Goal: Answer question/provide support: Share knowledge or assist other users

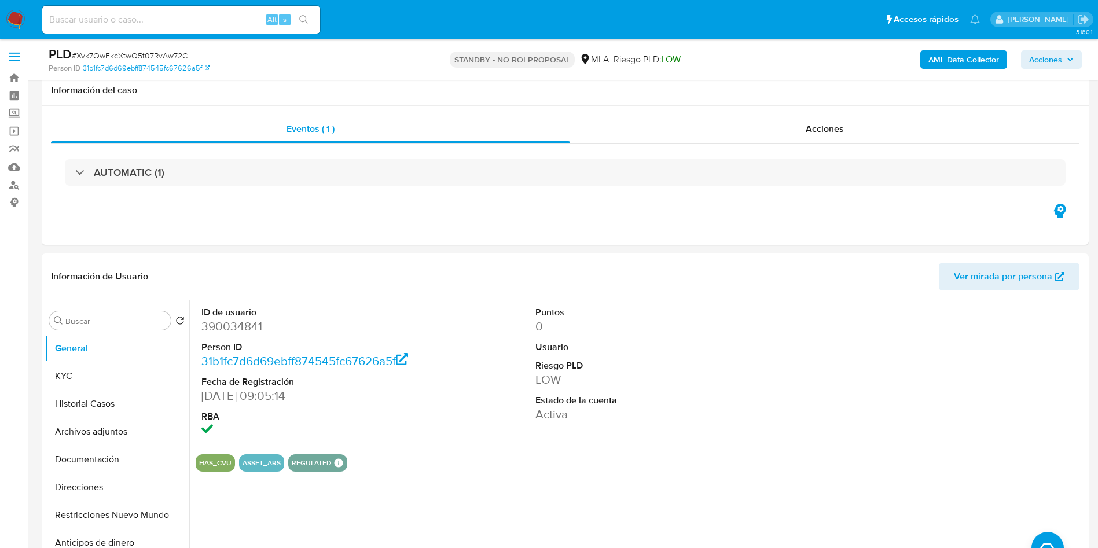
select select "10"
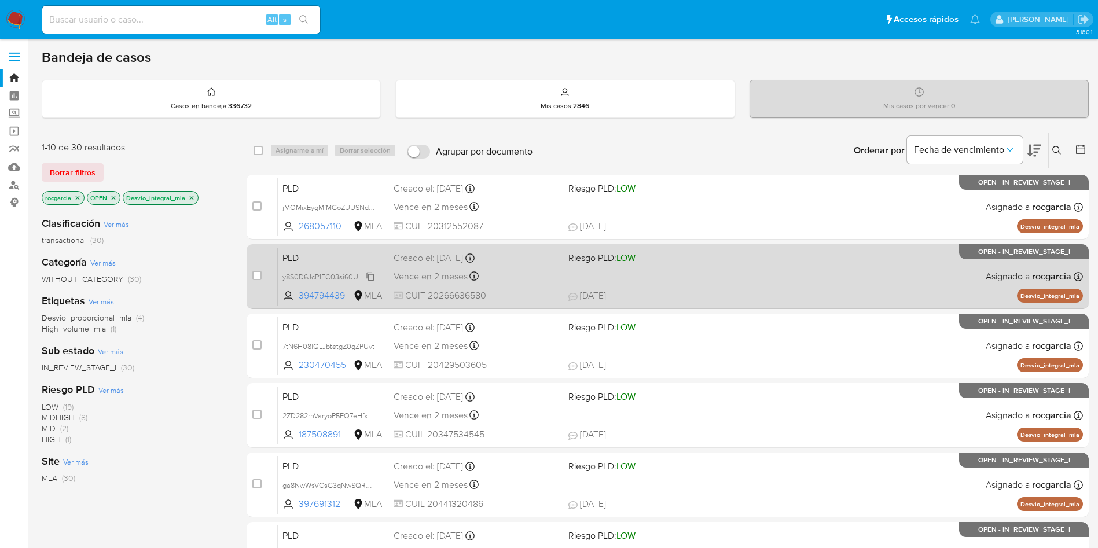
click at [365, 278] on span "y8S0D6JcP1EC03si60Ua9jjS" at bounding box center [327, 276] width 91 height 13
click at [806, 270] on div "PLD y8S0D6JcP1EC03si60Ua9jjS Copiado Copiado 394794439 MLA Riesgo PLD: LOW Crea…" at bounding box center [680, 276] width 805 height 58
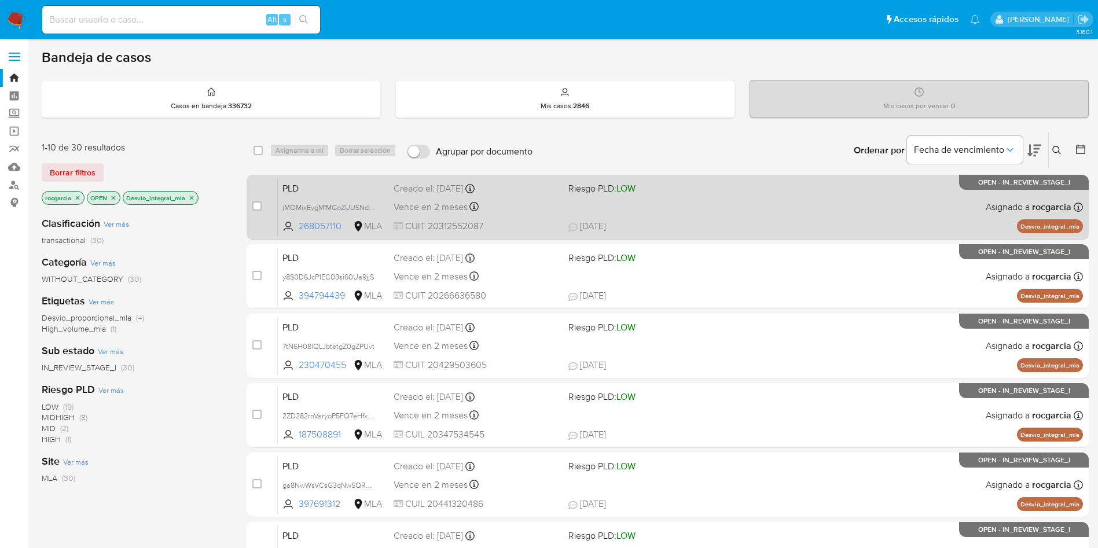
click at [713, 206] on span at bounding box center [651, 206] width 166 height 2
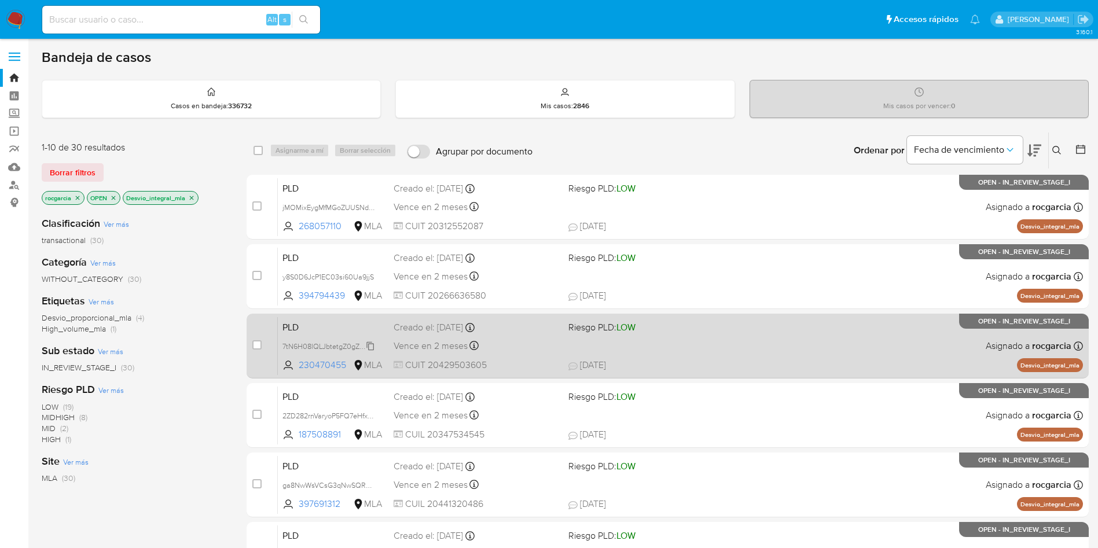
click at [370, 348] on span "7tN6H08lQLJbtetgZ0gZPUvt" at bounding box center [328, 345] width 92 height 13
click at [719, 337] on div "PLD 7tN6H08lQLJbtetgZ0gZPUvt Copiado Copiado 230470455 MLA Riesgo PLD: LOW Crea…" at bounding box center [680, 346] width 805 height 58
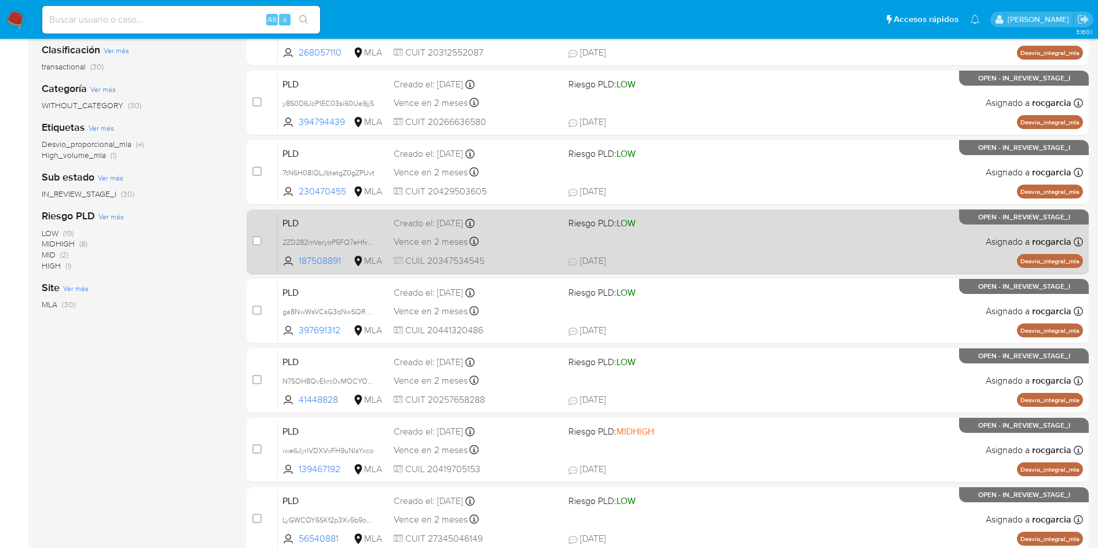
scroll to position [260, 0]
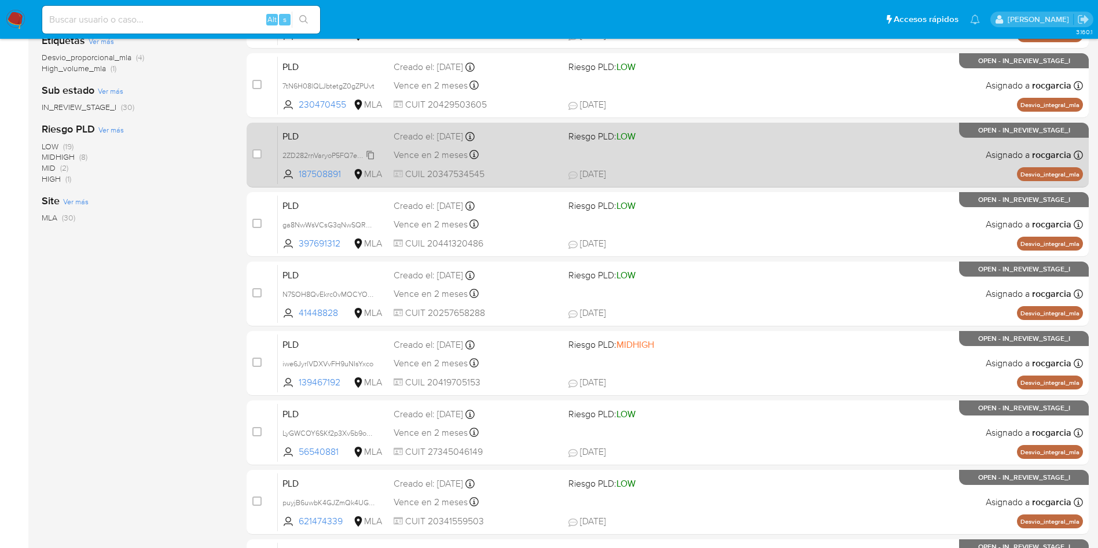
click at [370, 153] on span "2ZD282rnVaryoP5FQ7eHfxuU" at bounding box center [329, 154] width 94 height 13
click at [549, 149] on div "Vence en 2 meses Vence el 29/11/2025 03:27:54" at bounding box center [477, 155] width 166 height 16
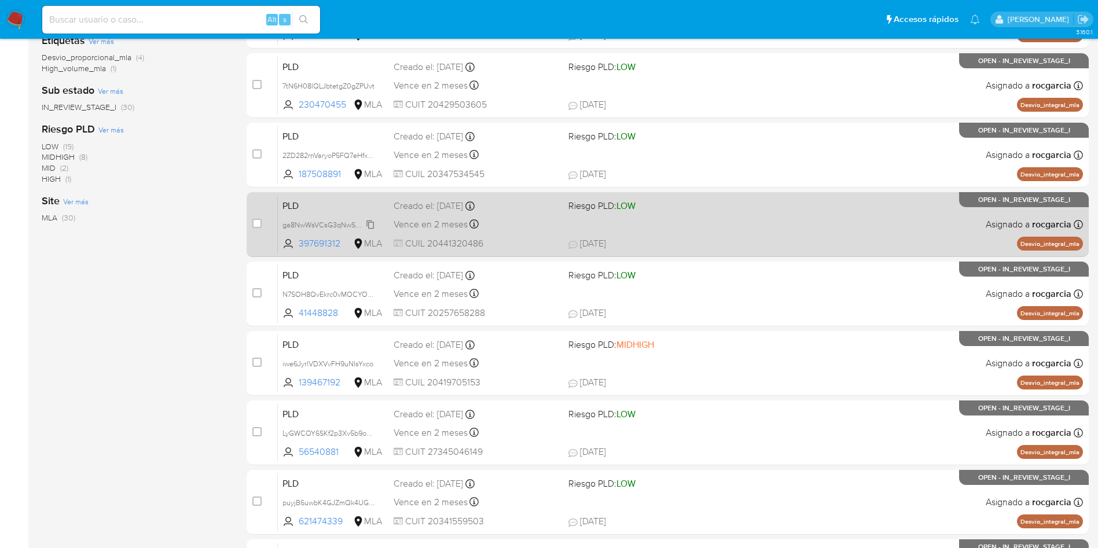
click at [373, 225] on span "ga8NwWsVCsG3qNwSQRkAnsMR" at bounding box center [336, 224] width 109 height 13
click at [783, 218] on div "PLD ga8NwWsVCsG3qNwSQRkAnsMR Copiado Copiado 397691312 MLA Riesgo PLD: LOW Crea…" at bounding box center [680, 224] width 805 height 58
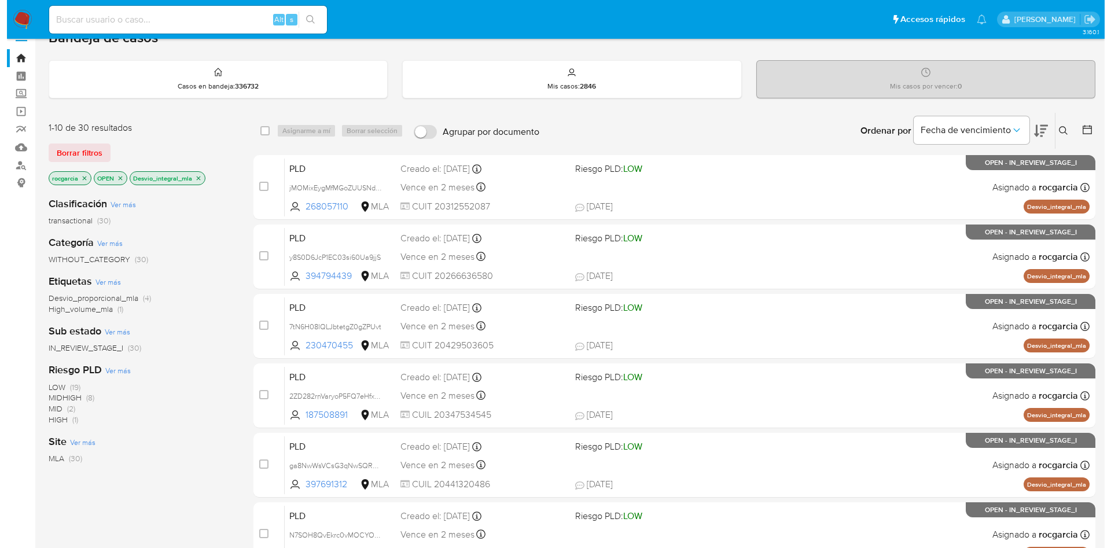
scroll to position [0, 0]
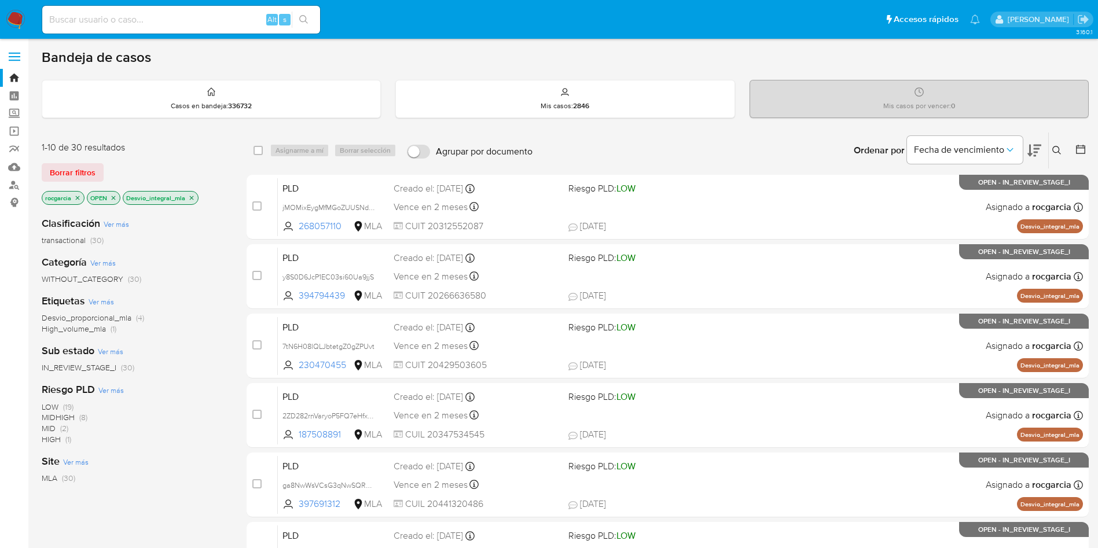
click at [1053, 145] on button at bounding box center [1058, 151] width 19 height 14
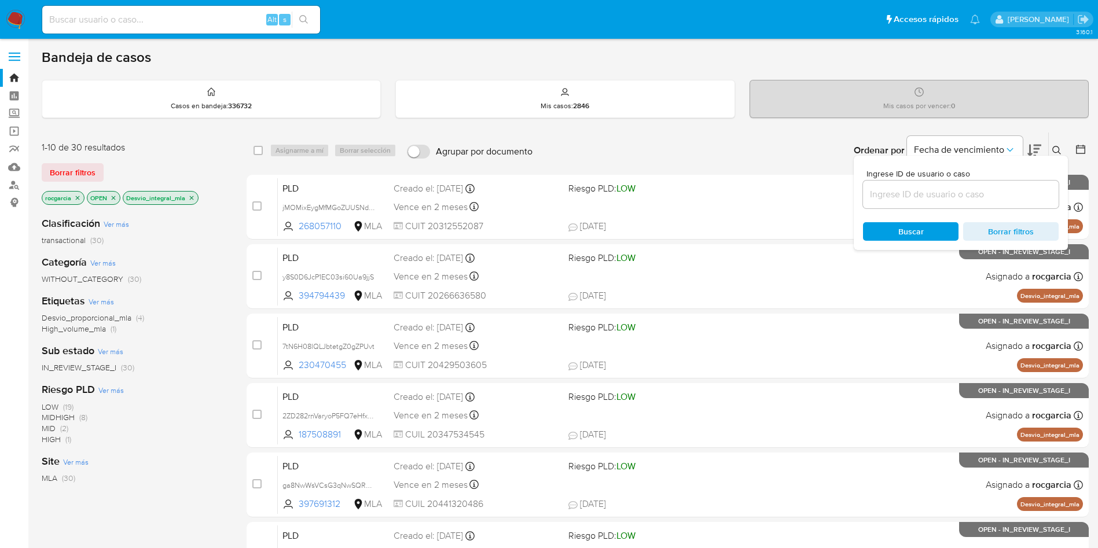
click at [926, 181] on div at bounding box center [961, 195] width 196 height 28
click at [935, 192] on input at bounding box center [961, 194] width 196 height 15
paste input "187508891"
type input "187508891"
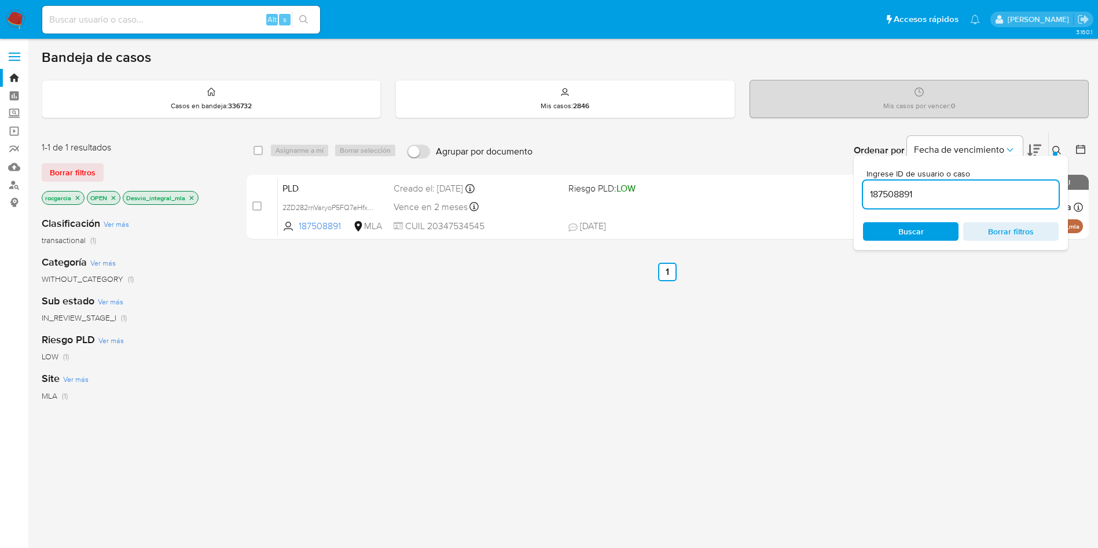
click at [1055, 144] on button at bounding box center [1058, 151] width 19 height 14
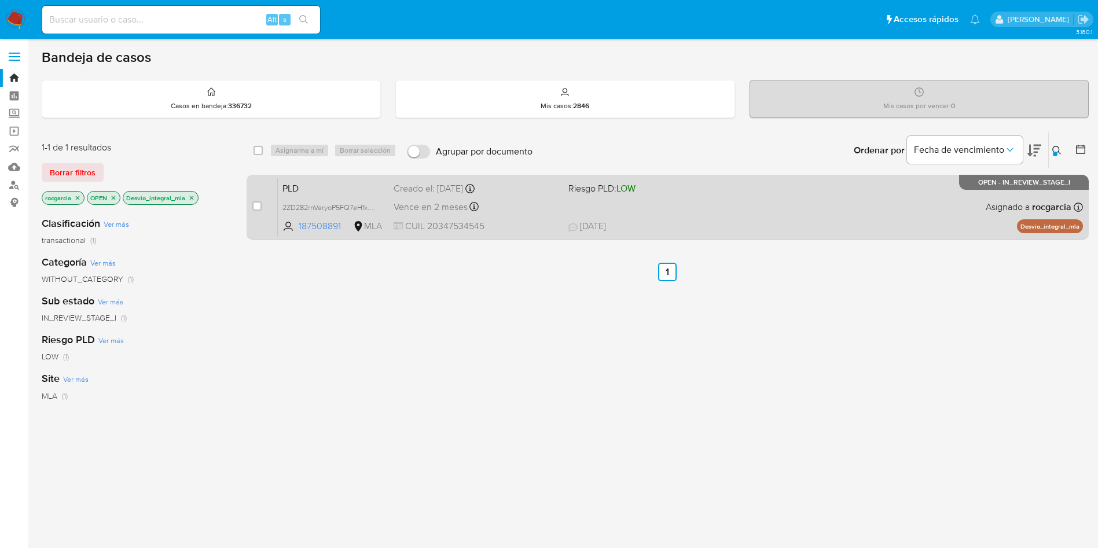
click at [680, 185] on span "Riesgo PLD: LOW" at bounding box center [651, 187] width 166 height 15
click at [254, 205] on input "checkbox" at bounding box center [256, 205] width 9 height 9
checkbox input "true"
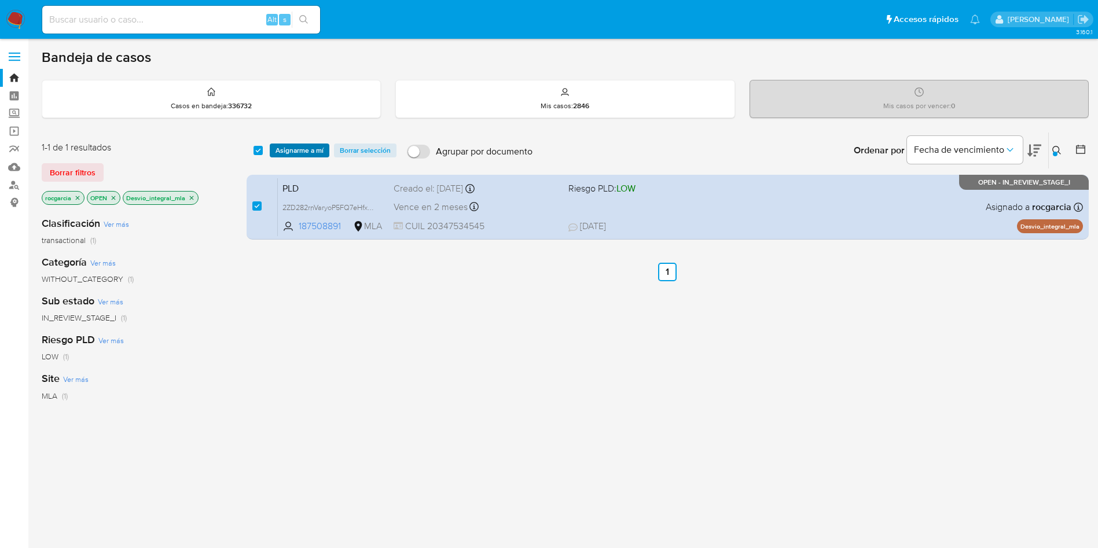
click at [298, 148] on span "Asignarme a mí" at bounding box center [300, 151] width 48 height 12
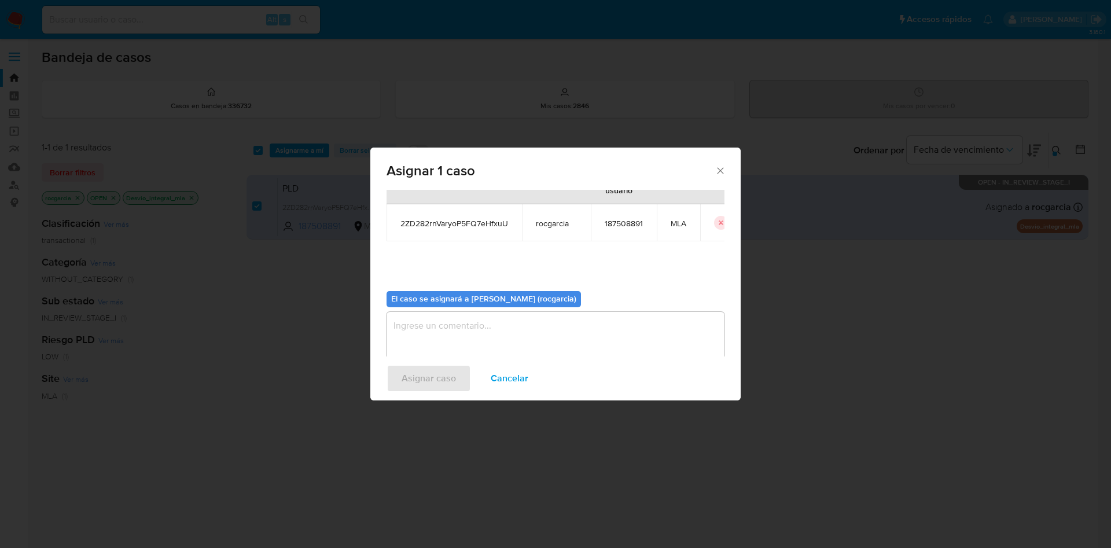
scroll to position [60, 0]
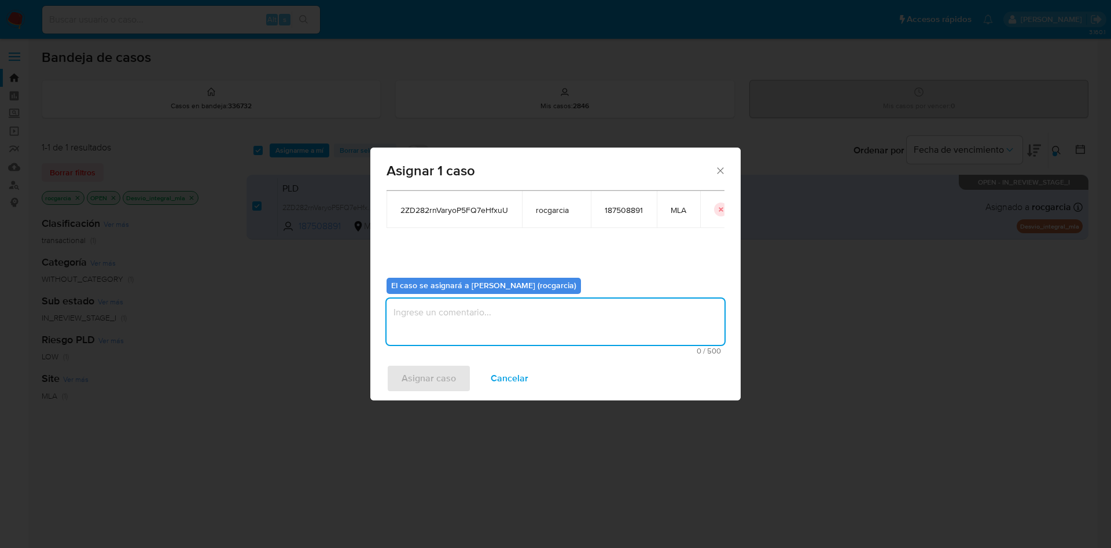
click at [409, 337] on textarea "assign-modal" at bounding box center [556, 322] width 338 height 46
click at [416, 370] on span "Asignar caso" at bounding box center [429, 378] width 54 height 25
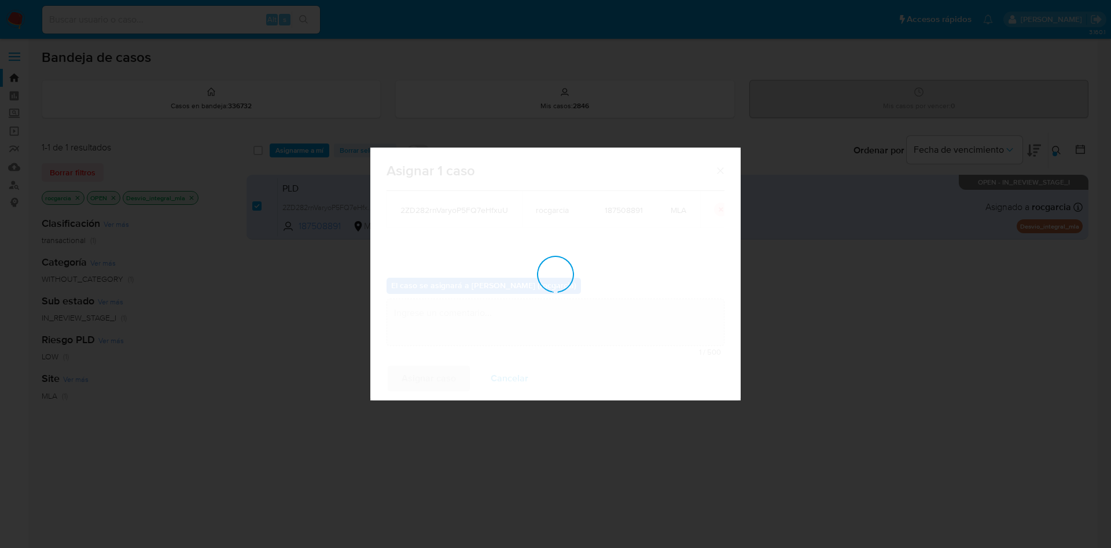
checkbox input "false"
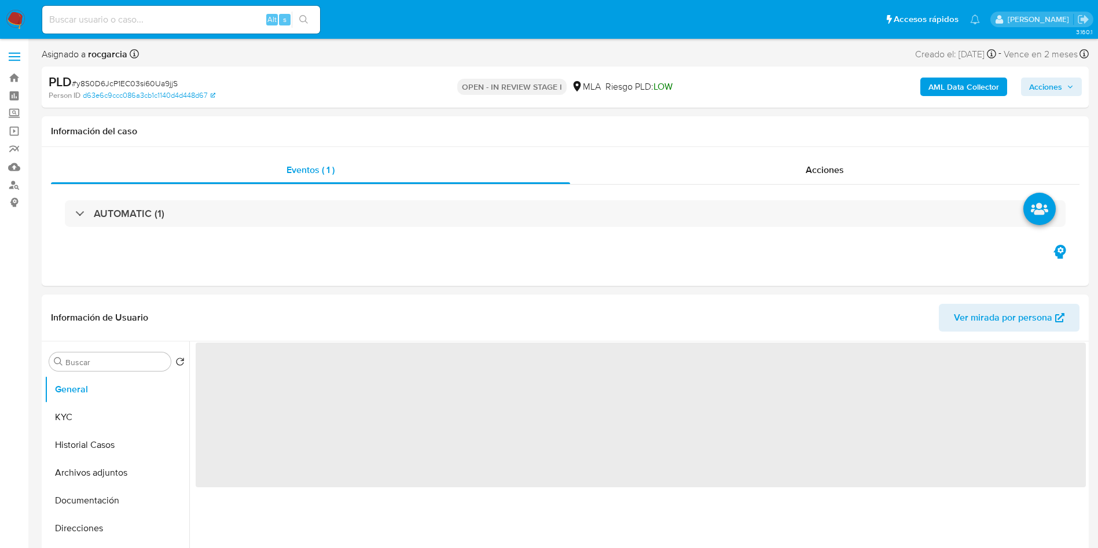
select select "10"
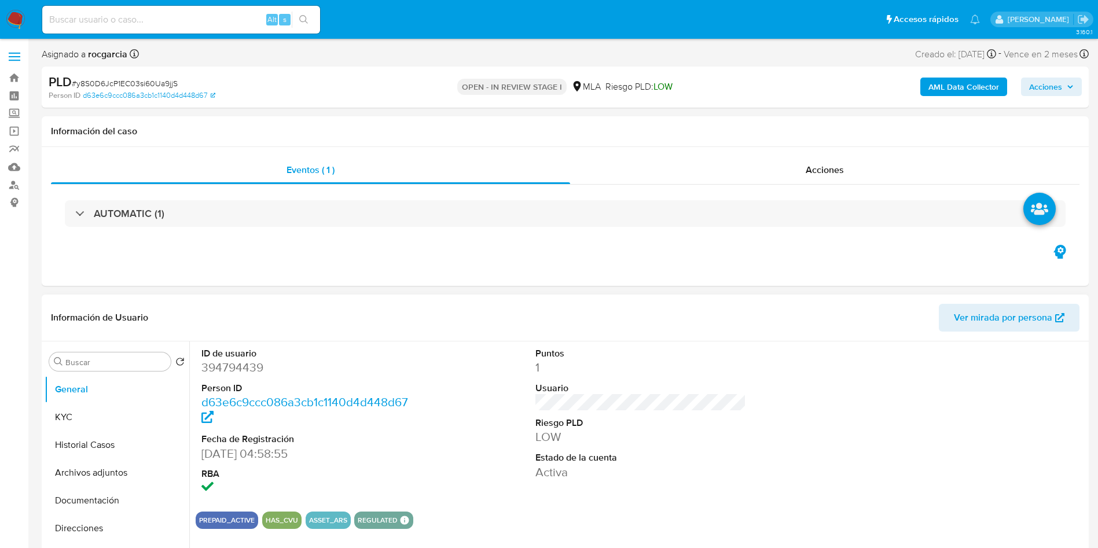
click at [216, 359] on dd "394794439" at bounding box center [306, 367] width 211 height 16
click at [218, 359] on dd "394794439" at bounding box center [306, 367] width 211 height 16
copy dd "394794439"
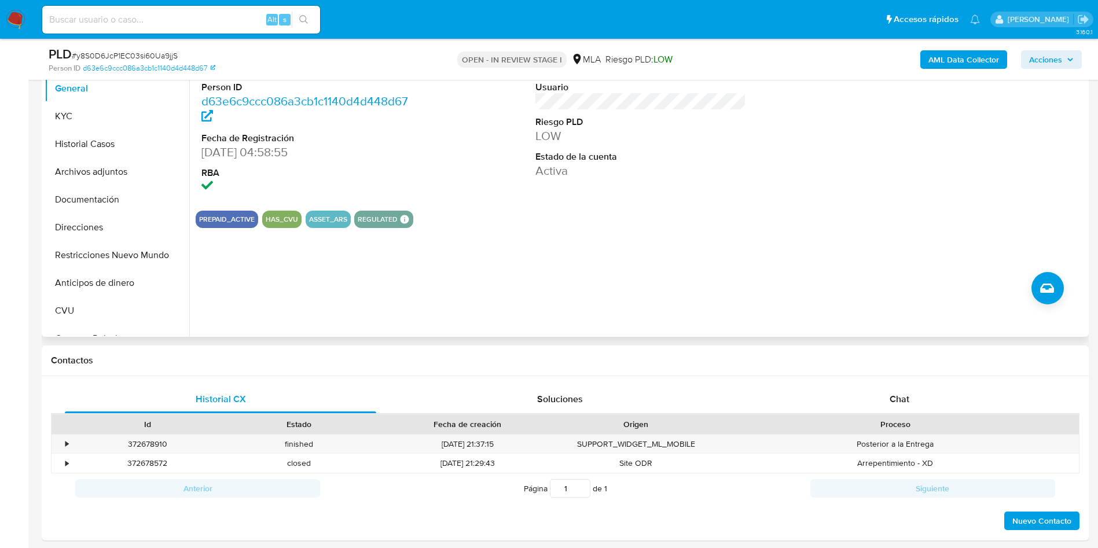
scroll to position [260, 0]
click at [894, 405] on div "Chat" at bounding box center [899, 399] width 311 height 28
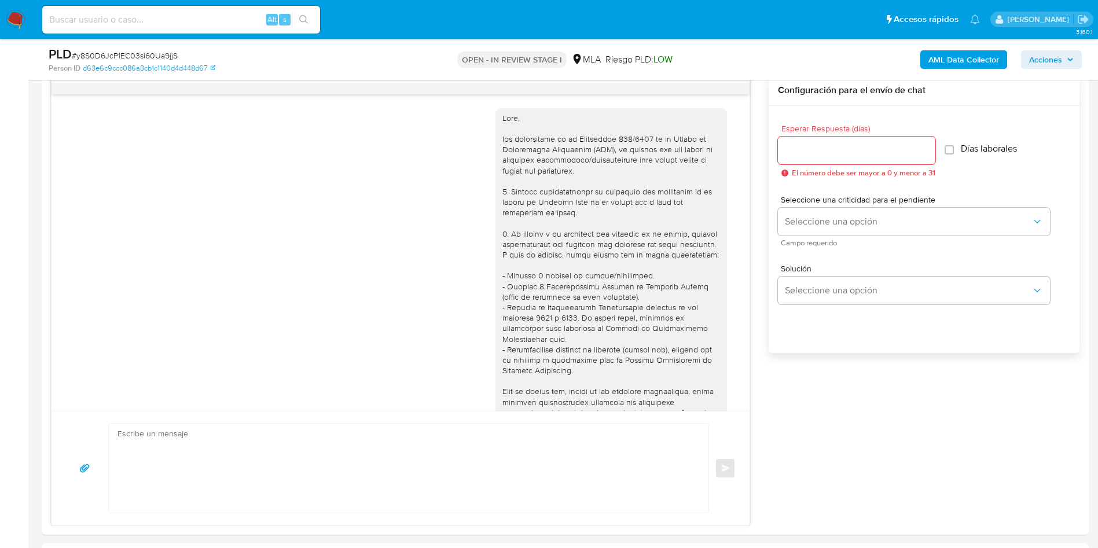
scroll to position [1198, 0]
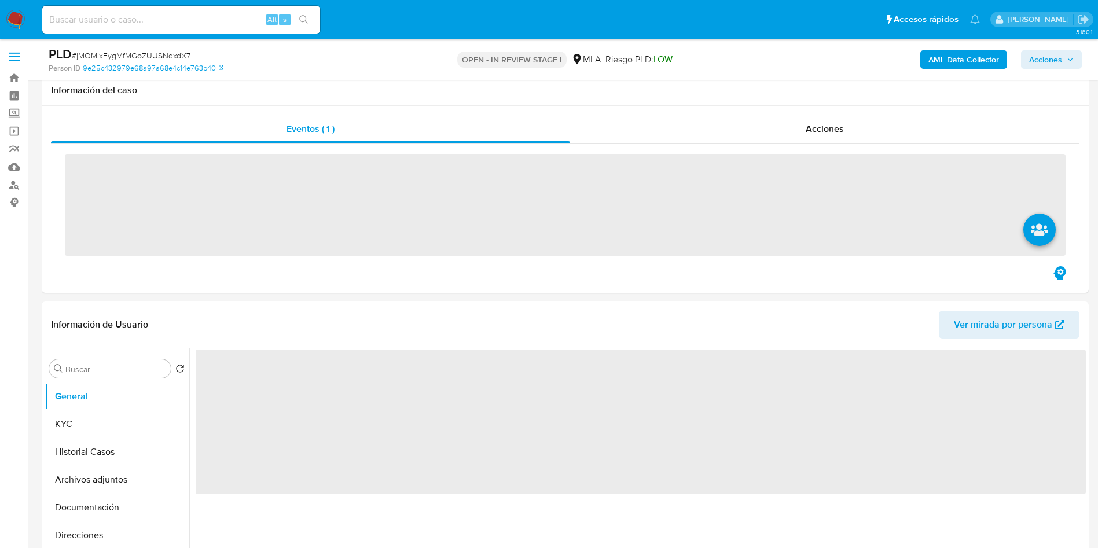
scroll to position [347, 0]
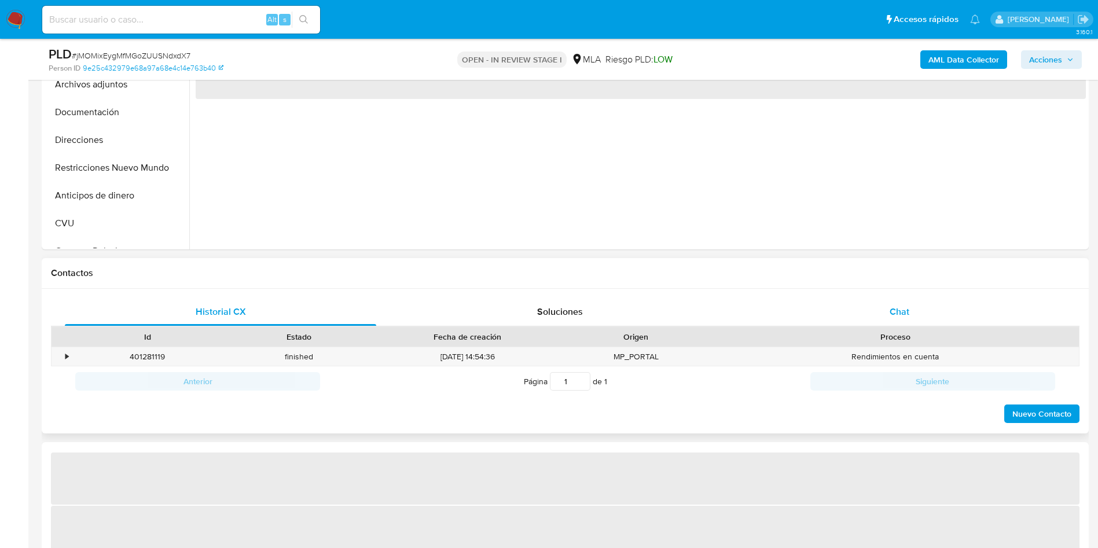
select select "10"
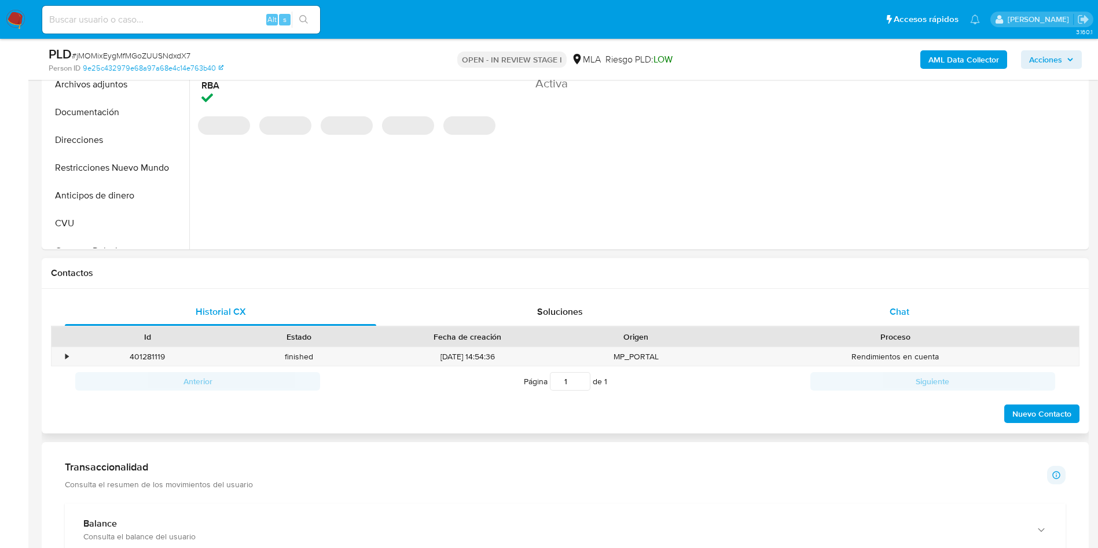
click at [894, 307] on span "Chat" at bounding box center [900, 311] width 20 height 13
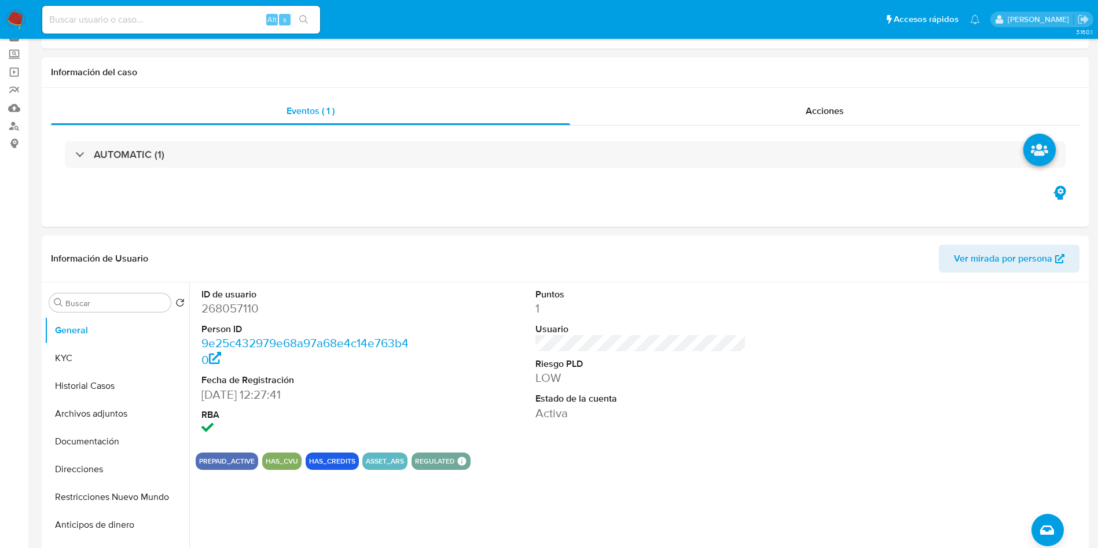
scroll to position [0, 0]
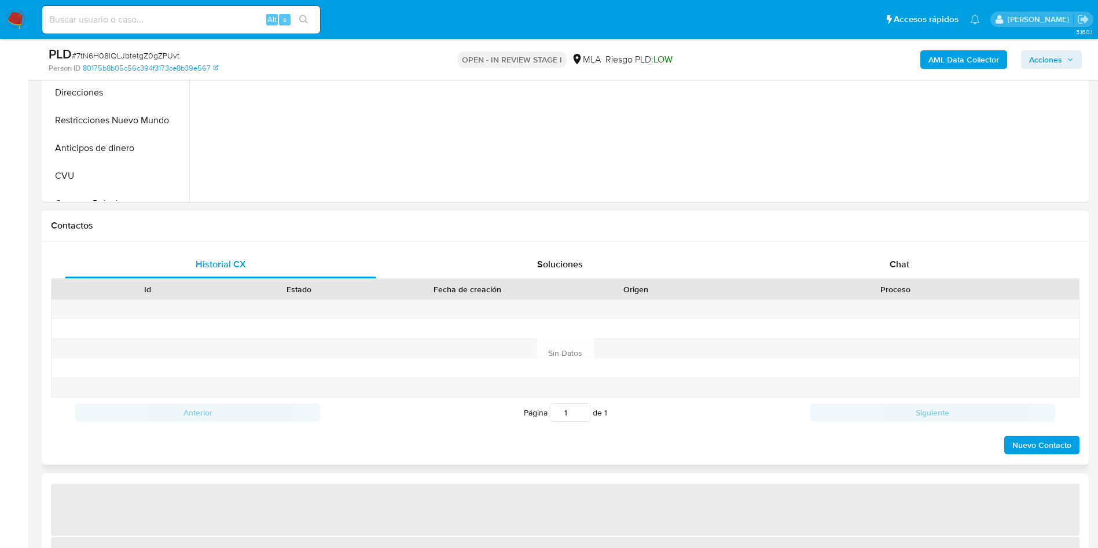
scroll to position [521, 0]
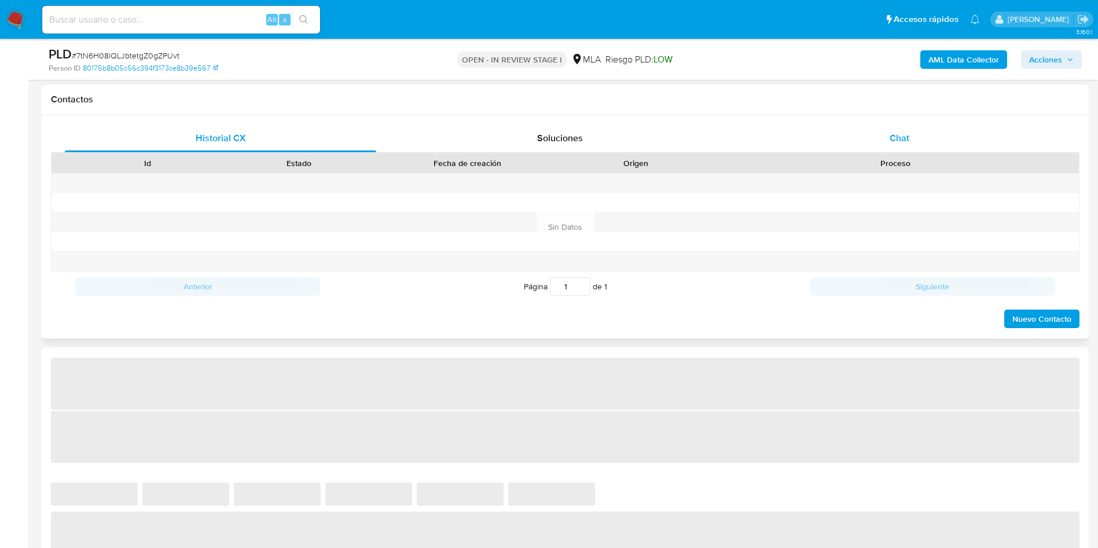
click at [877, 141] on div "Chat" at bounding box center [899, 138] width 311 height 28
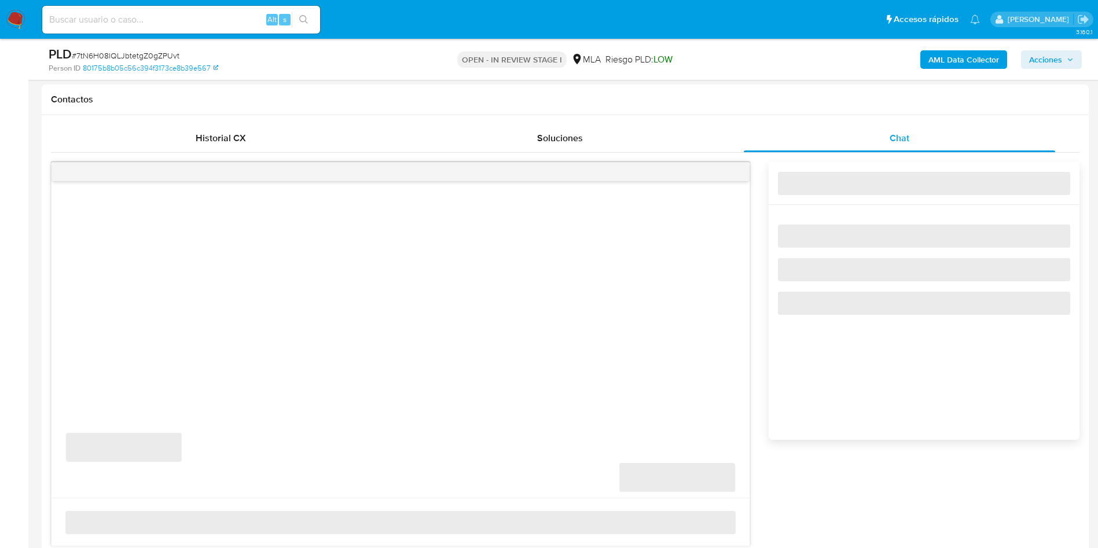
select select "10"
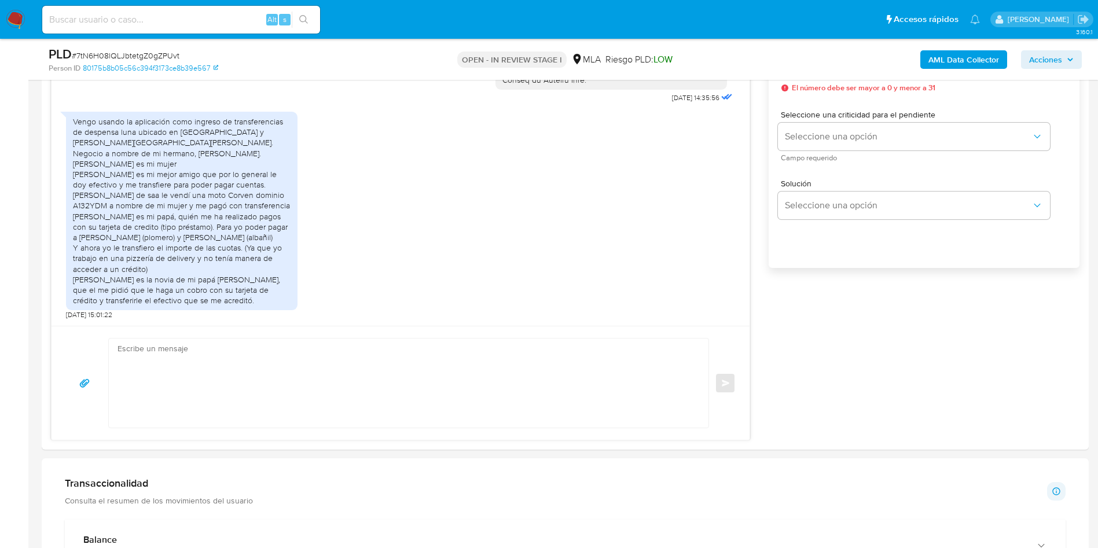
scroll to position [608, 0]
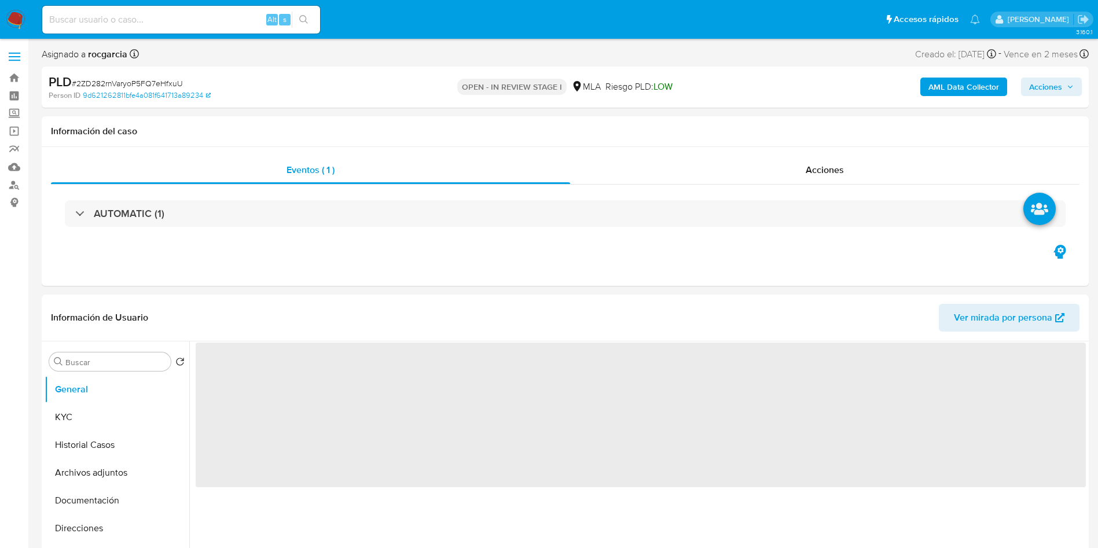
select select "10"
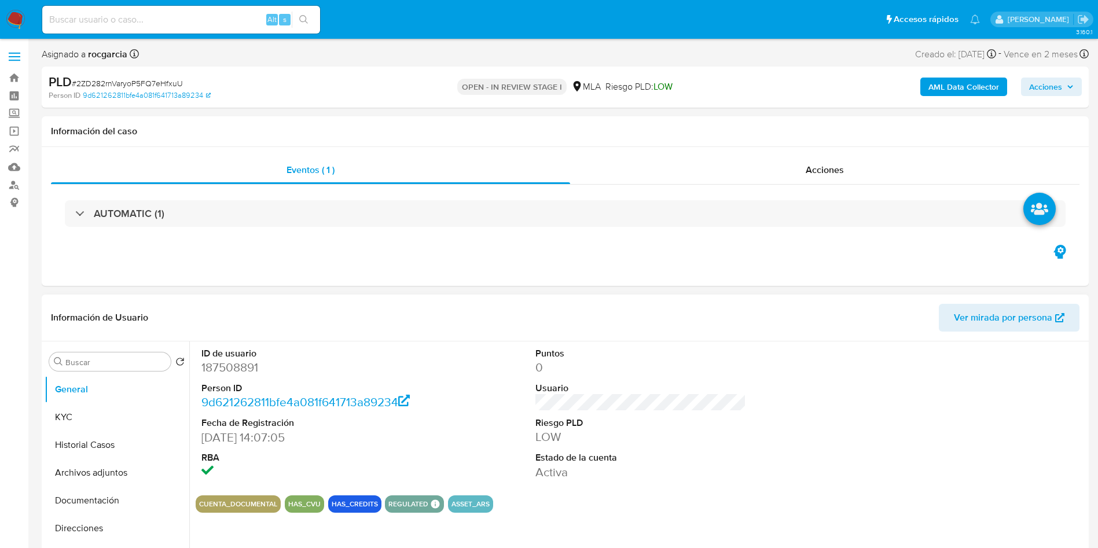
click at [218, 372] on dd "187508891" at bounding box center [306, 367] width 211 height 16
copy dd "187508891"
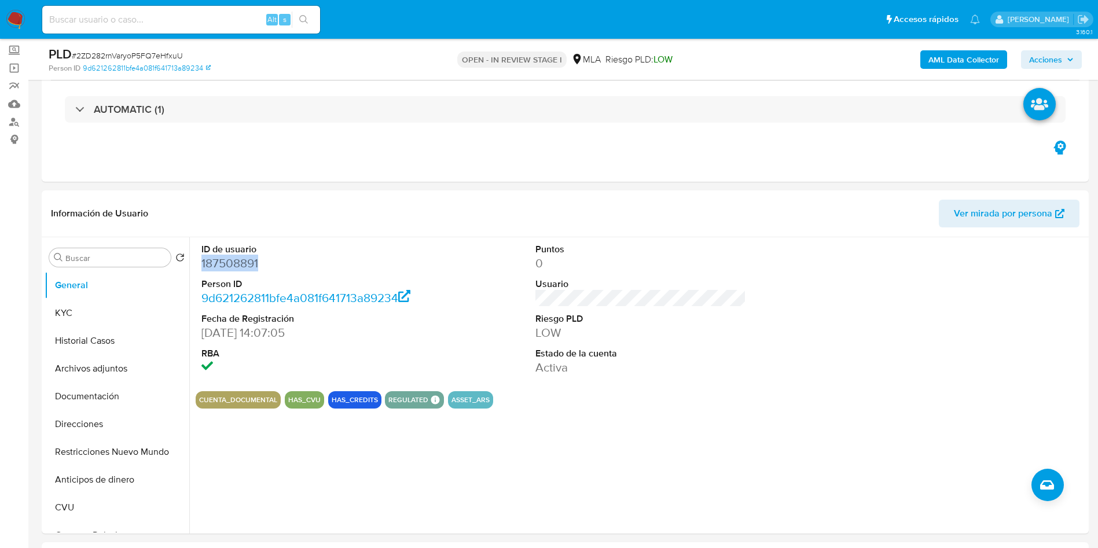
scroll to position [174, 0]
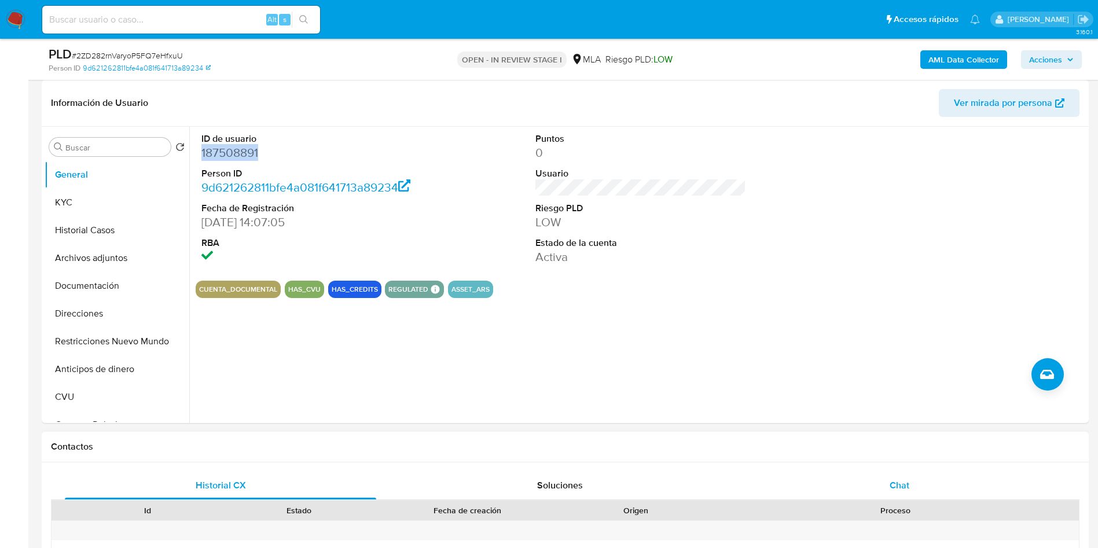
click at [902, 493] on div "Chat" at bounding box center [899, 486] width 311 height 28
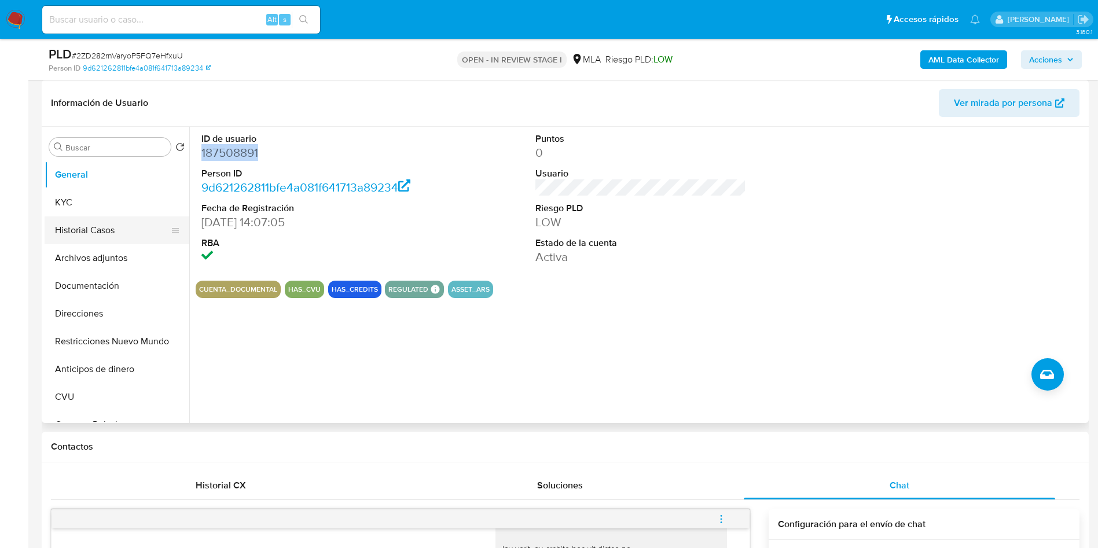
click at [63, 241] on button "Historial Casos" at bounding box center [112, 230] width 135 height 28
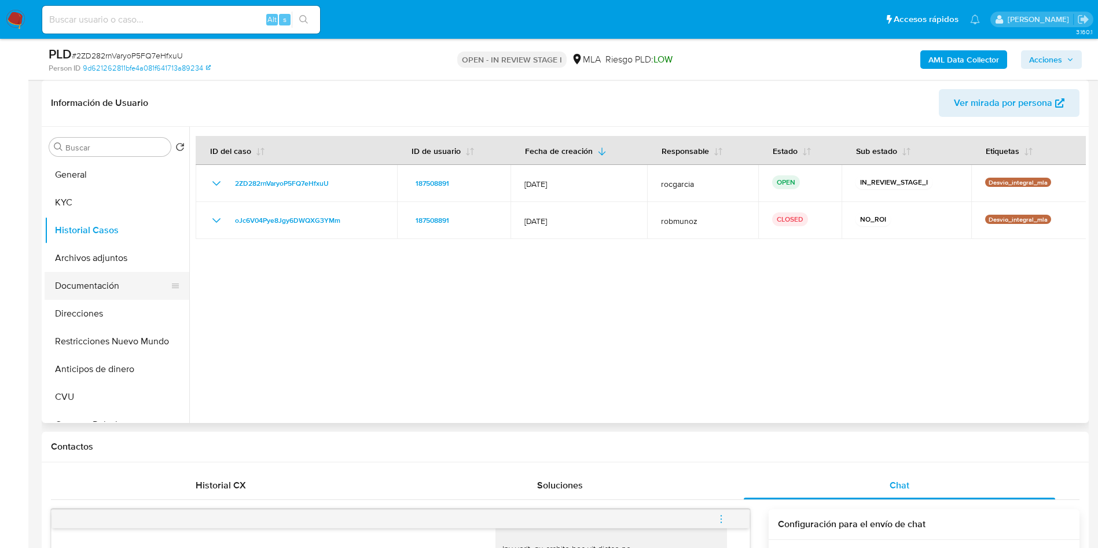
click at [82, 288] on button "Documentación" at bounding box center [112, 286] width 135 height 28
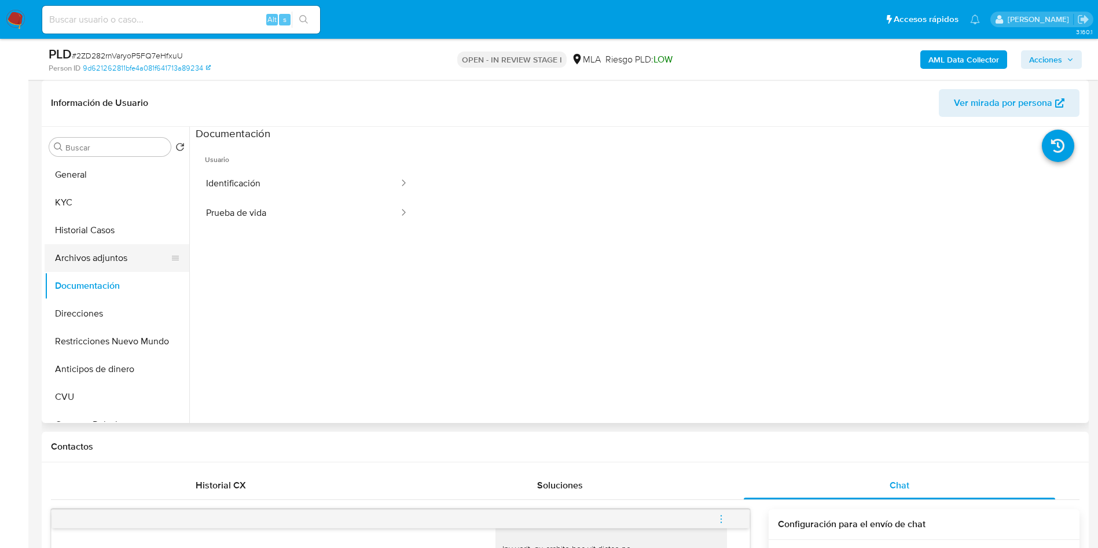
click at [90, 264] on button "Archivos adjuntos" at bounding box center [112, 258] width 135 height 28
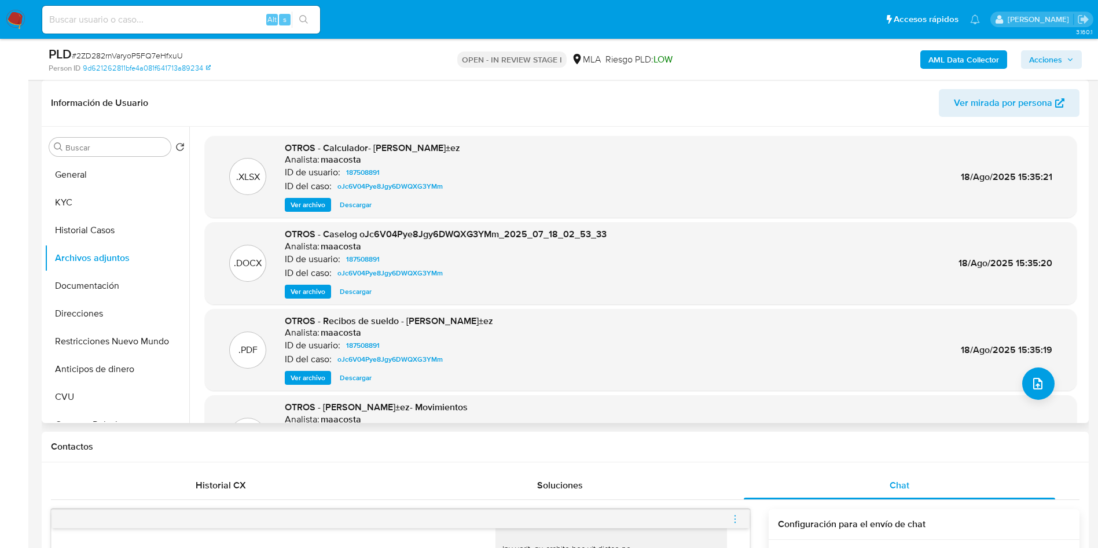
click at [312, 293] on span "Ver archivo" at bounding box center [308, 292] width 35 height 12
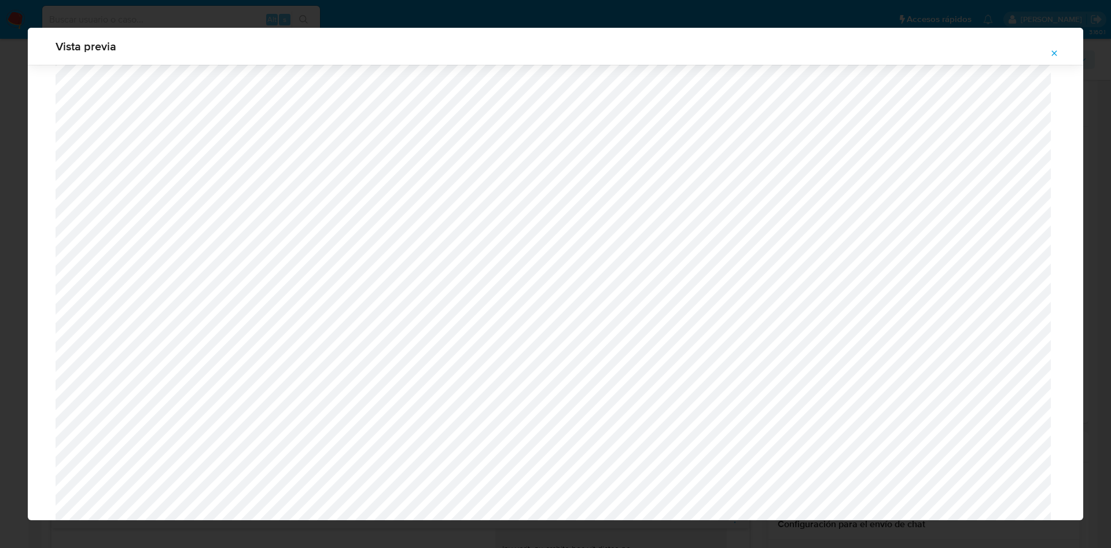
scroll to position [324, 0]
click at [4, 325] on div "Vista previa" at bounding box center [555, 274] width 1111 height 548
click at [1052, 53] on icon "Attachment preview" at bounding box center [1054, 53] width 9 height 9
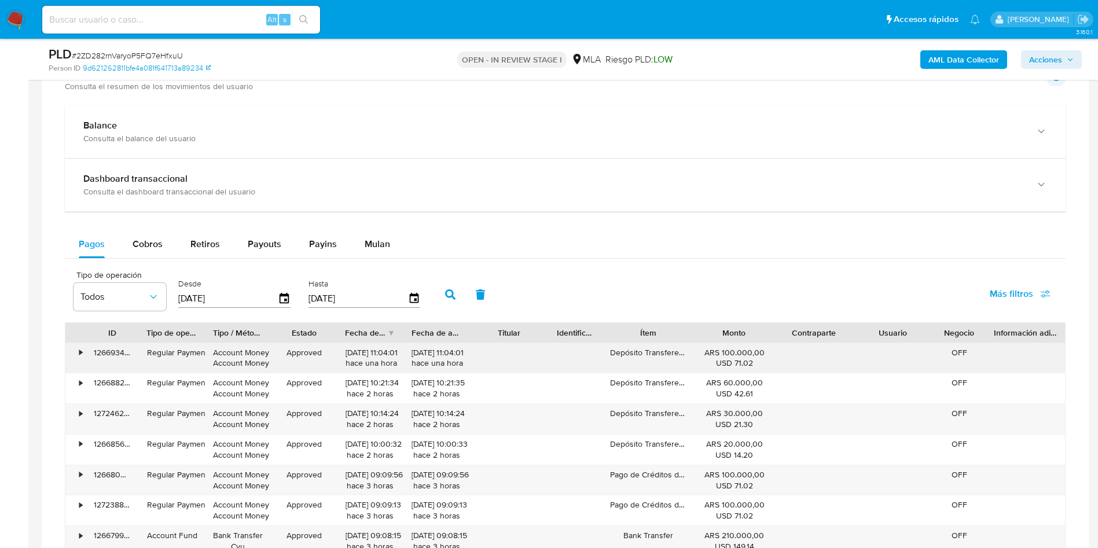
scroll to position [1215, 0]
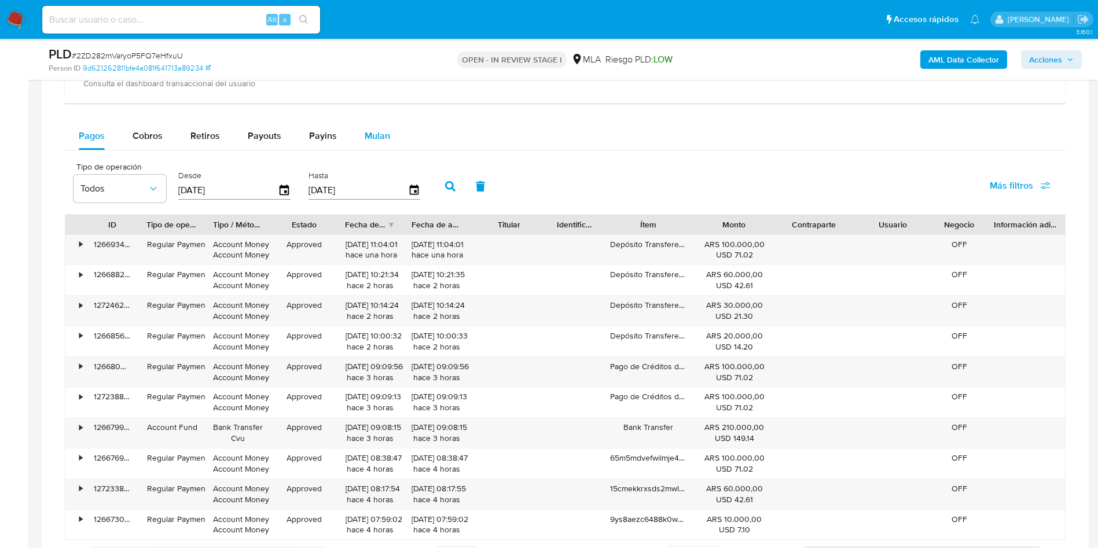
click at [373, 124] on div "Mulan" at bounding box center [377, 136] width 25 height 28
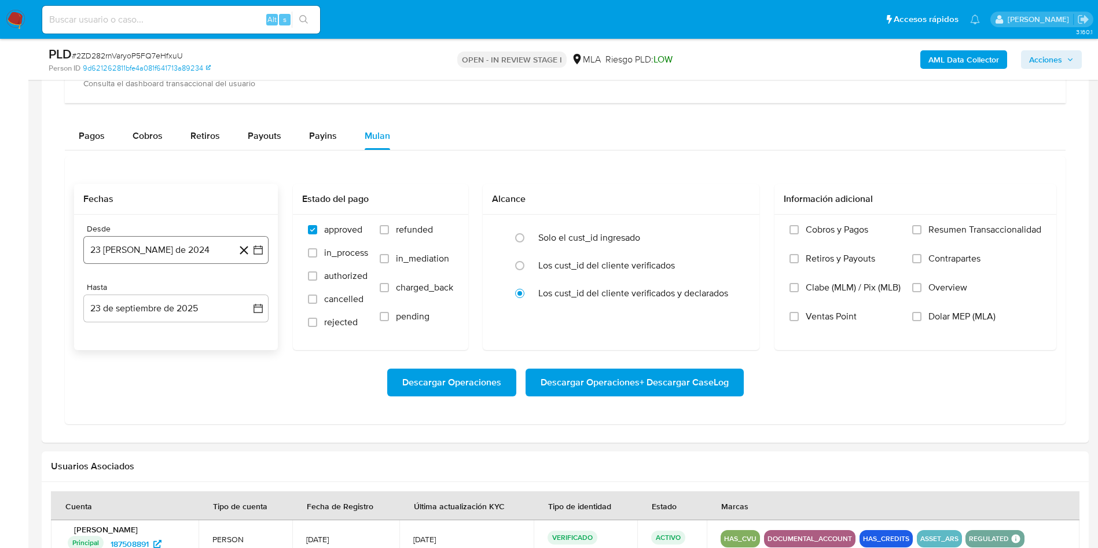
click at [259, 252] on icon "button" at bounding box center [258, 250] width 12 height 12
click at [203, 292] on icon "Seleccionar mes y año" at bounding box center [203, 291] width 9 height 9
click at [245, 293] on icon "Año siguiente" at bounding box center [245, 292] width 14 height 14
click at [222, 370] on span "jun" at bounding box center [224, 366] width 13 height 9
click at [250, 335] on button "1" at bounding box center [245, 334] width 19 height 19
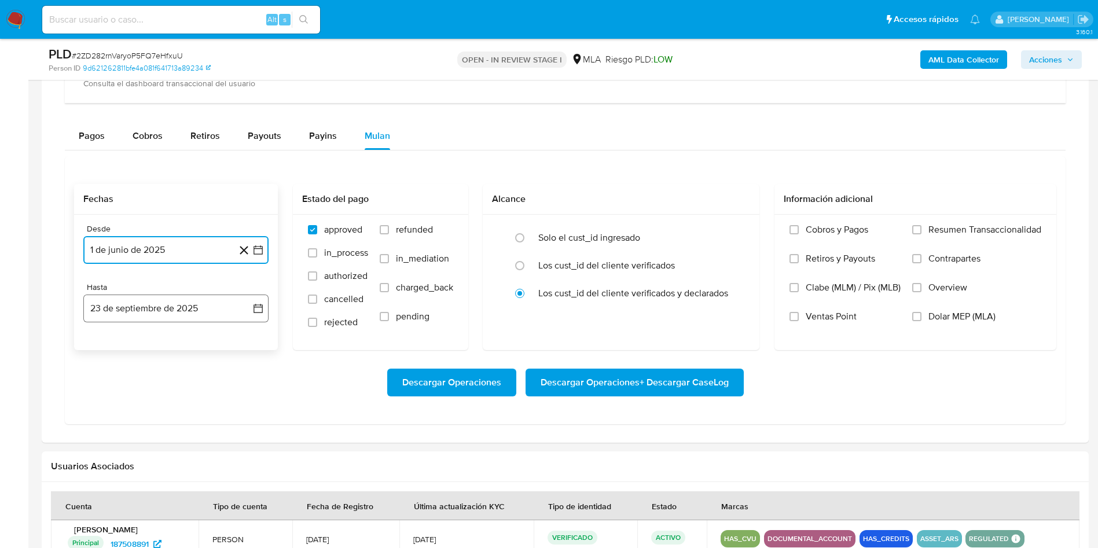
click at [186, 303] on button "23 de septiembre de 2025" at bounding box center [175, 309] width 185 height 28
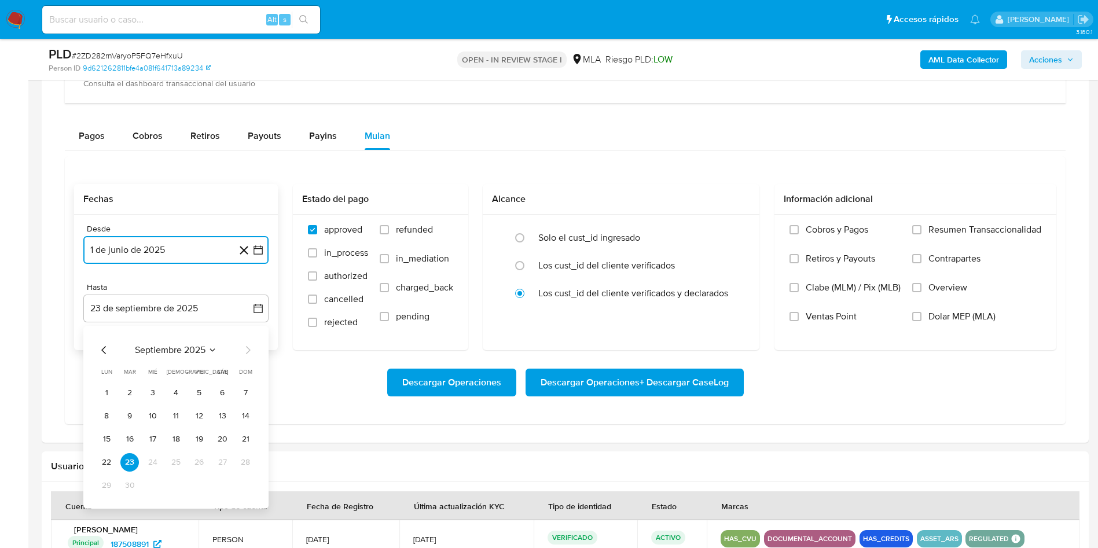
click at [101, 347] on icon "Mes anterior" at bounding box center [104, 350] width 14 height 14
click at [249, 486] on button "31" at bounding box center [245, 485] width 19 height 19
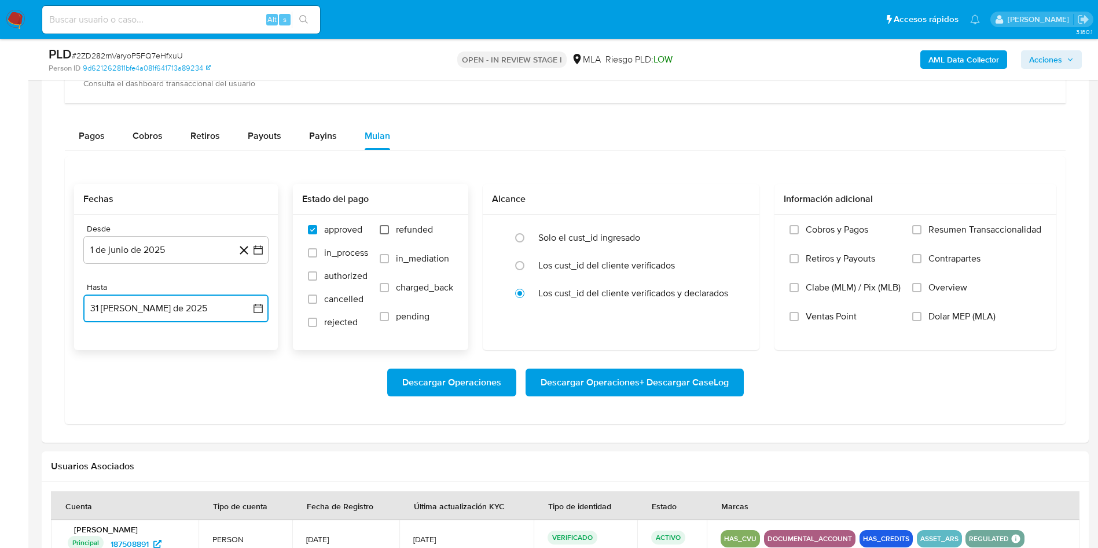
click at [380, 231] on input "refunded" at bounding box center [384, 229] width 9 height 9
checkbox input "true"
click at [647, 382] on span "Descargar Operaciones + Descargar CaseLog" at bounding box center [635, 382] width 188 height 25
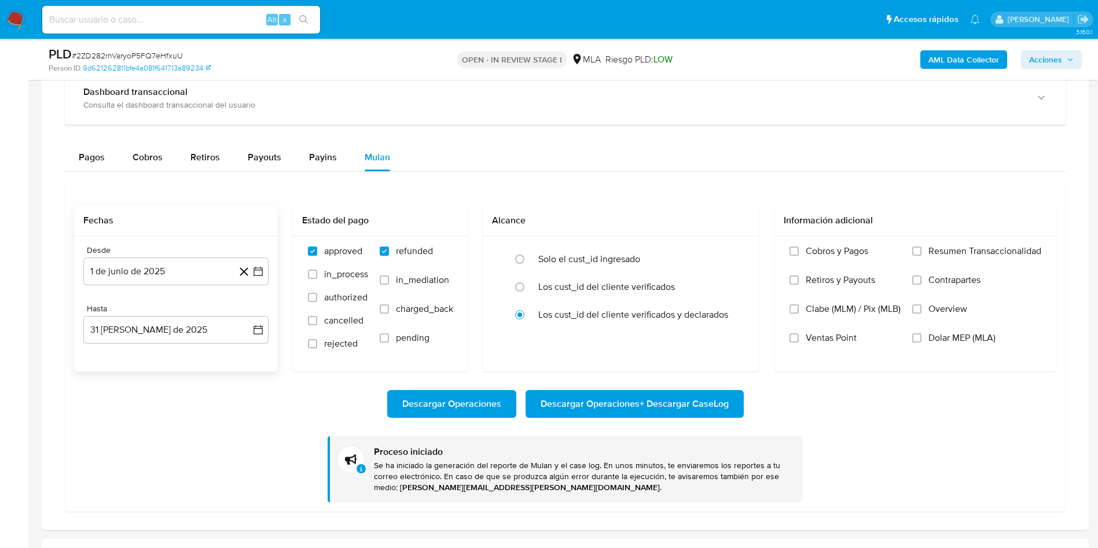
scroll to position [1302, 0]
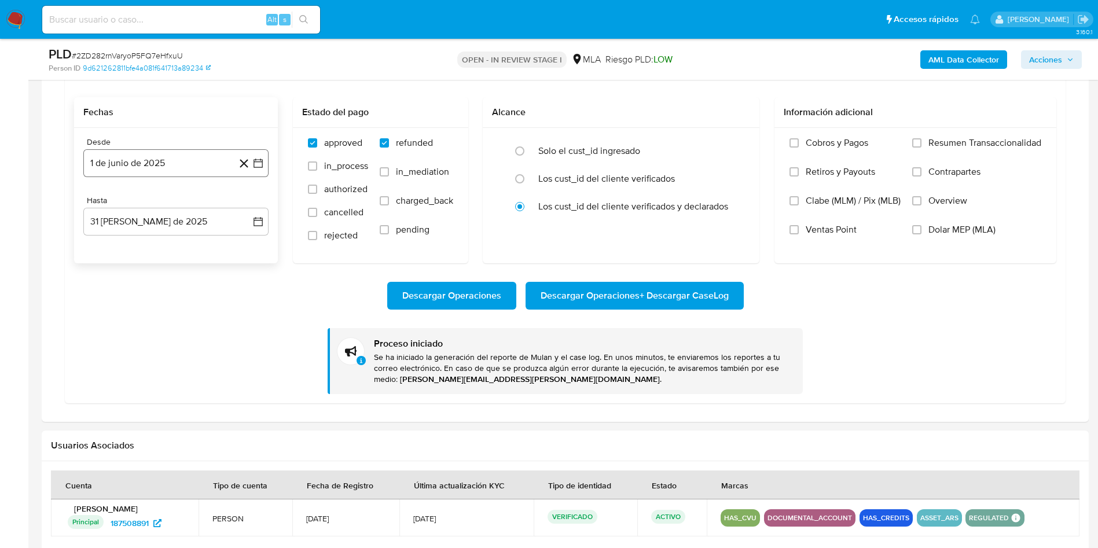
click at [259, 162] on icon "button" at bounding box center [258, 163] width 12 height 12
click at [248, 204] on icon "Mes siguiente" at bounding box center [248, 205] width 14 height 14
click at [127, 252] on button "1" at bounding box center [129, 247] width 19 height 19
click at [266, 222] on button "23 de septiembre de 2025" at bounding box center [175, 222] width 185 height 28
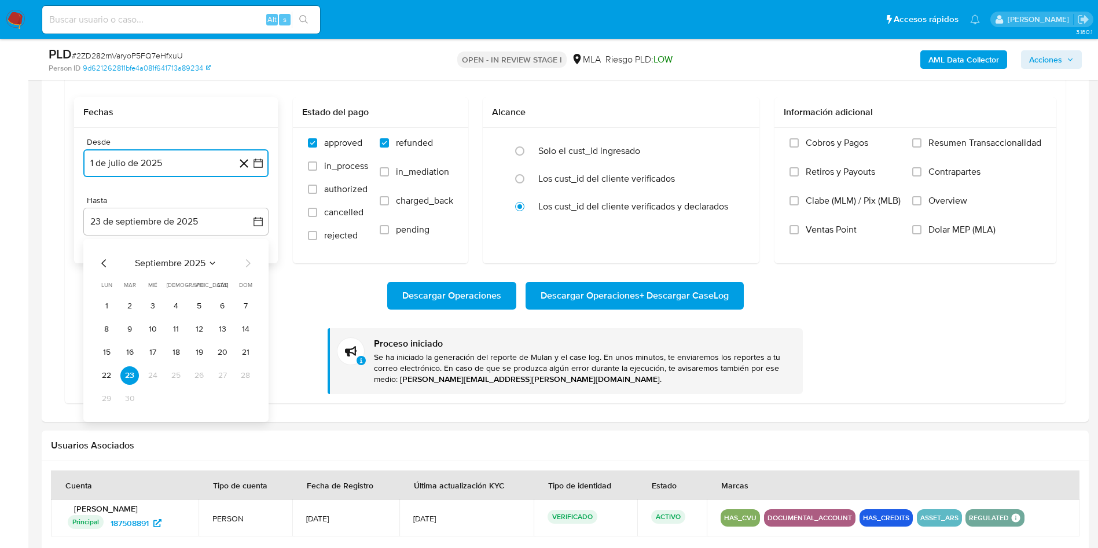
click at [97, 265] on icon "Mes anterior" at bounding box center [104, 263] width 14 height 14
click at [252, 398] on button "31" at bounding box center [245, 399] width 19 height 19
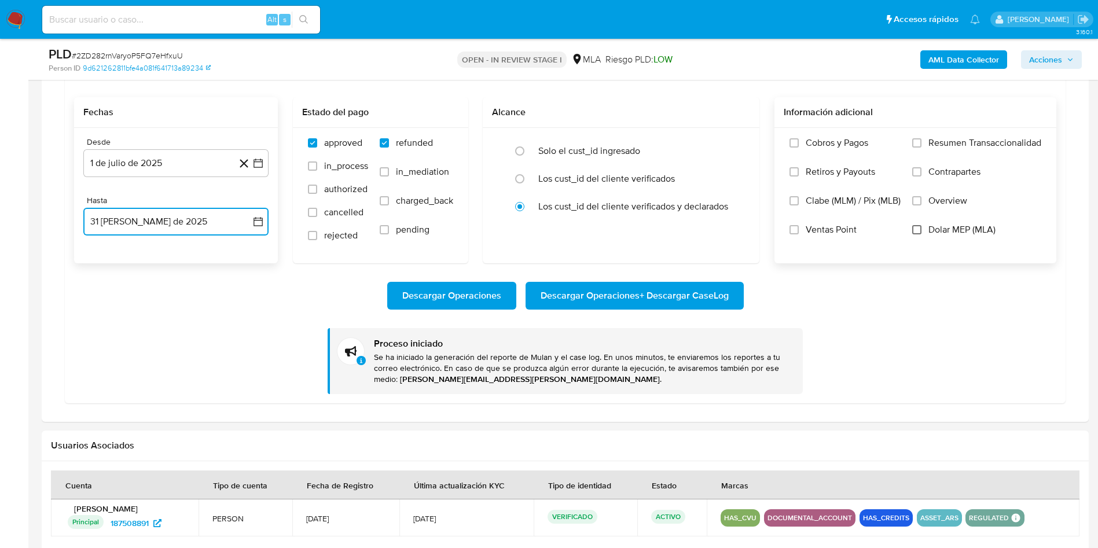
click at [917, 227] on input "Dolar MEP (MLA)" at bounding box center [916, 229] width 9 height 9
click at [612, 289] on span "Descargar Operaciones + Descargar CaseLog" at bounding box center [635, 295] width 188 height 25
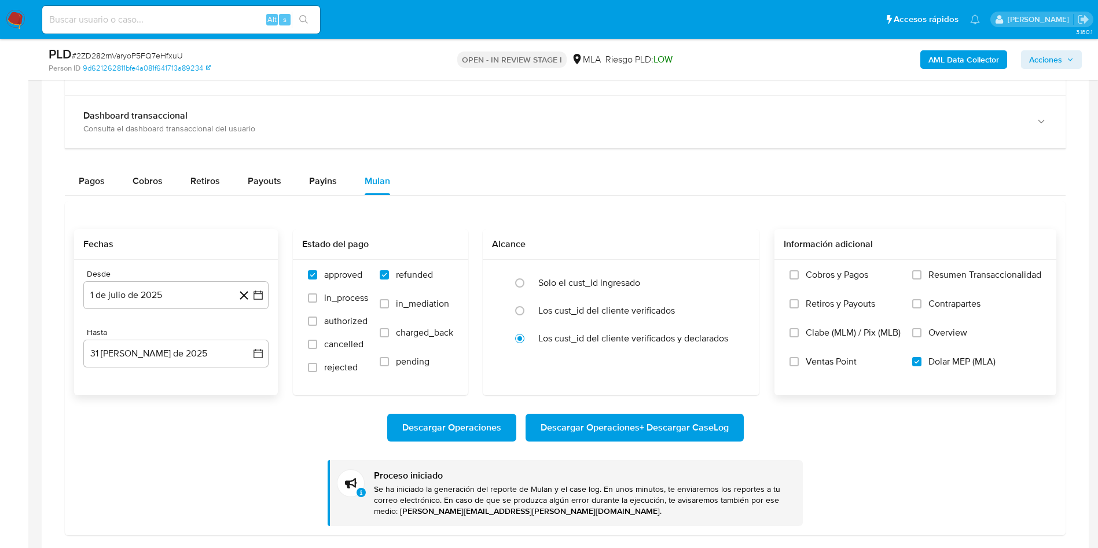
scroll to position [1129, 0]
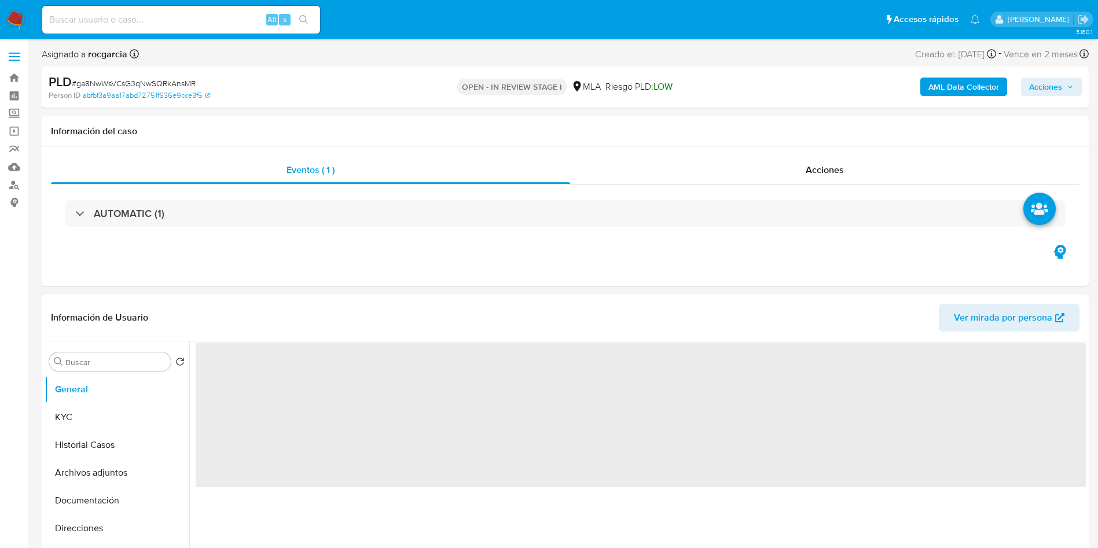
select select "10"
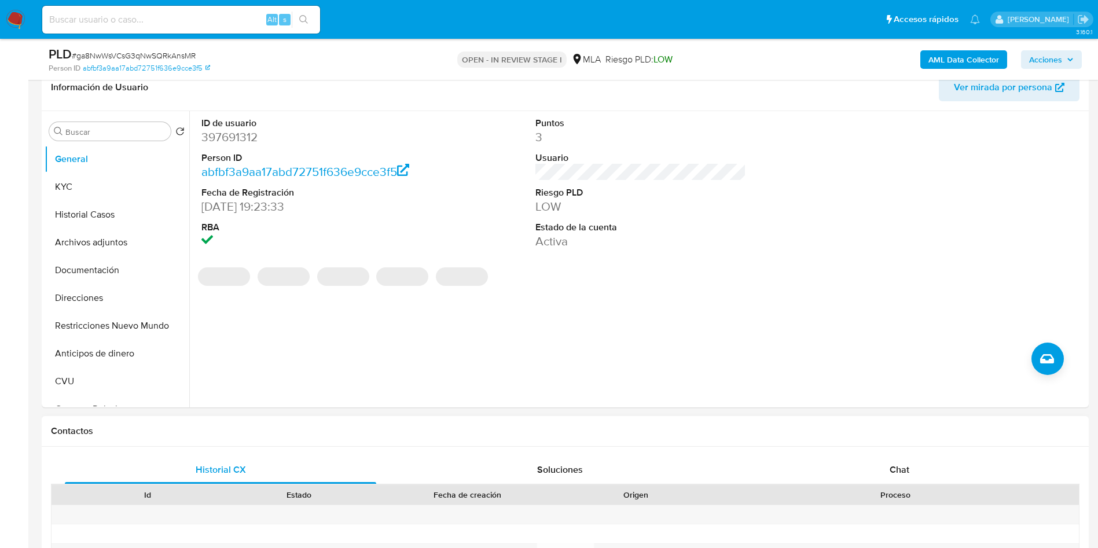
scroll to position [347, 0]
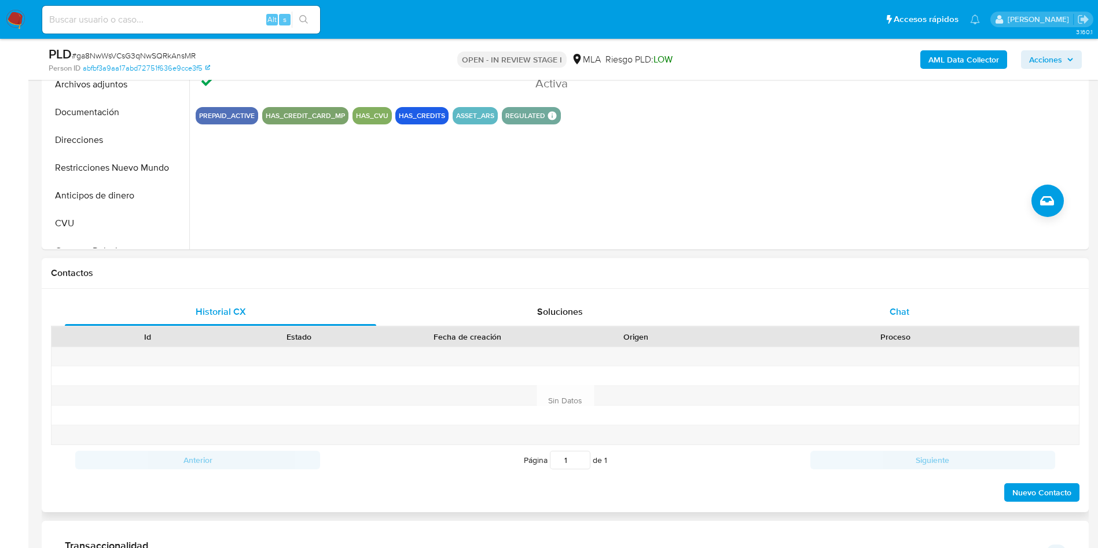
click at [915, 313] on div "Chat" at bounding box center [899, 312] width 311 height 28
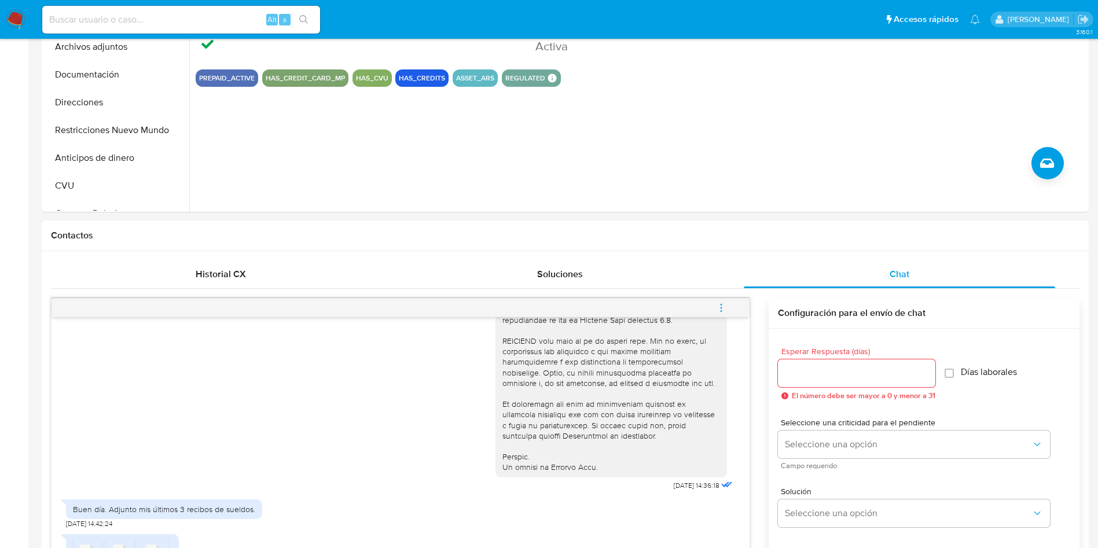
scroll to position [0, 0]
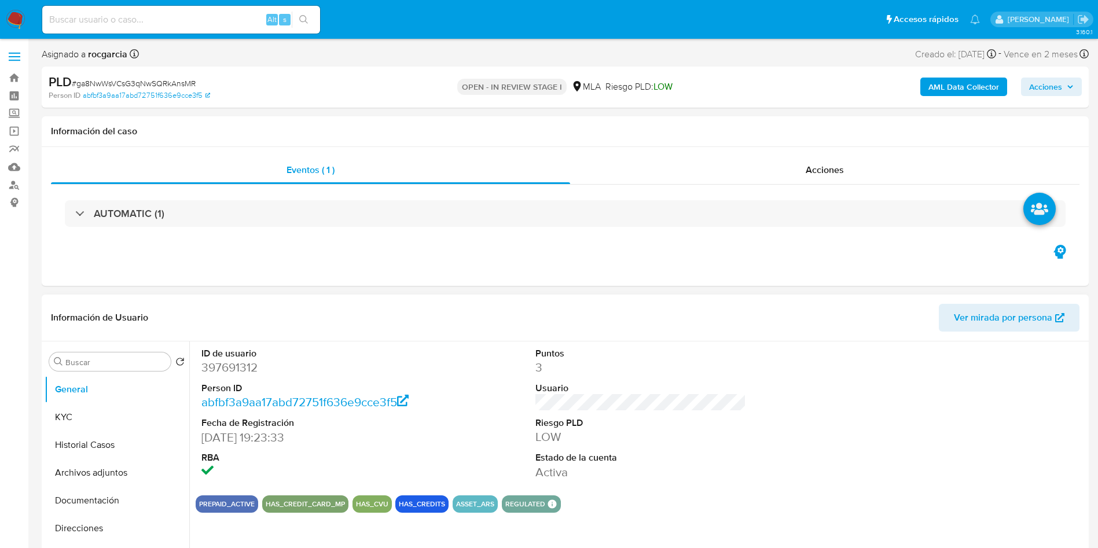
click at [224, 370] on dd "397691312" at bounding box center [306, 367] width 211 height 16
copy dd "397691312"
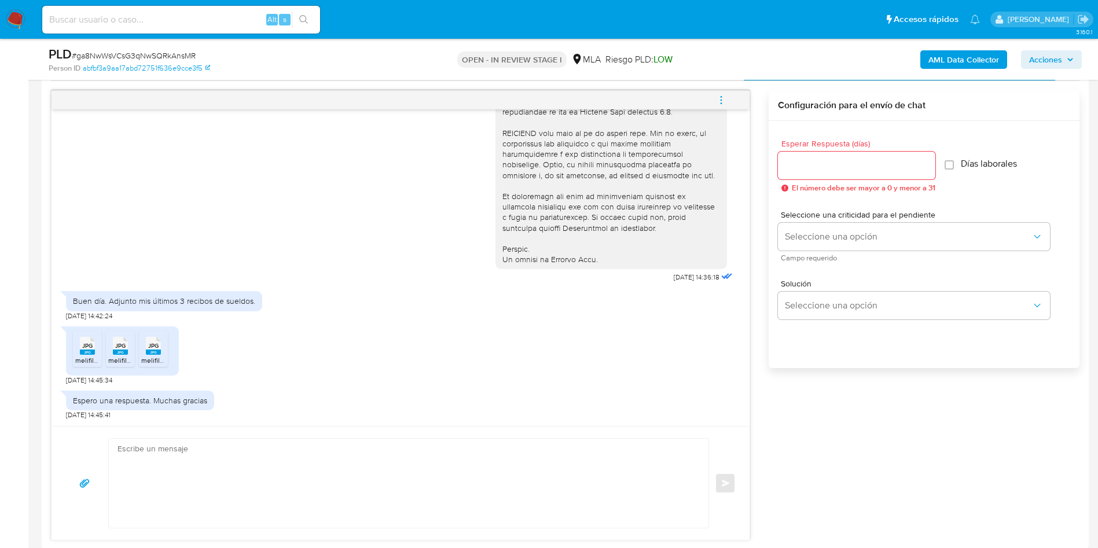
scroll to position [695, 0]
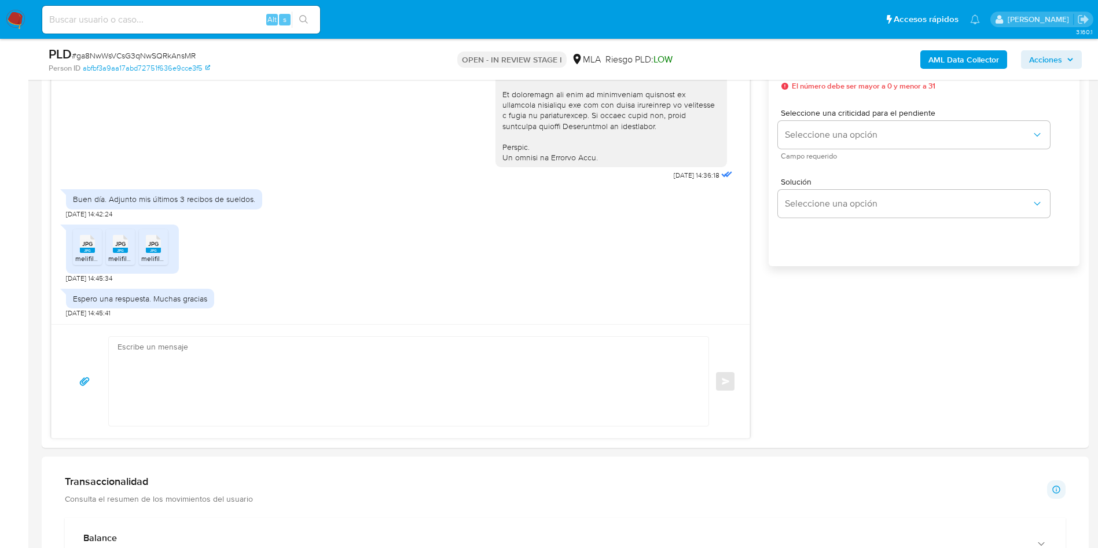
click at [0, 327] on aside "Bandeja Tablero Screening Búsqueda en Listas Watchlist Herramientas Operaciones…" at bounding box center [14, 500] width 28 height 2391
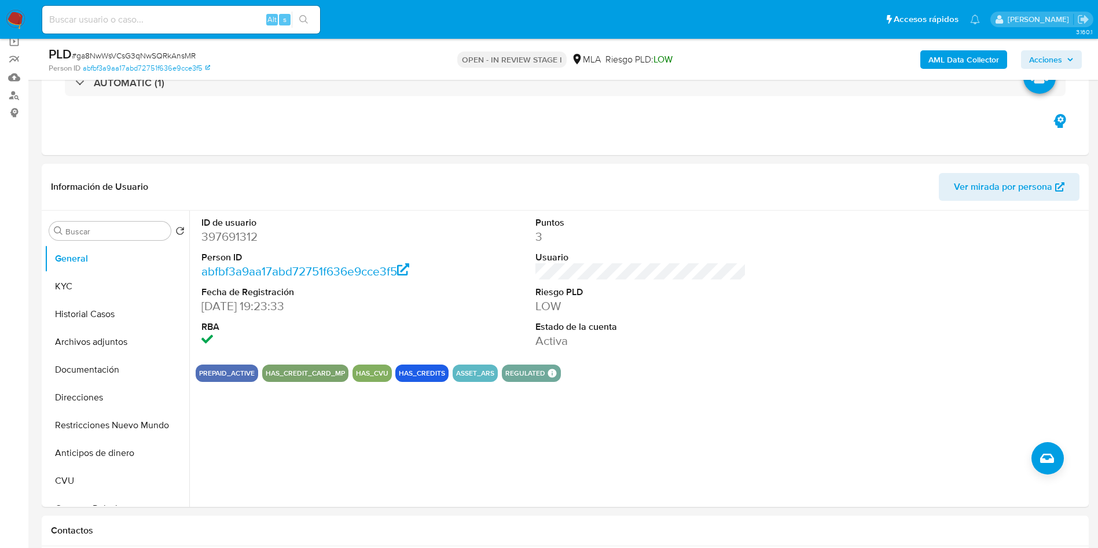
scroll to position [87, 0]
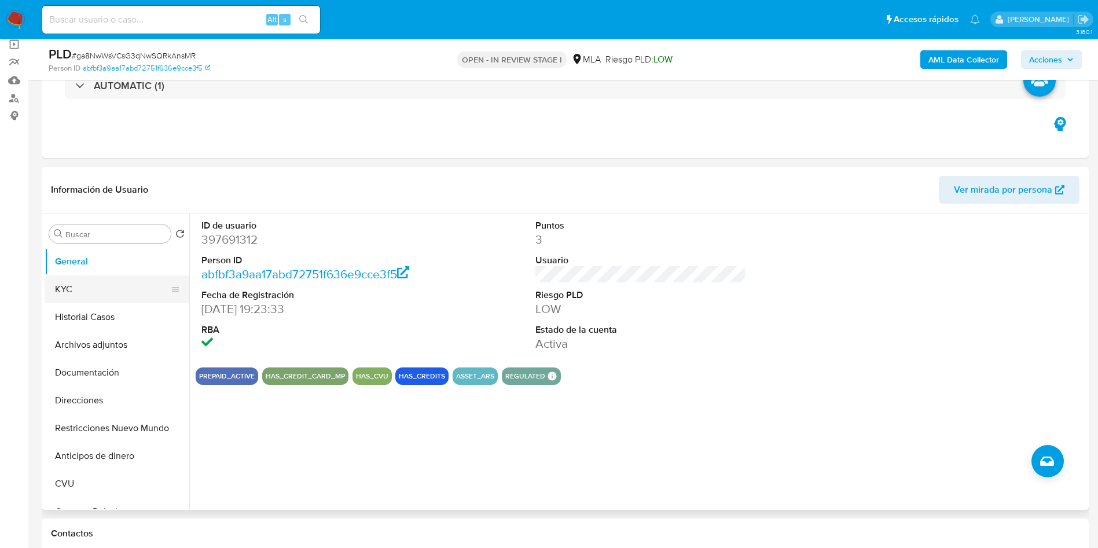
click at [81, 281] on button "KYC" at bounding box center [112, 290] width 135 height 28
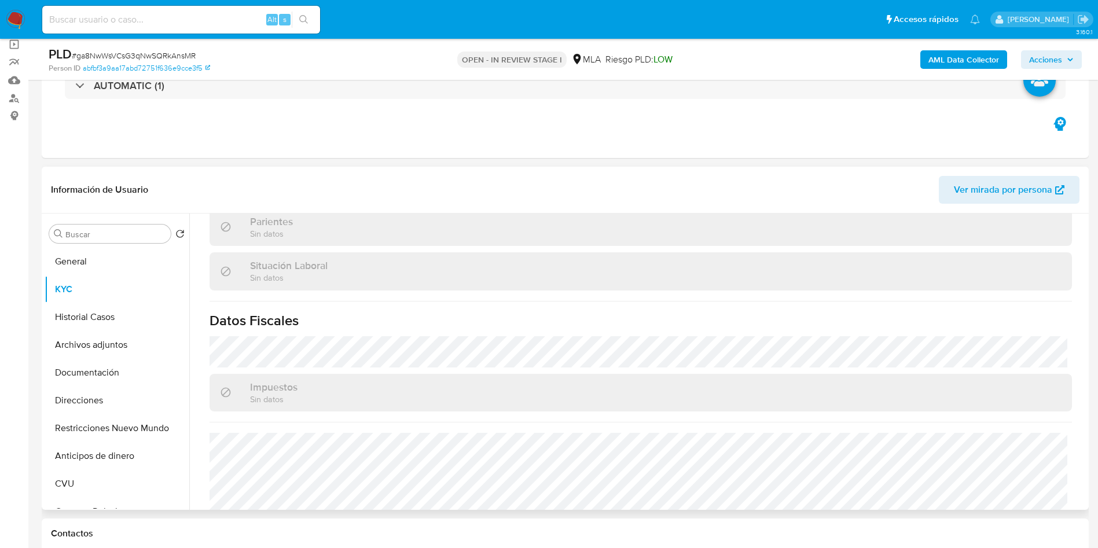
scroll to position [599, 0]
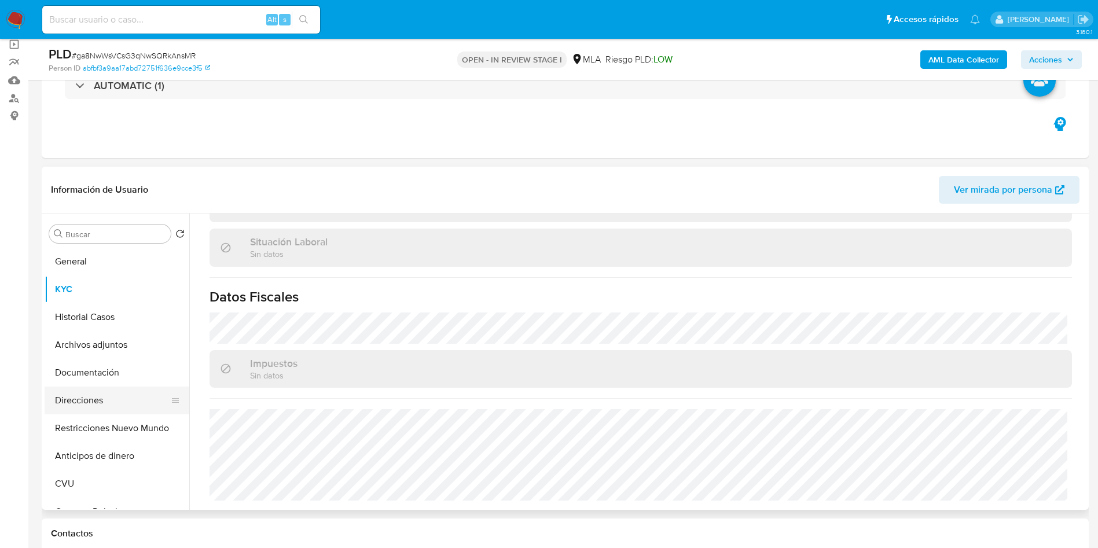
click at [89, 400] on button "Direcciones" at bounding box center [112, 401] width 135 height 28
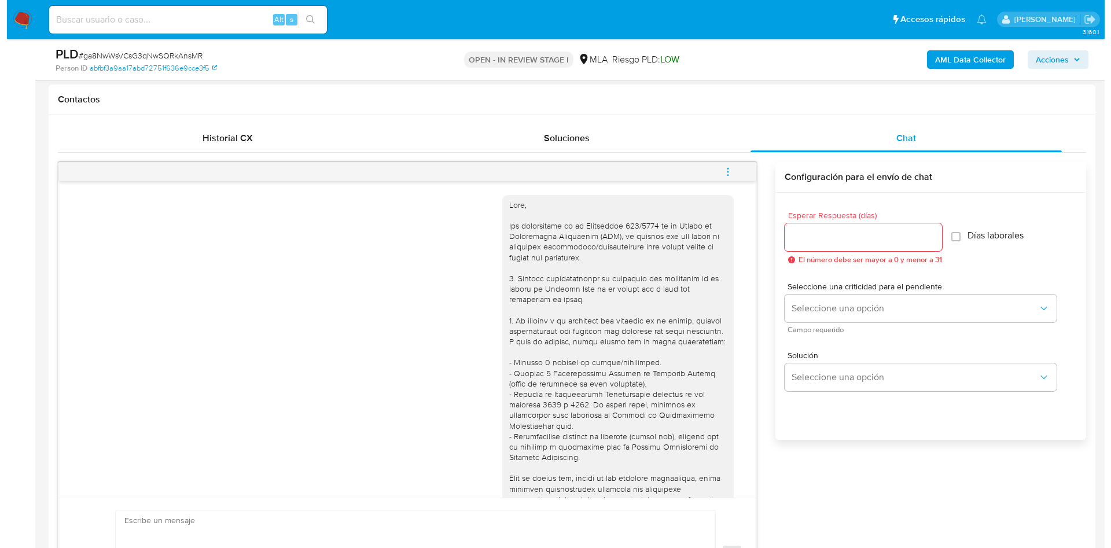
scroll to position [484, 0]
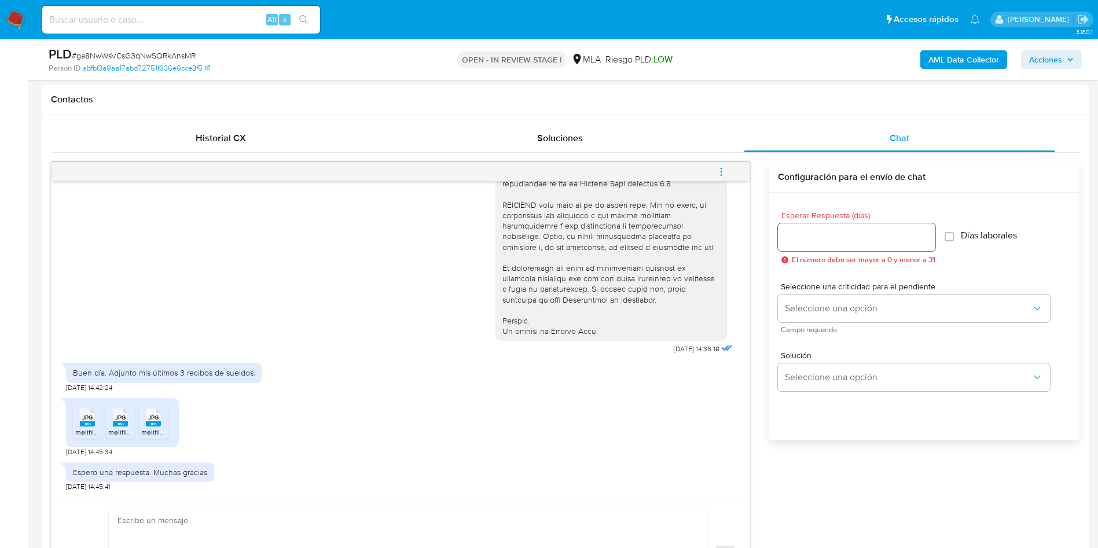
click at [83, 415] on span "JPG" at bounding box center [87, 418] width 10 height 8
drag, startPoint x: 122, startPoint y: 415, endPoint x: 150, endPoint y: 419, distance: 28.6
click at [123, 415] on span "JPG" at bounding box center [120, 418] width 10 height 8
click at [154, 421] on span "JPG" at bounding box center [153, 418] width 10 height 8
click at [726, 170] on icon "menu-action" at bounding box center [721, 172] width 10 height 10
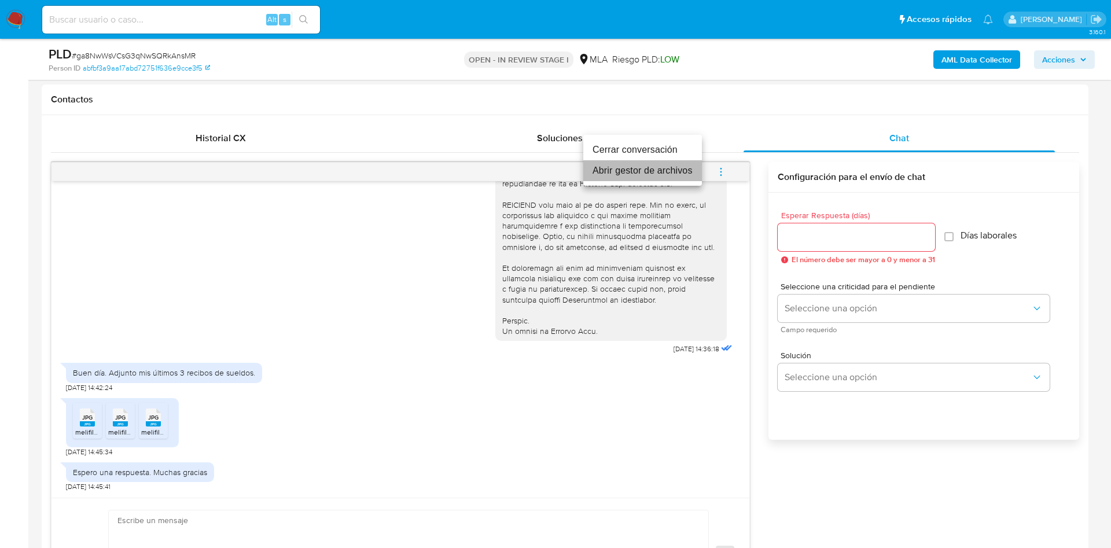
click at [650, 175] on li "Abrir gestor de archivos" at bounding box center [642, 170] width 119 height 21
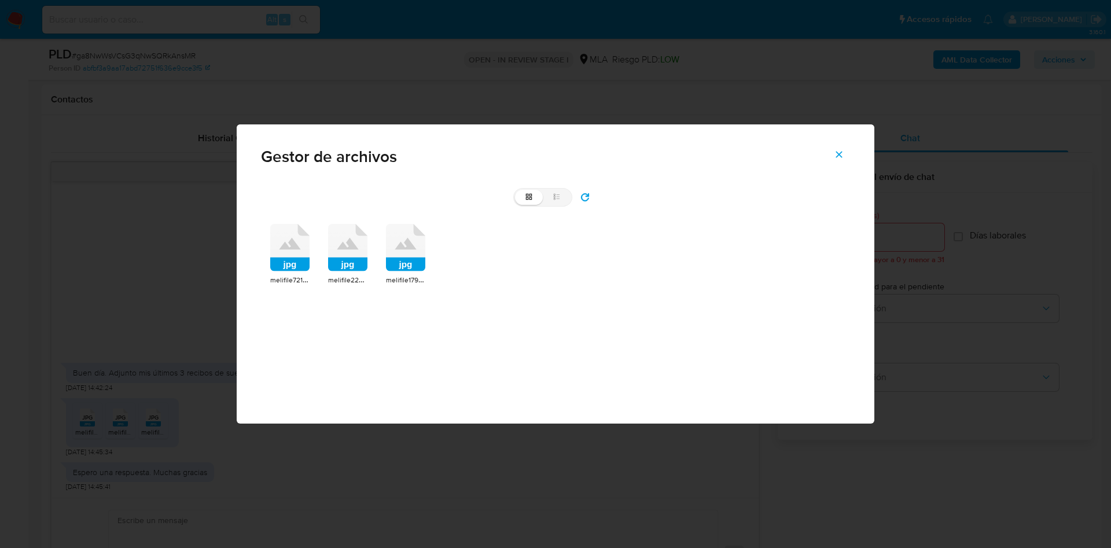
click at [289, 282] on span "melifile7219087271878917950.jpg" at bounding box center [321, 280] width 103 height 12
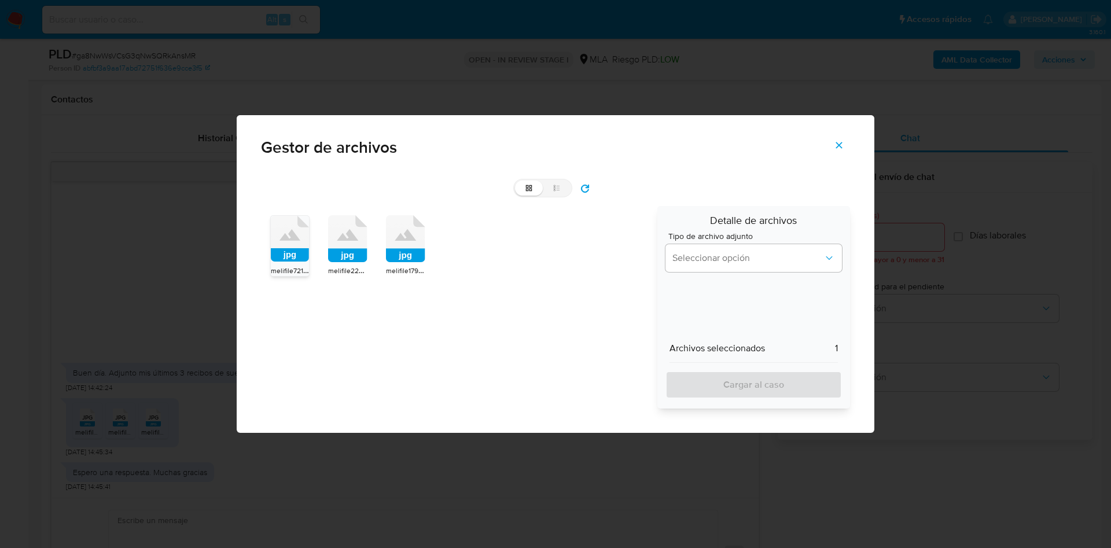
click at [332, 270] on span "melifile2230192453333630319.jpg" at bounding box center [382, 271] width 108 height 12
click at [420, 262] on rect at bounding box center [405, 256] width 39 height 14
click at [727, 275] on div "Tipo de archivo adjunto Seleccionar opción" at bounding box center [754, 254] width 177 height 45
click at [731, 260] on span "Seleccionar opción" at bounding box center [748, 258] width 151 height 12
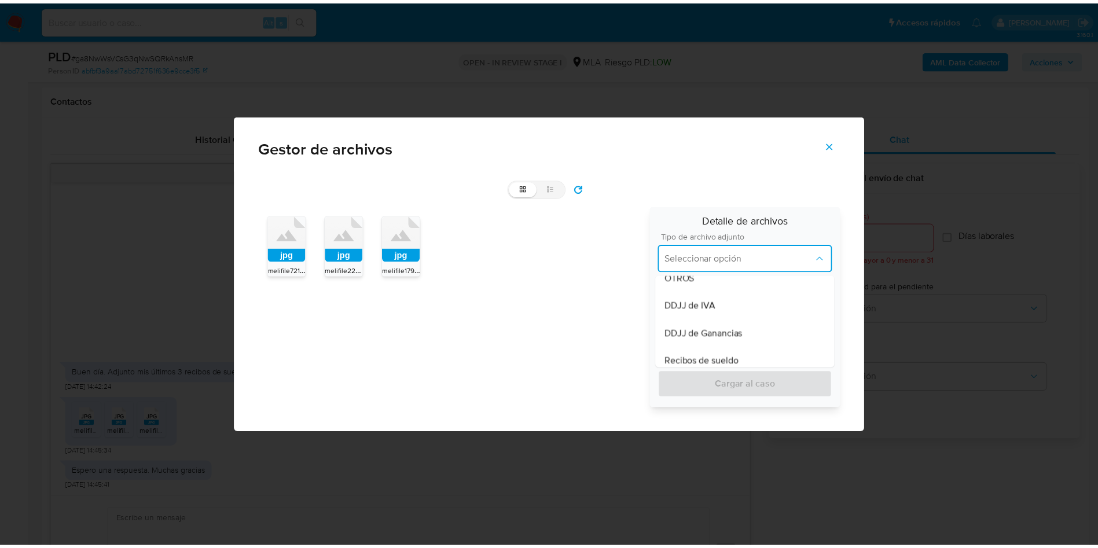
scroll to position [260, 0]
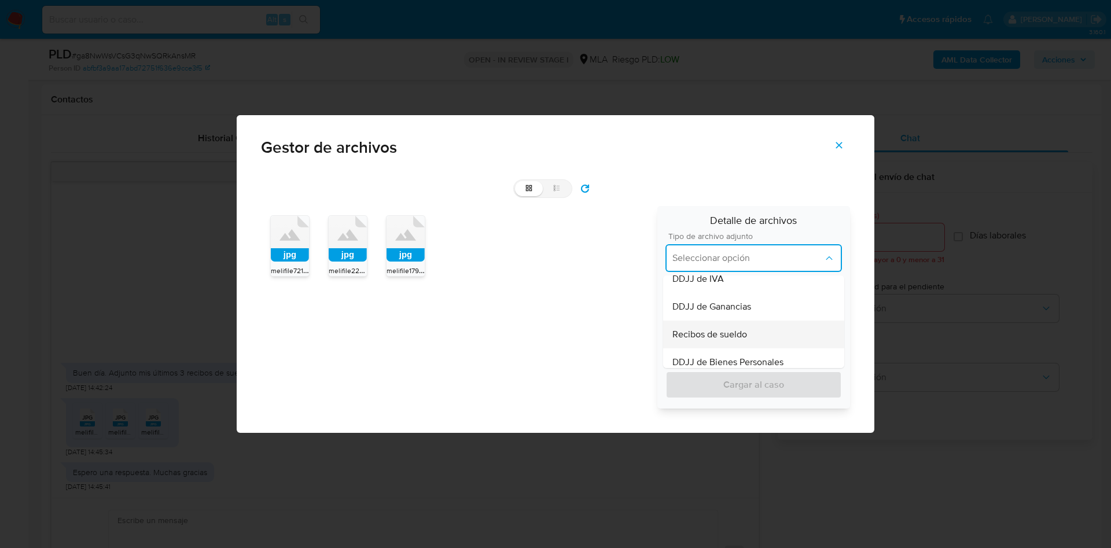
click at [717, 329] on span "Recibos de sueldo" at bounding box center [710, 335] width 75 height 12
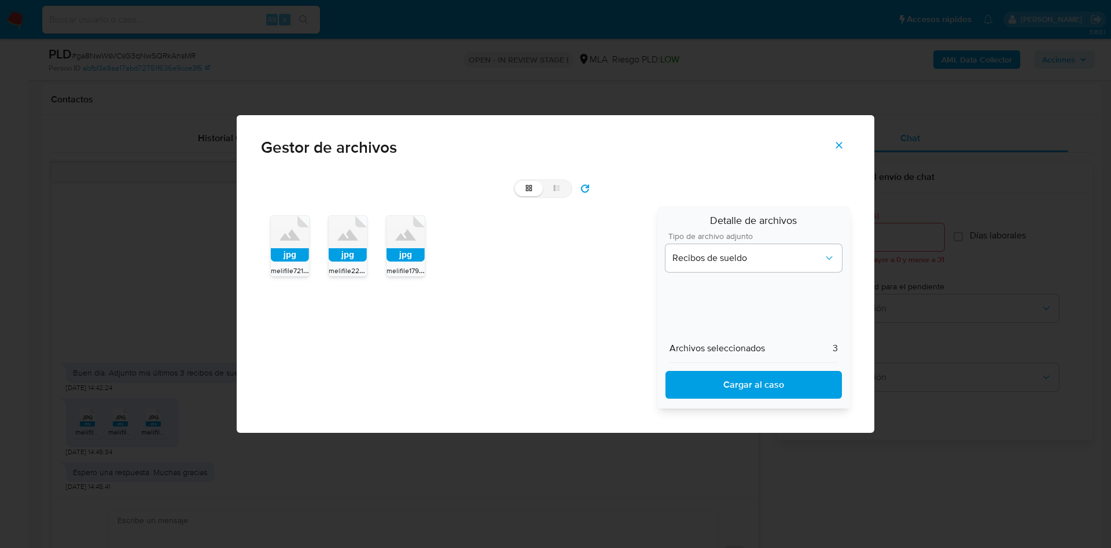
click at [719, 390] on span "Cargar al caso" at bounding box center [754, 384] width 146 height 25
click at [844, 146] on icon "Cerrar" at bounding box center [839, 145] width 10 height 10
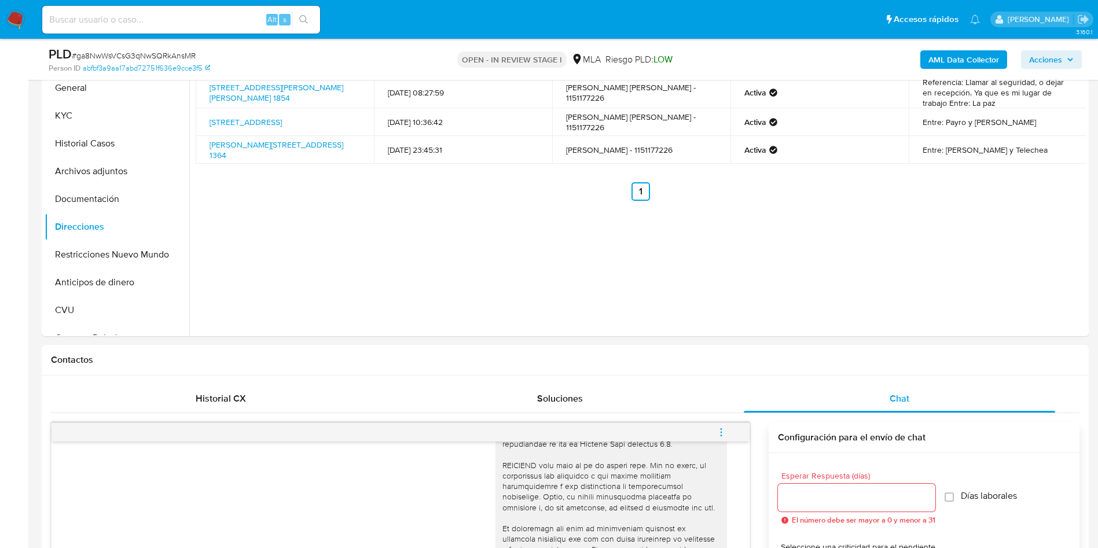
scroll to position [87, 0]
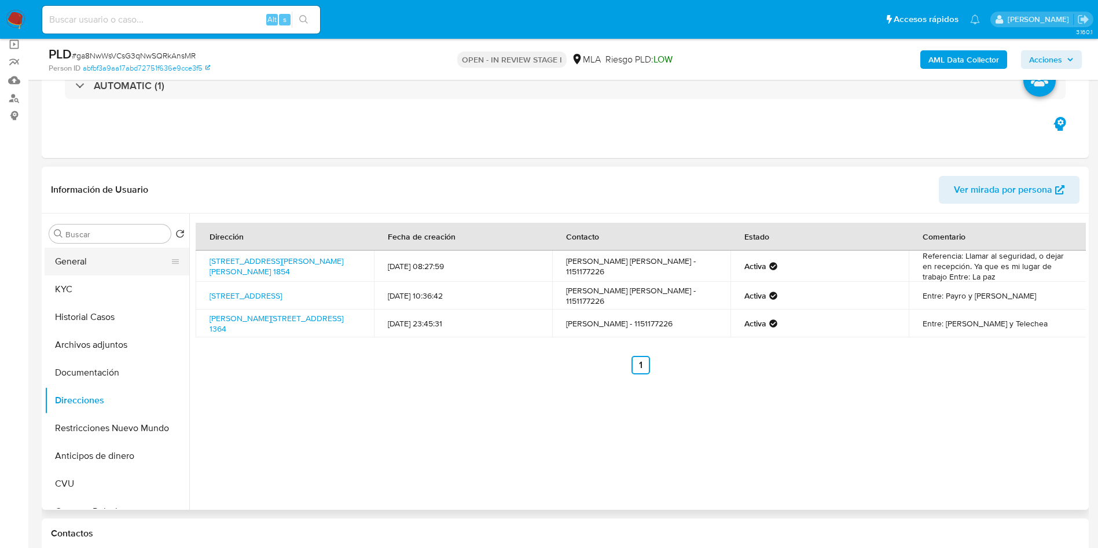
click at [94, 265] on button "General" at bounding box center [112, 262] width 135 height 28
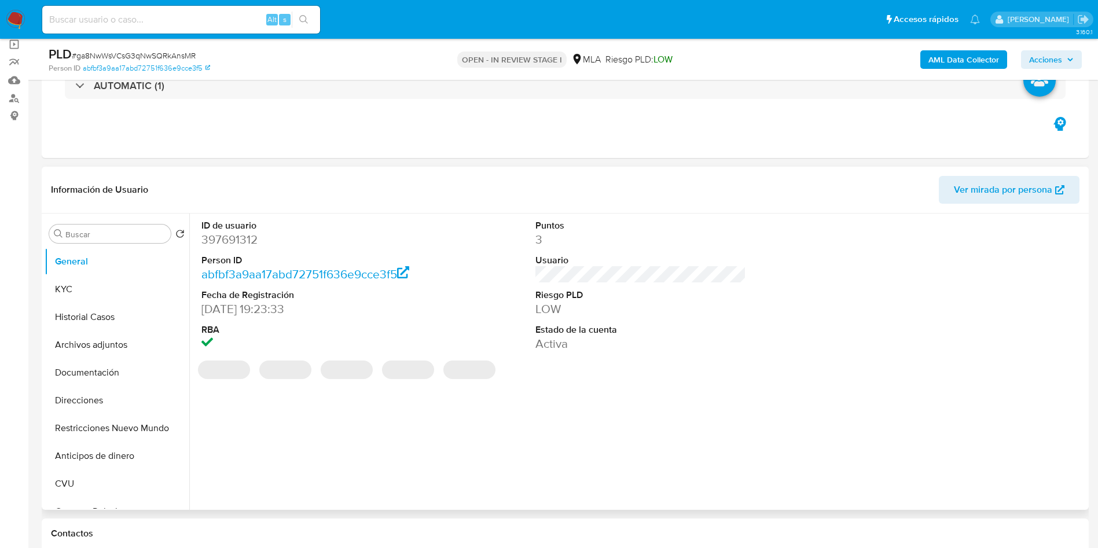
click at [230, 237] on dd "397691312" at bounding box center [306, 240] width 211 height 16
copy dd "397691312"
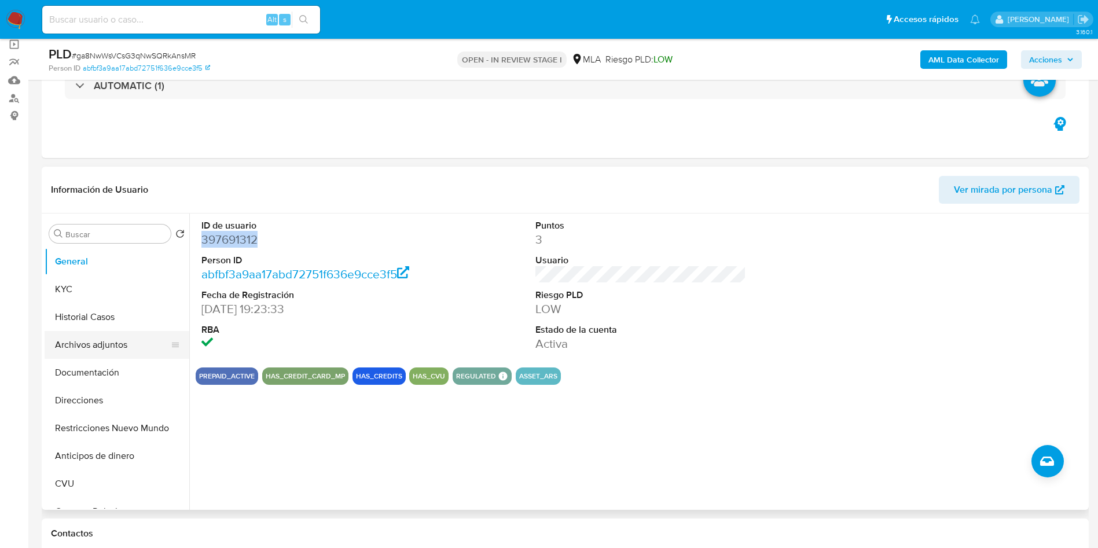
click at [51, 337] on button "Archivos adjuntos" at bounding box center [112, 345] width 135 height 28
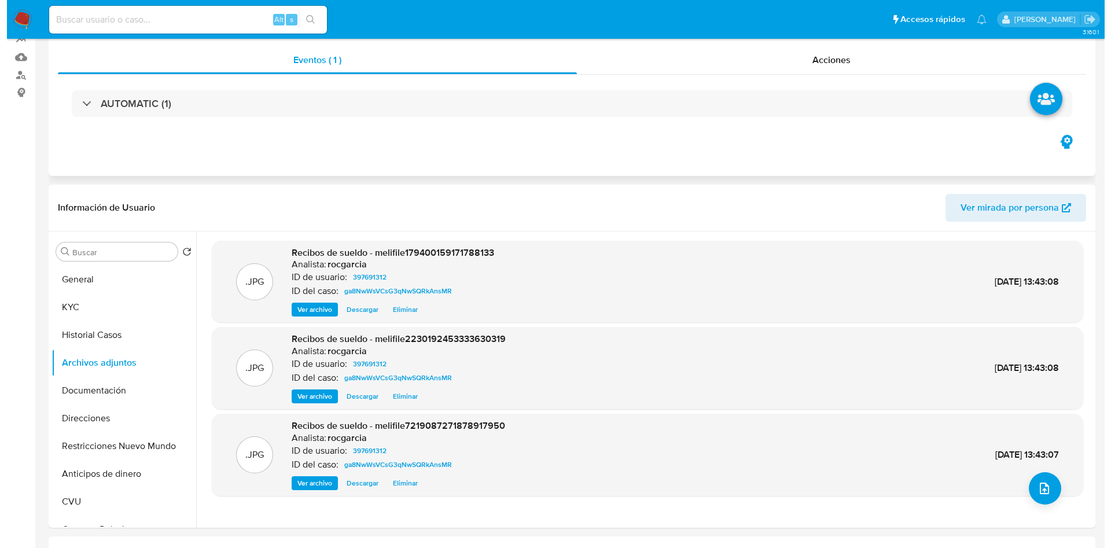
scroll to position [0, 0]
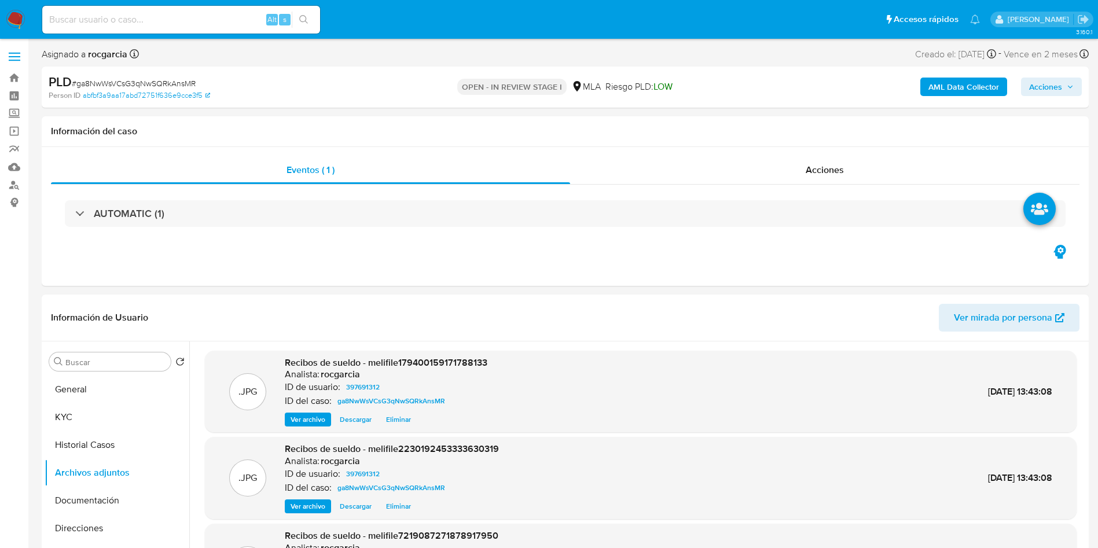
click at [959, 89] on b "AML Data Collector" at bounding box center [963, 87] width 71 height 19
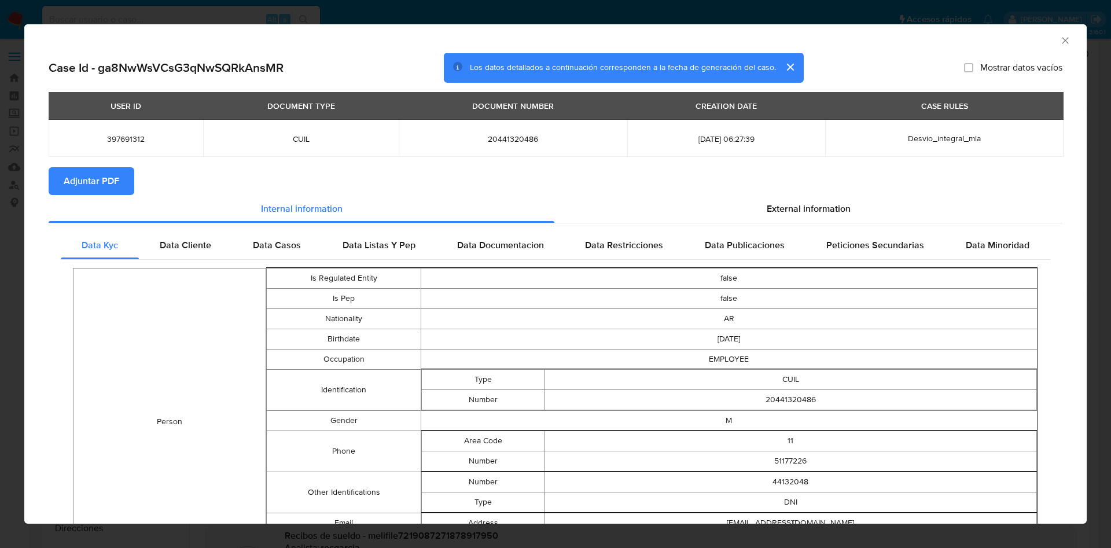
click at [818, 192] on section "Adjuntar PDF" at bounding box center [556, 181] width 1014 height 28
click at [817, 198] on div "External information" at bounding box center [808, 209] width 508 height 28
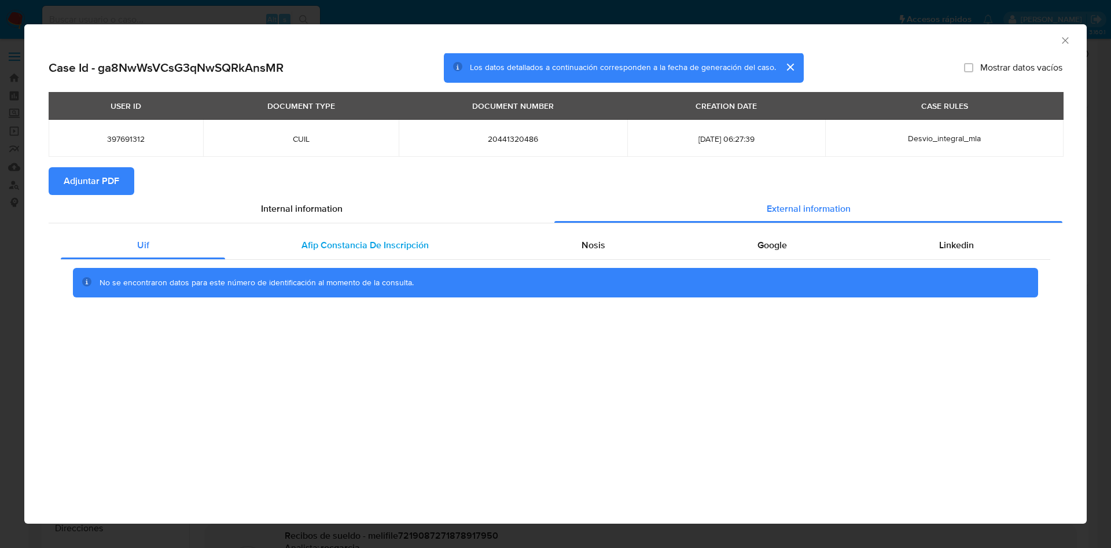
click at [341, 237] on div "Afip Constancia De Inscripción" at bounding box center [365, 246] width 280 height 28
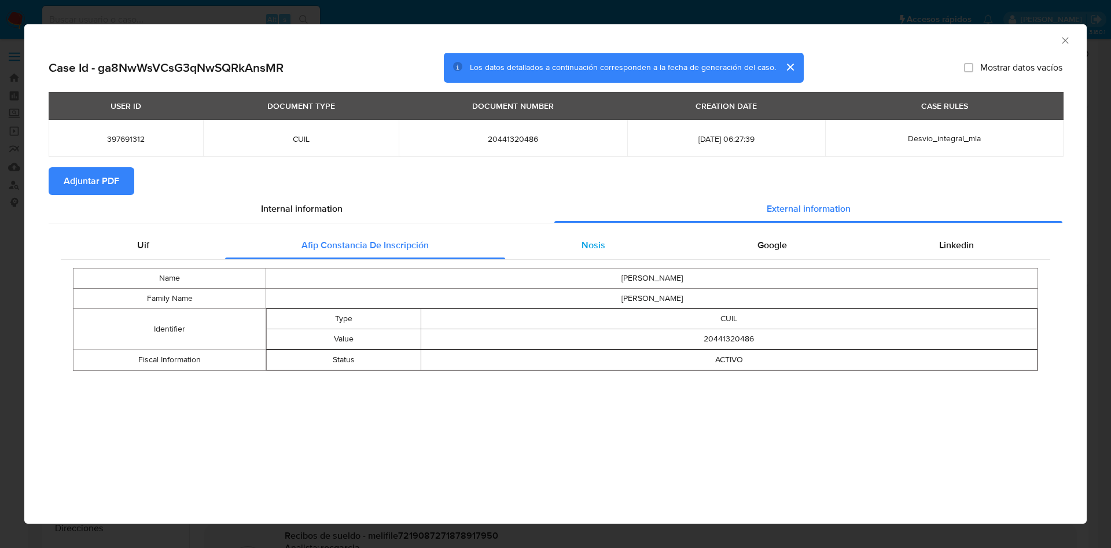
click at [568, 258] on div "Nosis" at bounding box center [593, 246] width 176 height 28
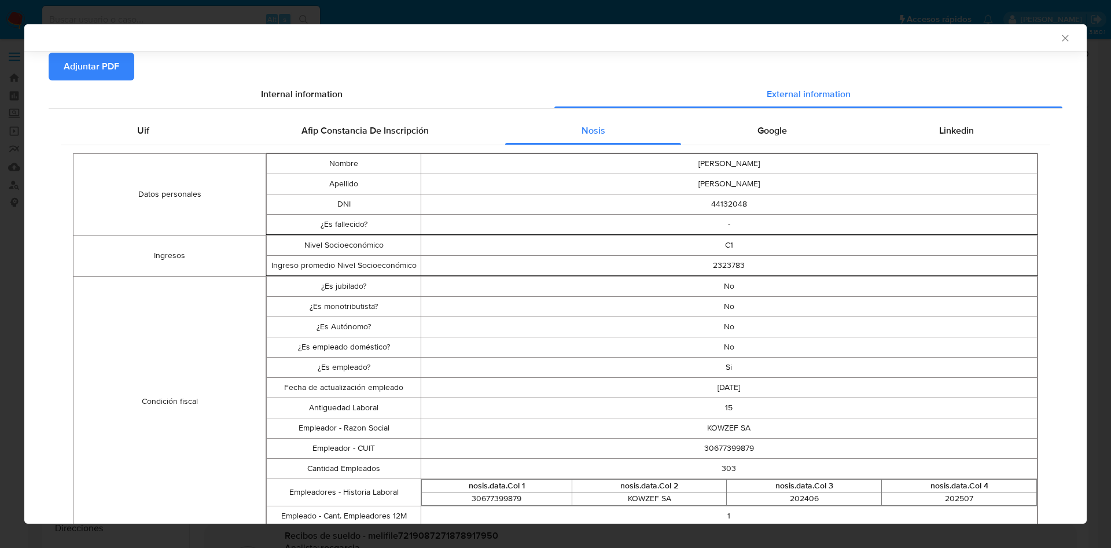
scroll to position [85, 0]
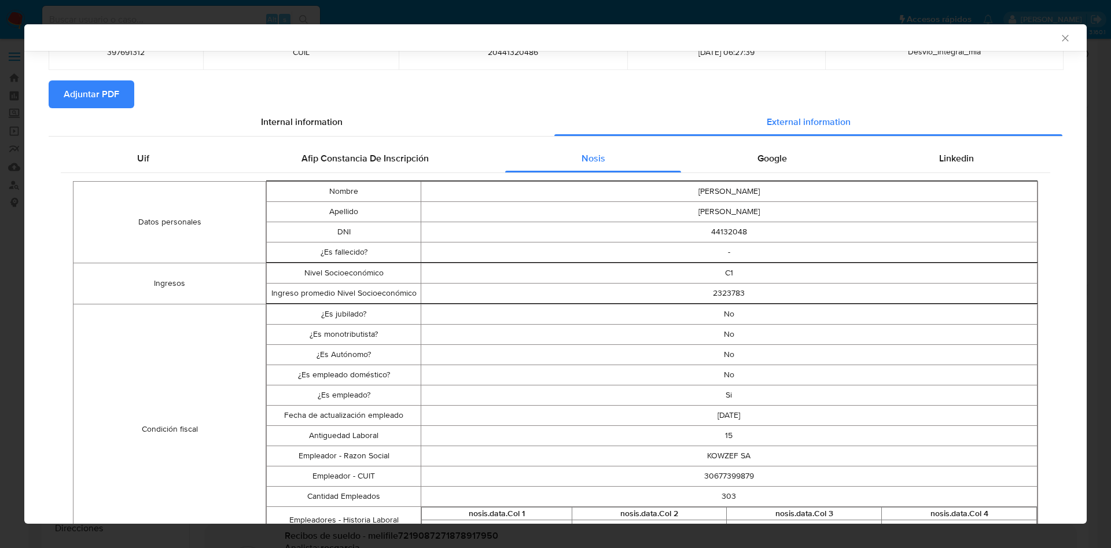
drag, startPoint x: 761, startPoint y: 153, endPoint x: 769, endPoint y: 149, distance: 9.6
click at [767, 149] on div "Google" at bounding box center [772, 159] width 182 height 28
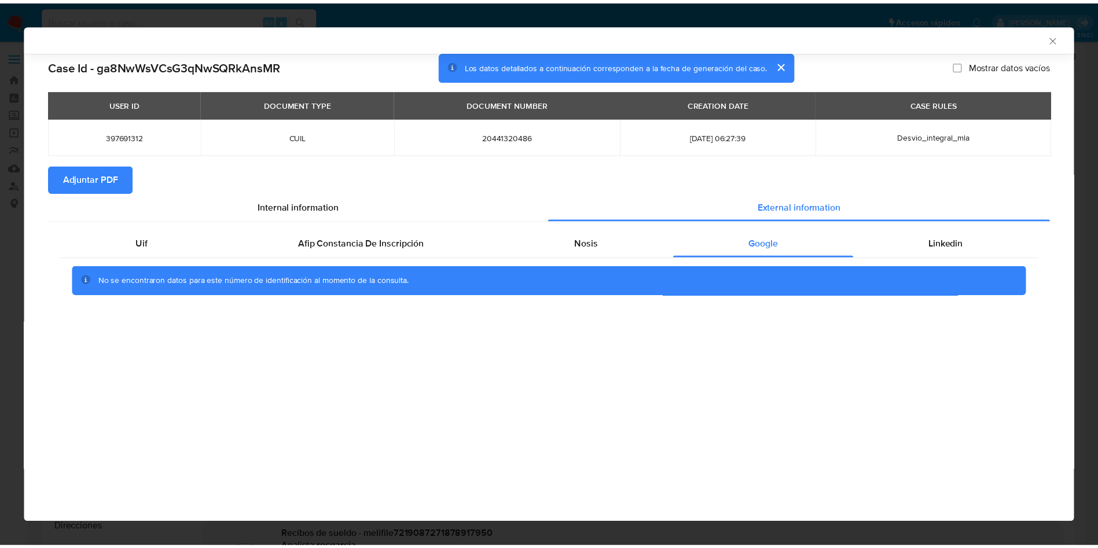
scroll to position [0, 0]
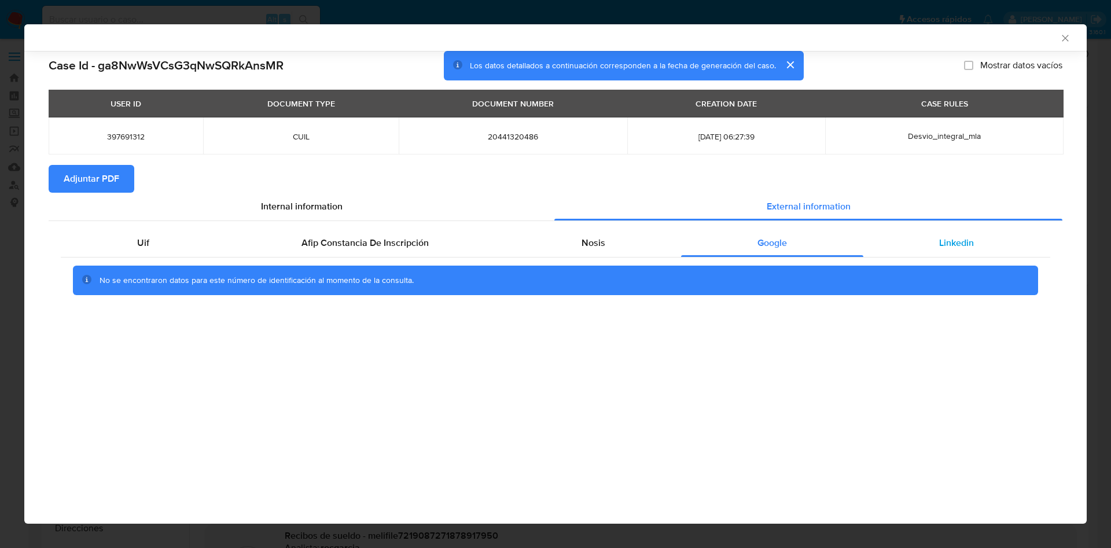
click at [951, 234] on div "Linkedin" at bounding box center [957, 243] width 187 height 28
click at [98, 174] on span "Adjuntar PDF" at bounding box center [92, 178] width 56 height 25
click at [1068, 42] on icon "Cerrar ventana" at bounding box center [1066, 38] width 12 height 12
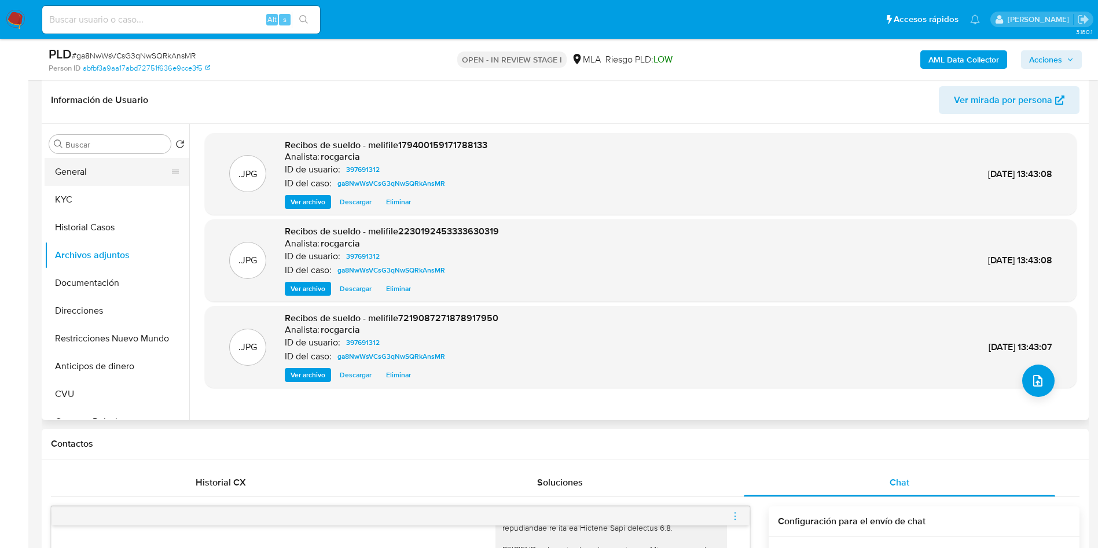
scroll to position [174, 0]
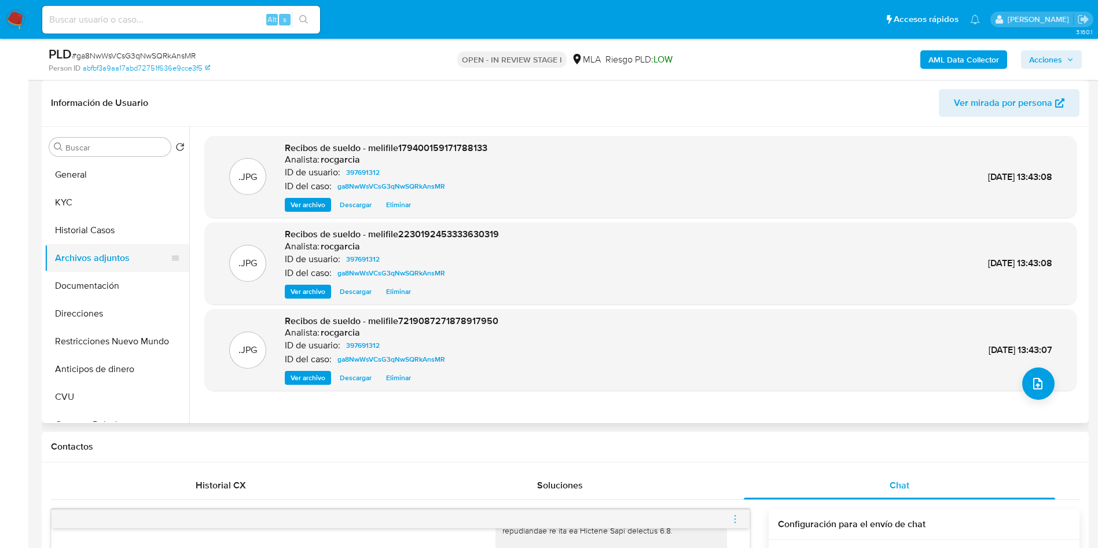
drag, startPoint x: 94, startPoint y: 218, endPoint x: 102, endPoint y: 265, distance: 46.9
click at [94, 218] on button "Historial Casos" at bounding box center [117, 230] width 145 height 28
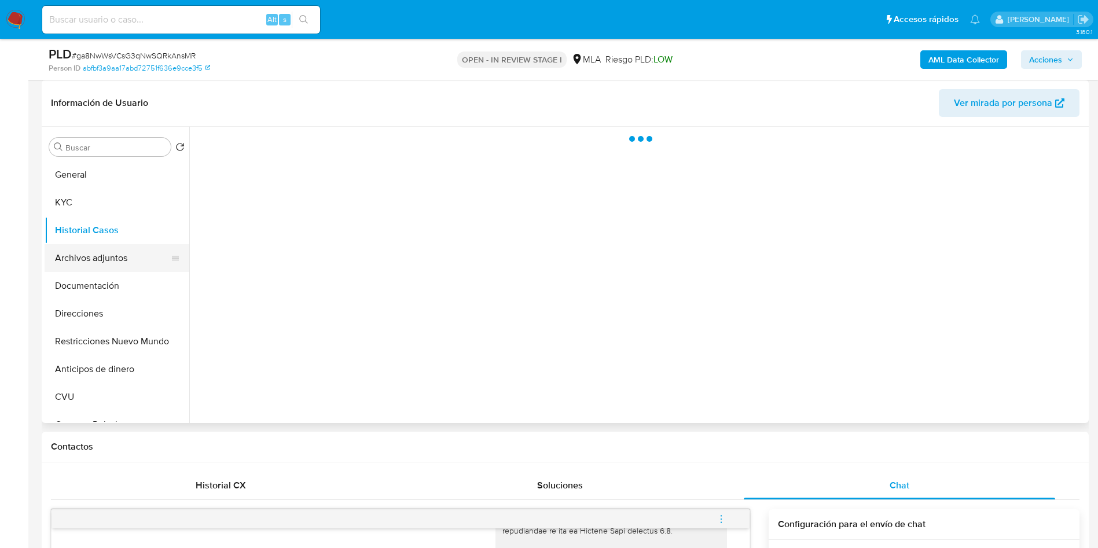
click at [102, 269] on button "Archivos adjuntos" at bounding box center [112, 258] width 135 height 28
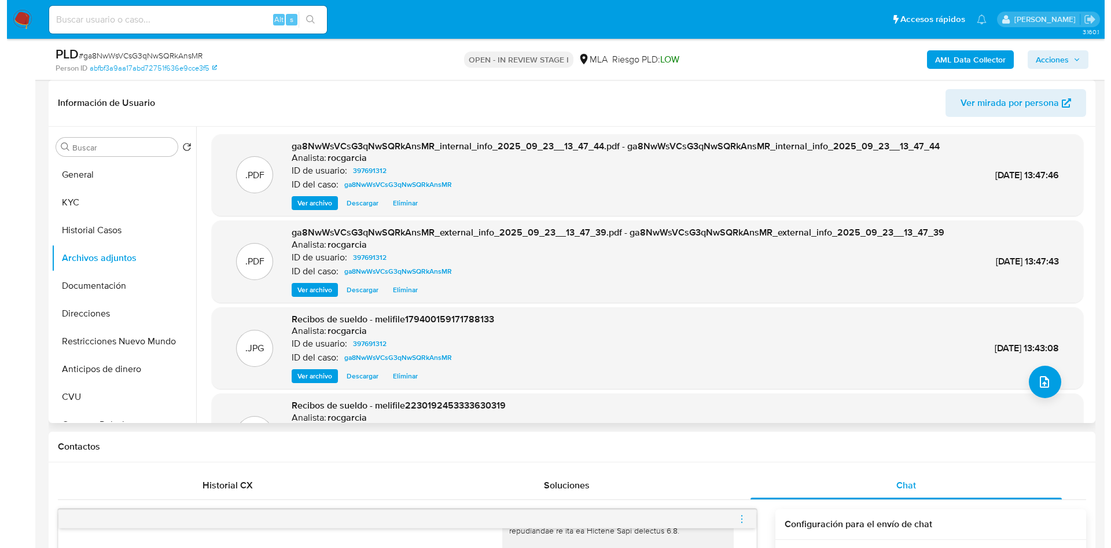
scroll to position [0, 0]
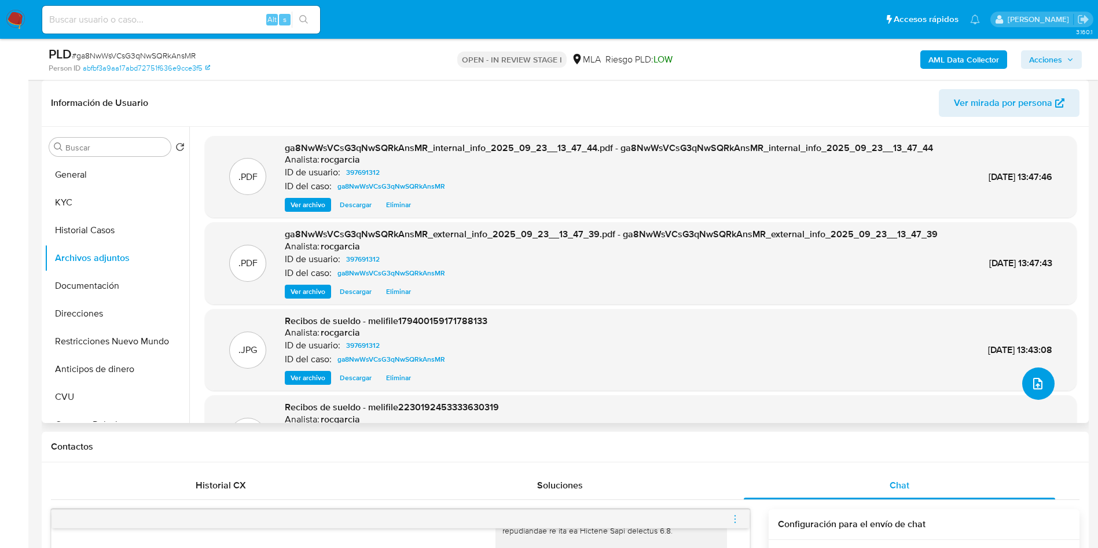
click at [1033, 379] on icon "upload-file" at bounding box center [1037, 384] width 9 height 12
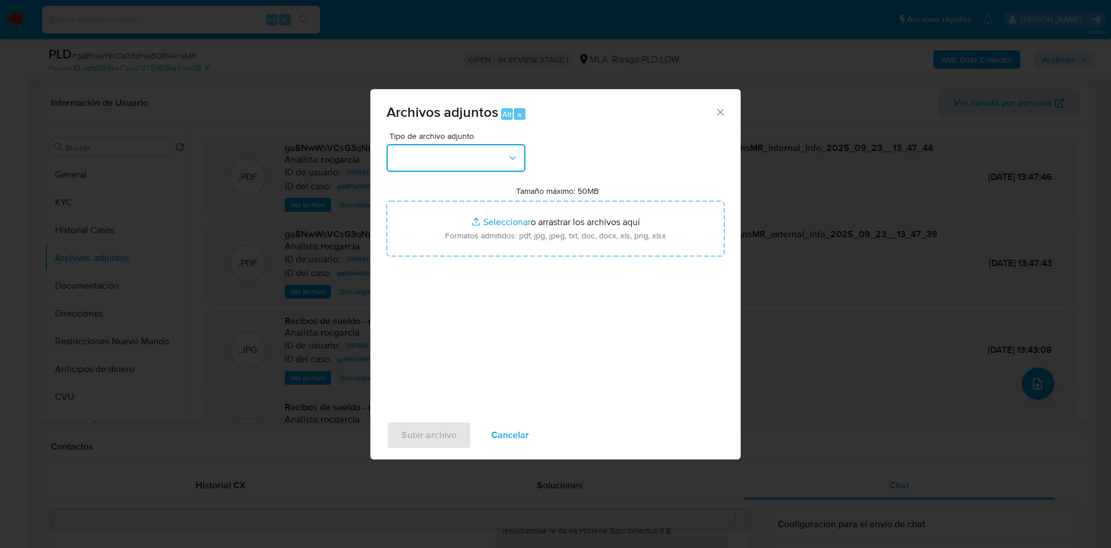
click at [467, 169] on button "button" at bounding box center [456, 158] width 139 height 28
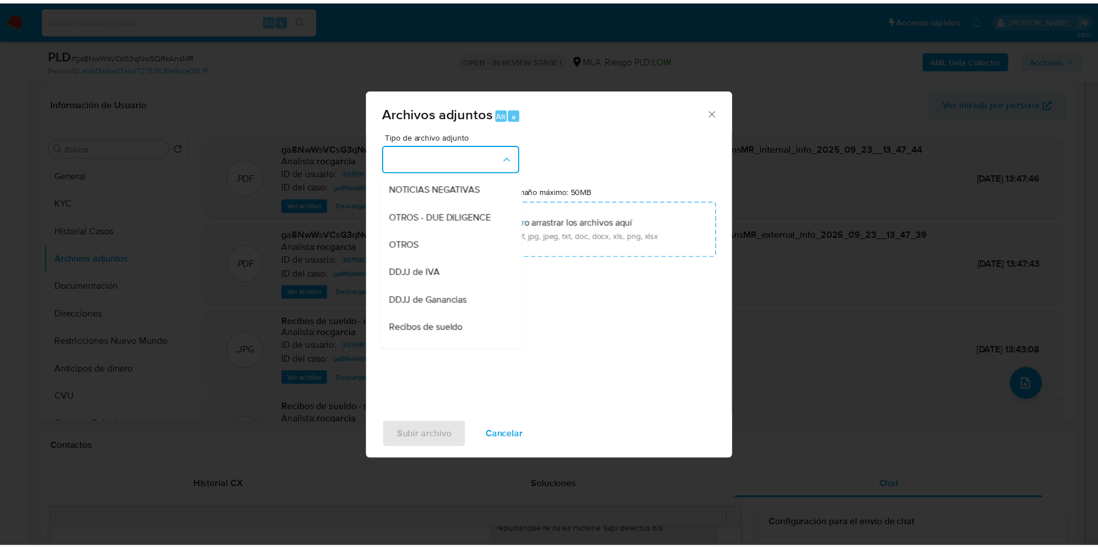
scroll to position [174, 0]
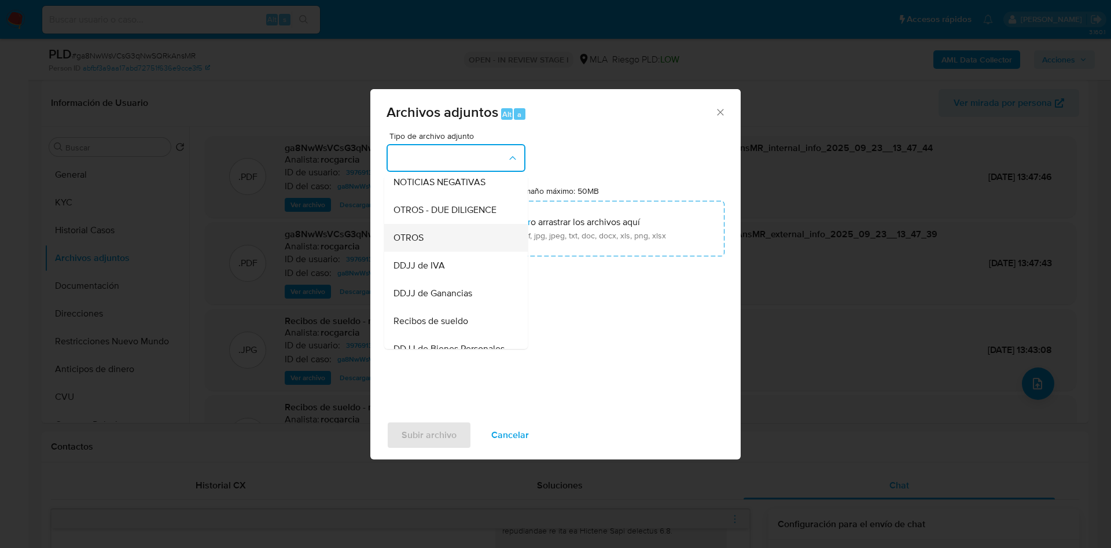
click at [441, 246] on div "OTROS" at bounding box center [453, 238] width 118 height 28
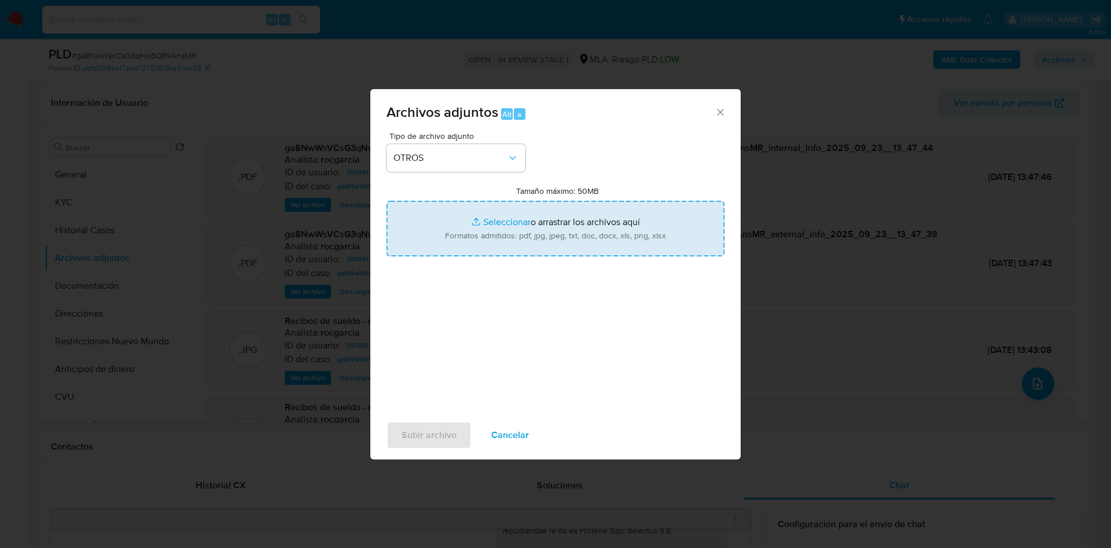
click at [482, 234] on input "Tamaño máximo: 50MB Seleccionar archivos" at bounding box center [556, 229] width 338 height 56
type input "C:\fakepath\Movimientos 397691312.xlsx"
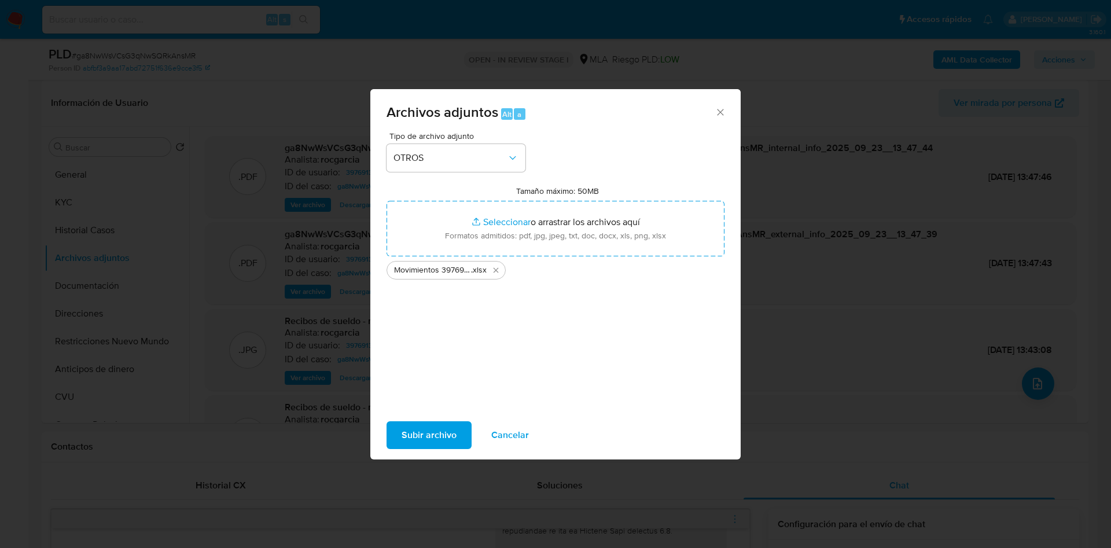
click at [418, 436] on span "Subir archivo" at bounding box center [429, 435] width 55 height 25
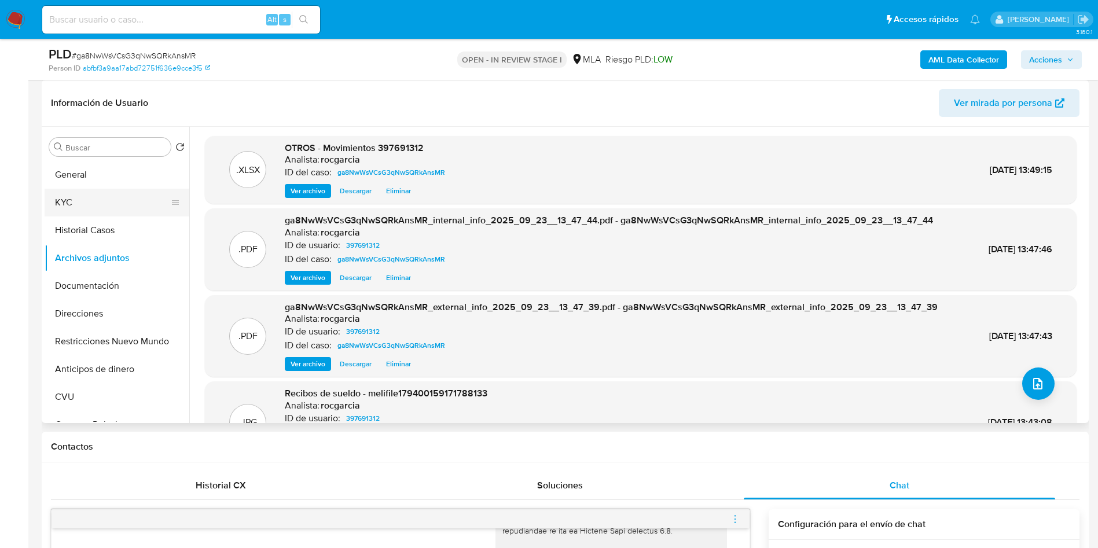
click at [53, 208] on button "KYC" at bounding box center [112, 203] width 135 height 28
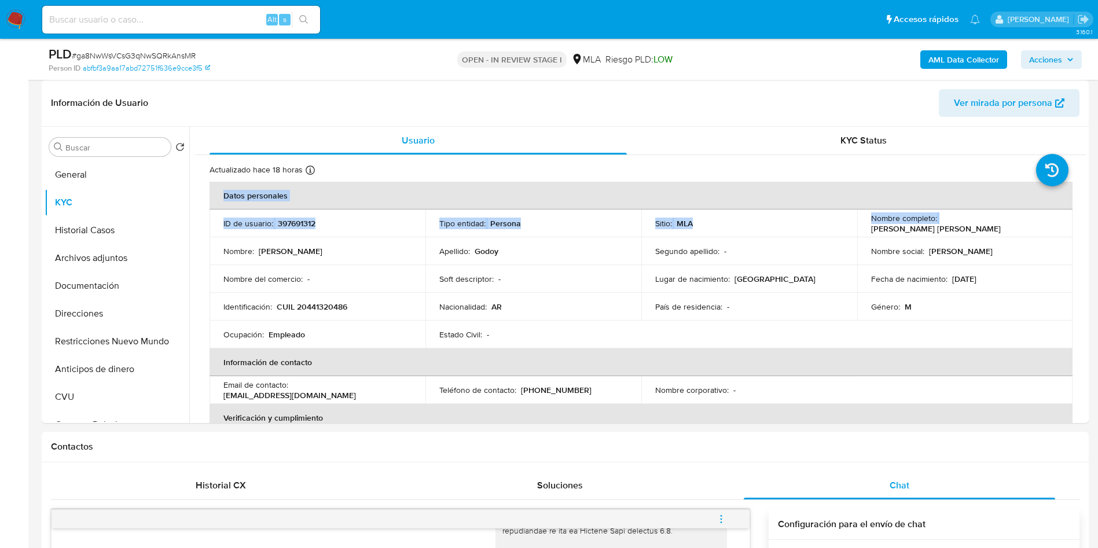
drag, startPoint x: 935, startPoint y: 223, endPoint x: 1103, endPoint y: 222, distance: 167.3
click at [958, 223] on p "Franco Roman Godoy" at bounding box center [936, 228] width 130 height 10
drag, startPoint x: 937, startPoint y: 226, endPoint x: 1023, endPoint y: 218, distance: 86.6
click at [1023, 218] on div "Nombre completo : Franco Roman Godoy" at bounding box center [965, 223] width 188 height 21
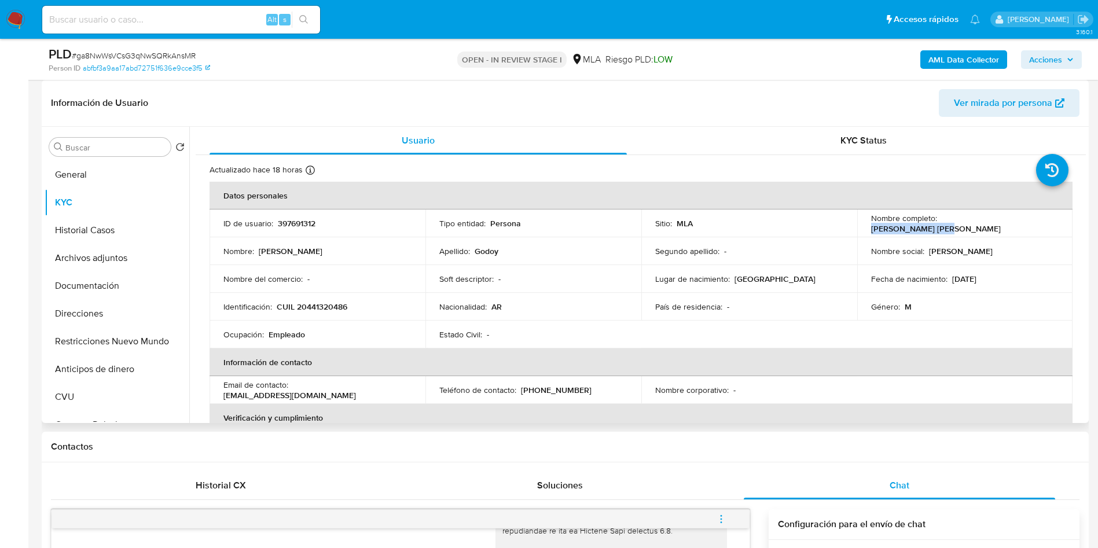
copy p "Franco Roman Godoy"
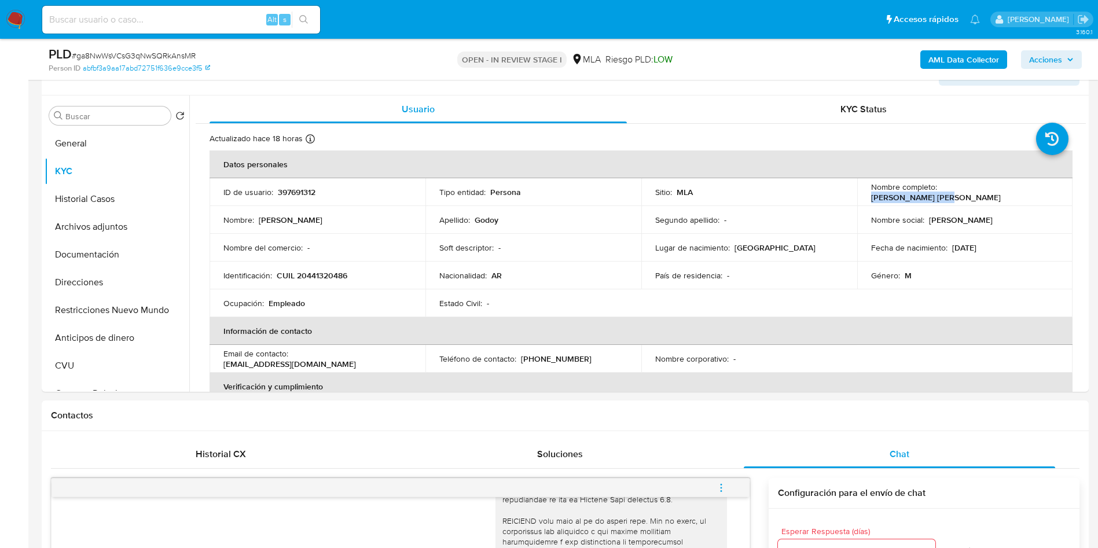
scroll to position [608, 0]
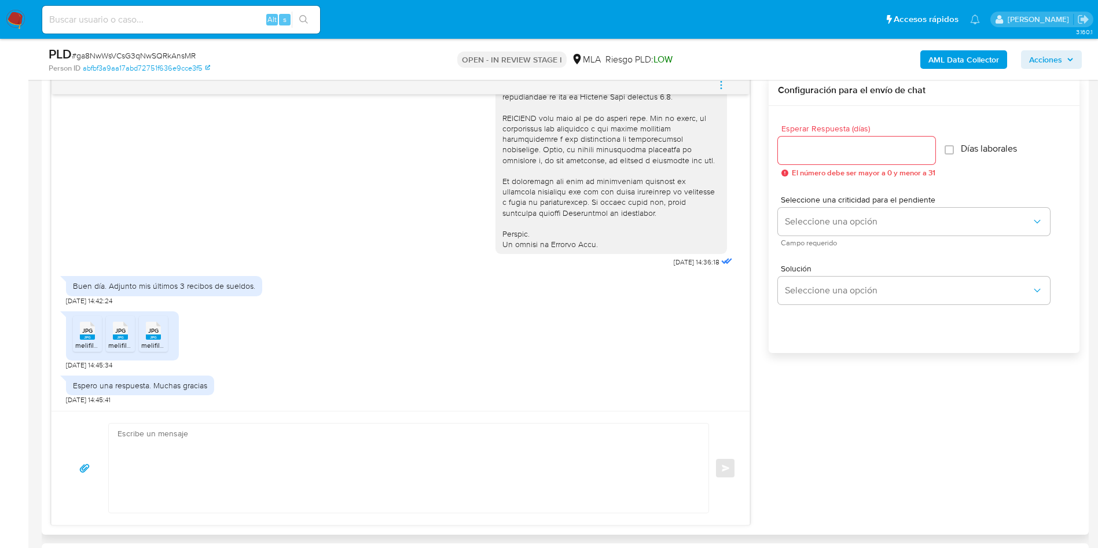
click at [263, 476] on textarea at bounding box center [405, 468] width 576 height 89
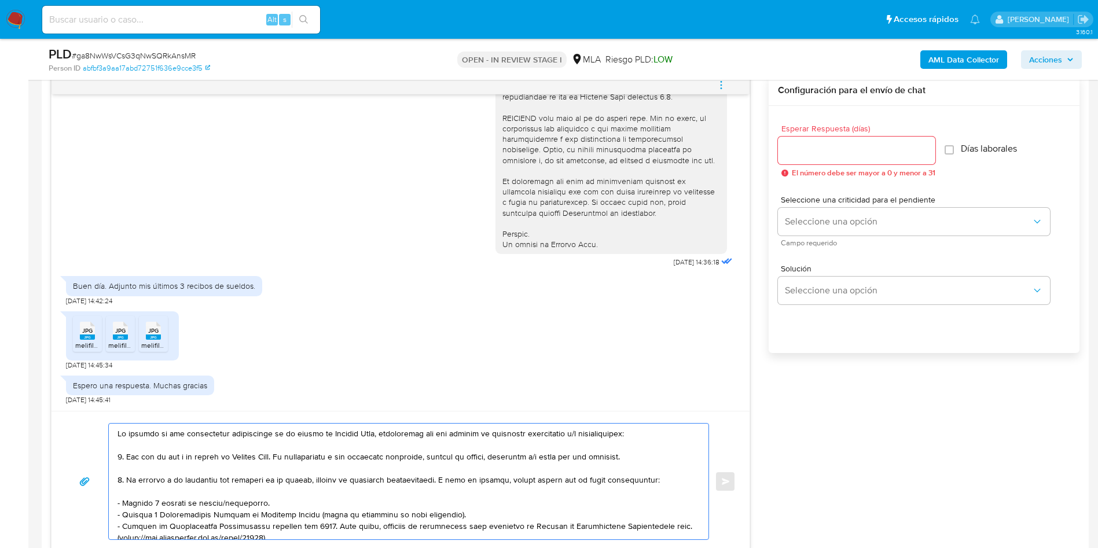
click at [117, 435] on textarea at bounding box center [405, 482] width 576 height 116
paste textarea "Franco Roman Godoy"
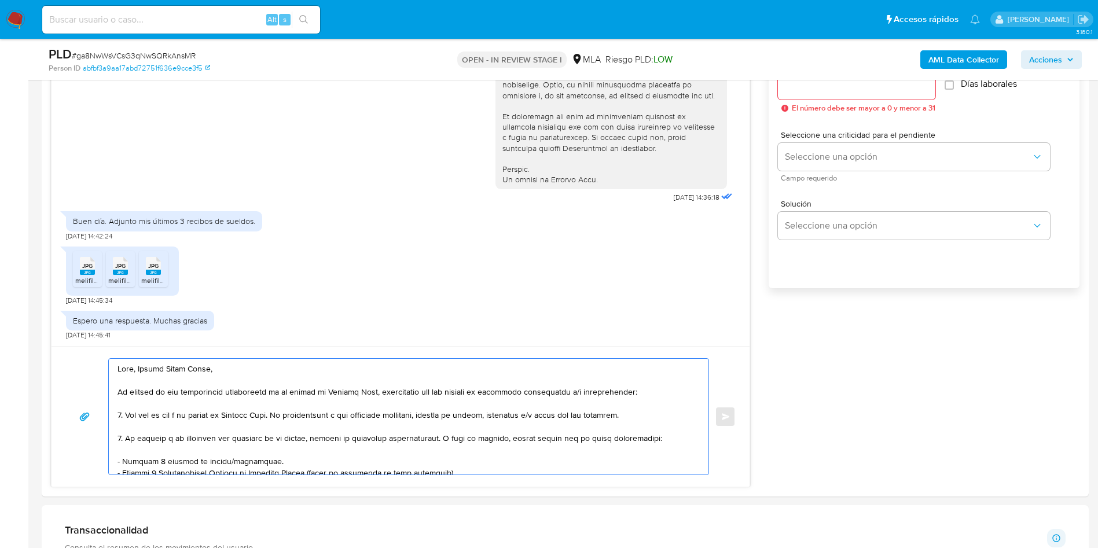
scroll to position [695, 0]
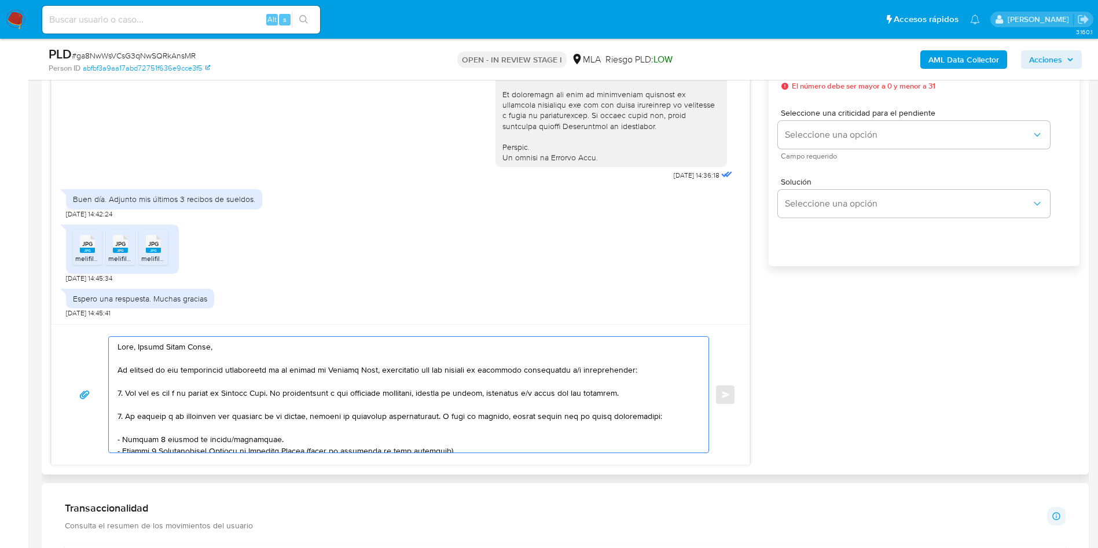
drag, startPoint x: 289, startPoint y: 393, endPoint x: 655, endPoint y: 388, distance: 365.8
click at [655, 388] on textarea at bounding box center [405, 395] width 576 height 116
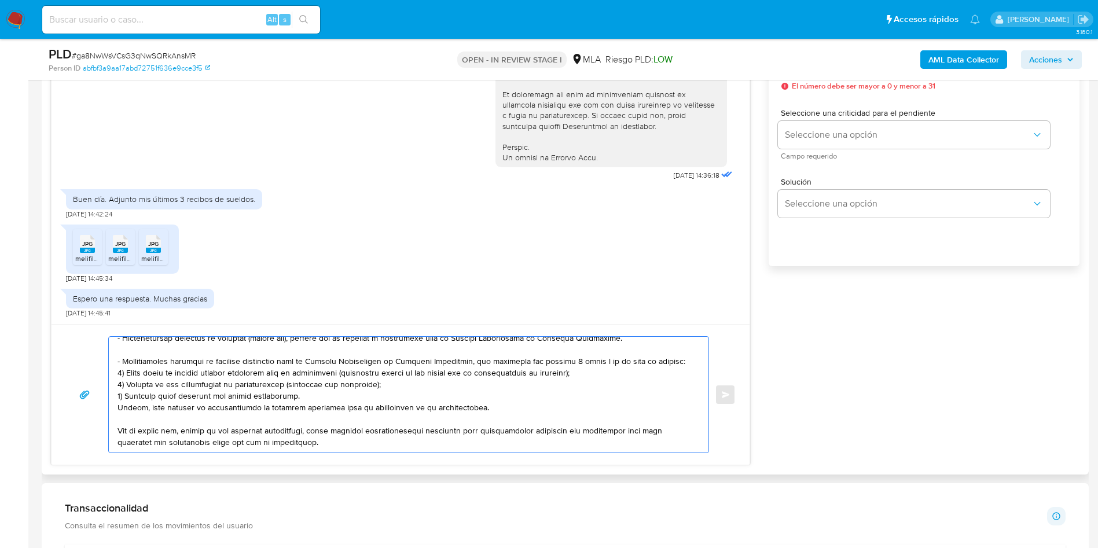
scroll to position [174, 0]
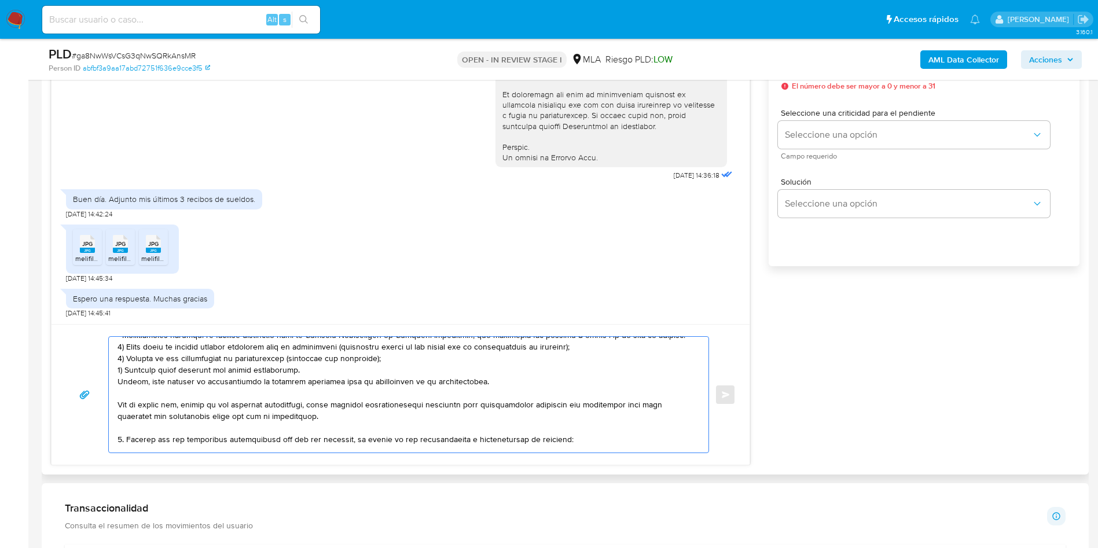
drag, startPoint x: 127, startPoint y: 414, endPoint x: 124, endPoint y: 435, distance: 21.0
click at [124, 435] on textarea at bounding box center [405, 395] width 576 height 116
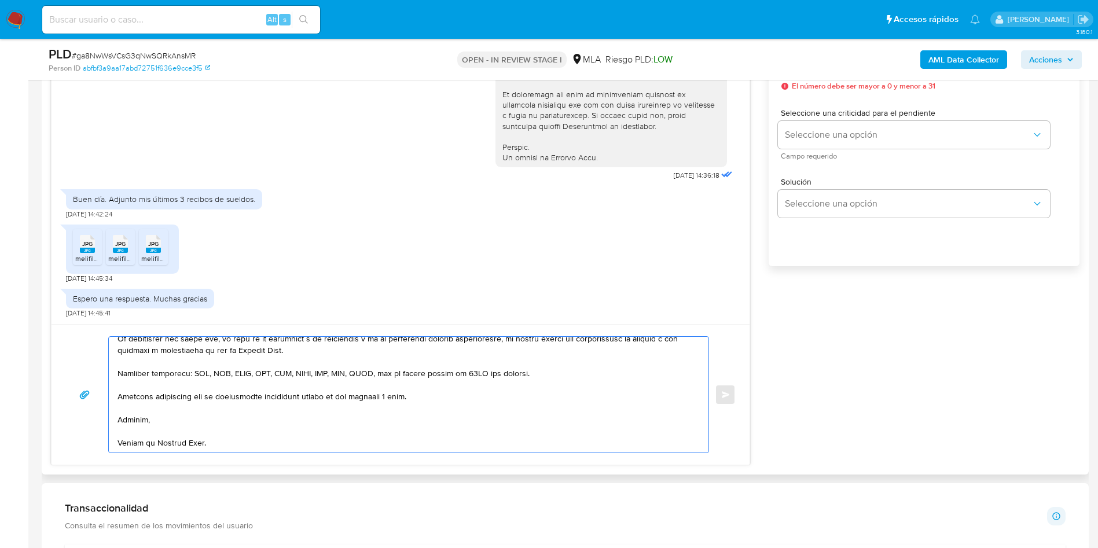
scroll to position [0, 0]
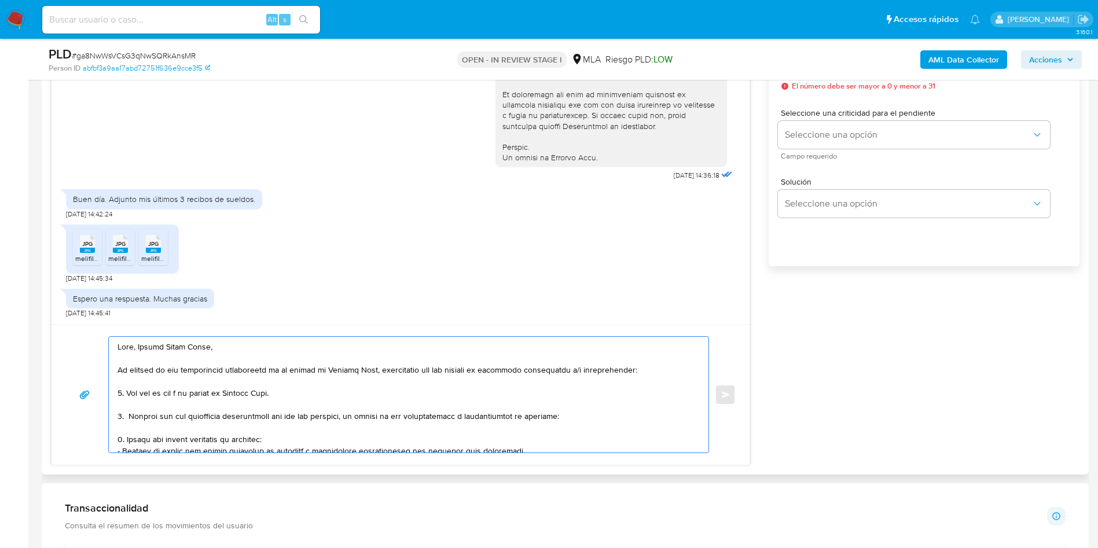
click at [607, 421] on textarea at bounding box center [405, 395] width 576 height 116
paste textarea "- Liliana Isabel Juarez - CUIL 27276358540 (SIN ACTIVIDAD) , de quien recibe 15…"
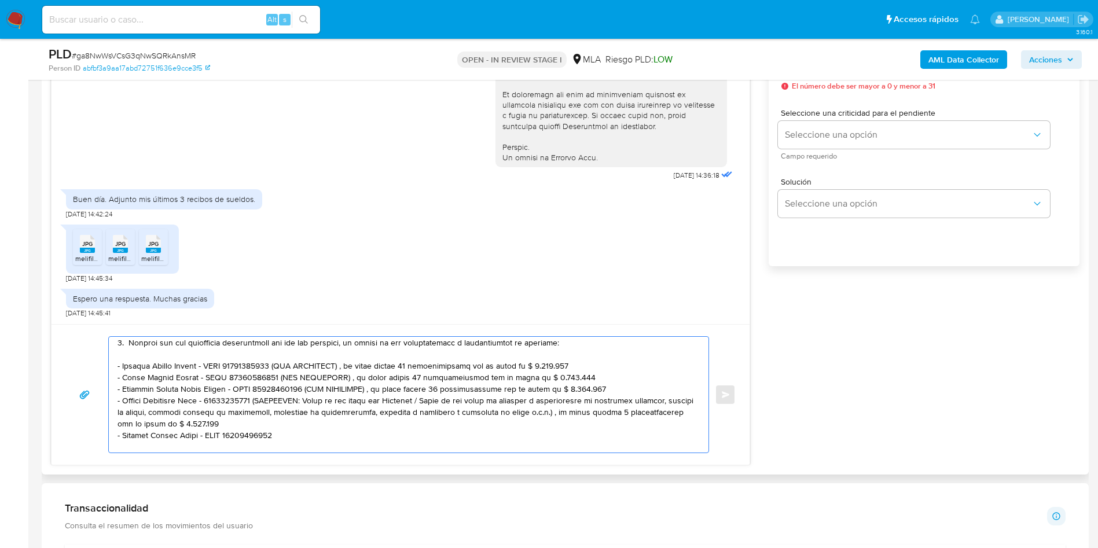
drag, startPoint x: 271, startPoint y: 368, endPoint x: 570, endPoint y: 368, distance: 298.1
click at [570, 368] on textarea at bounding box center [405, 395] width 576 height 116
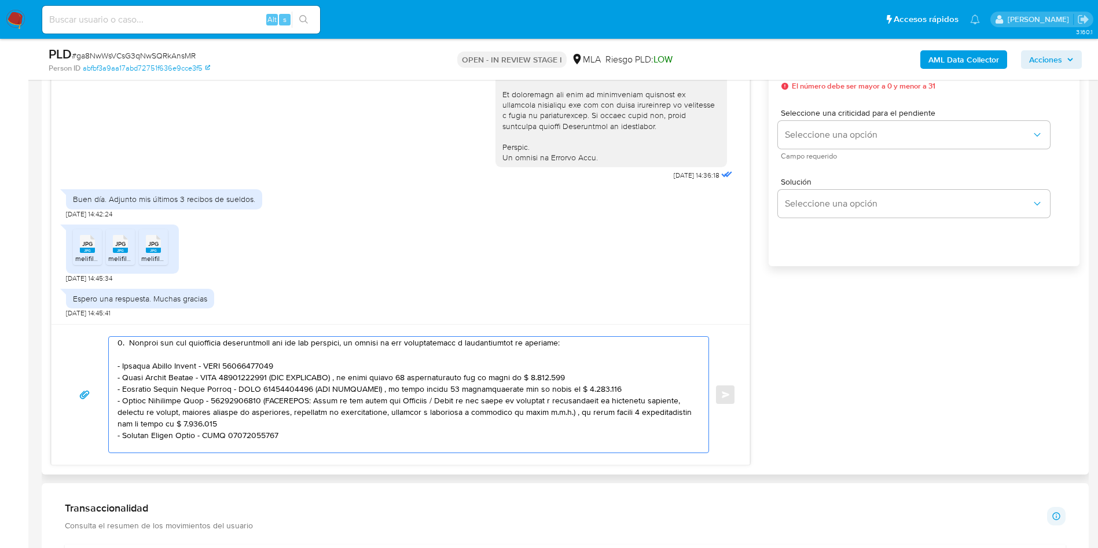
drag, startPoint x: 277, startPoint y: 378, endPoint x: 565, endPoint y: 376, distance: 288.3
click at [565, 376] on textarea at bounding box center [405, 395] width 576 height 116
drag, startPoint x: 315, startPoint y: 390, endPoint x: 629, endPoint y: 391, distance: 313.7
click at [630, 391] on textarea at bounding box center [405, 395] width 576 height 116
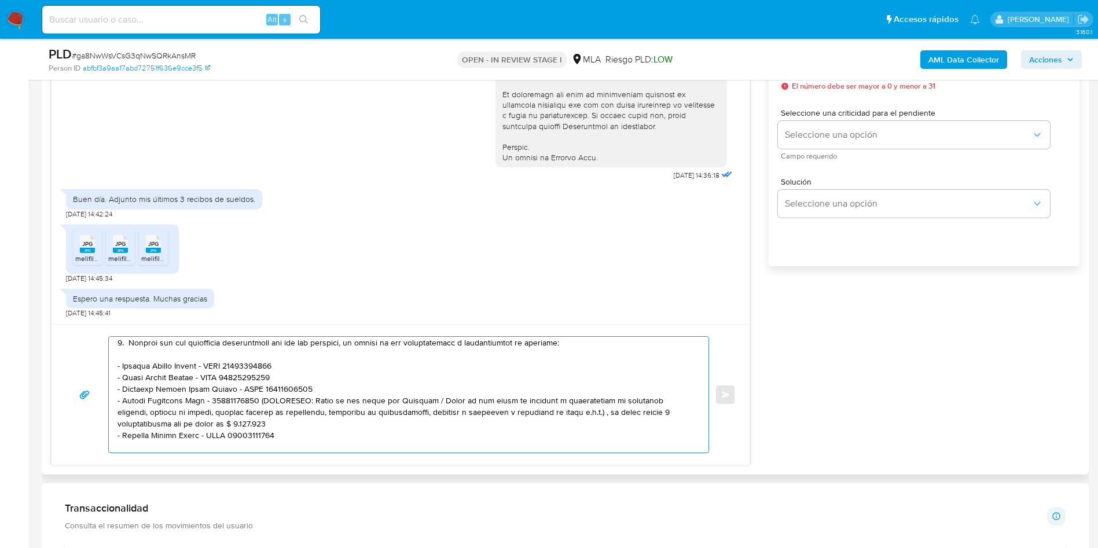
drag, startPoint x: 252, startPoint y: 401, endPoint x: 309, endPoint y: 424, distance: 60.7
click at [309, 424] on textarea at bounding box center [405, 395] width 576 height 116
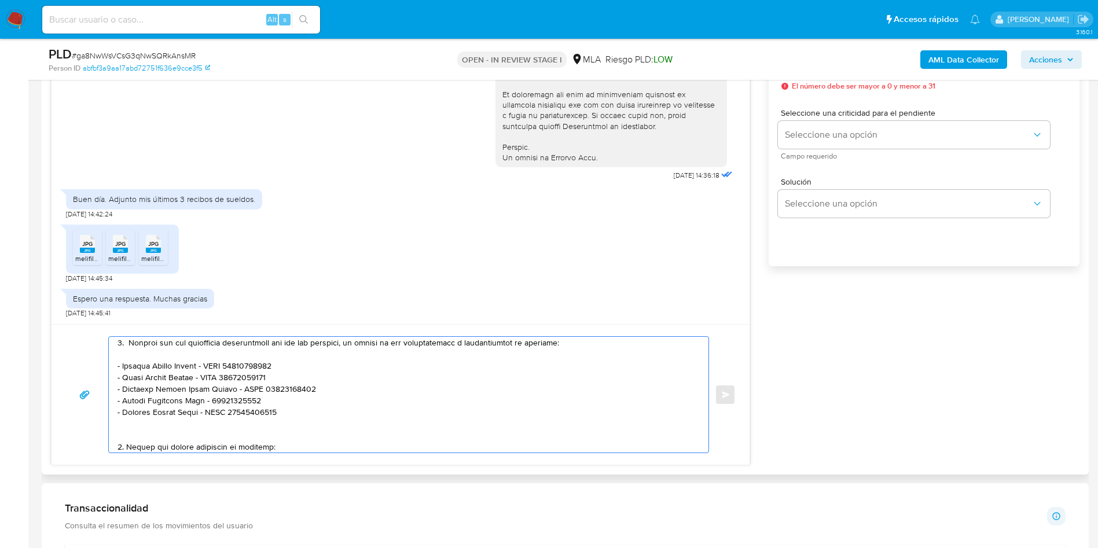
click at [301, 416] on textarea at bounding box center [405, 395] width 576 height 116
click at [298, 420] on textarea at bounding box center [405, 395] width 576 height 116
paste textarea "Moira Yazmin Romero - CUIT 23439134534"
click at [117, 426] on textarea at bounding box center [405, 395] width 576 height 116
click at [328, 425] on textarea at bounding box center [405, 395] width 576 height 116
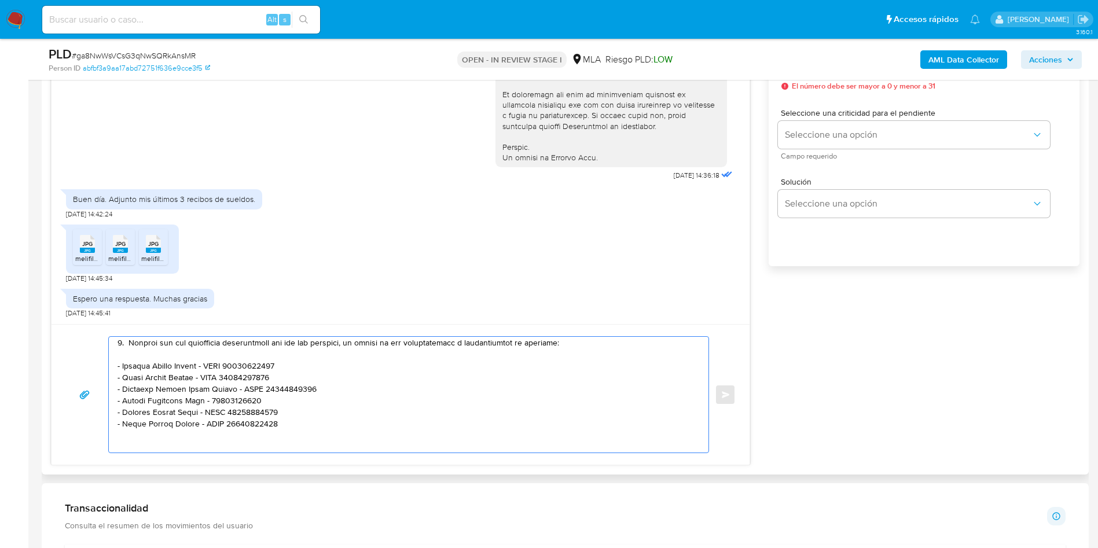
paste textarea "Franco Gaston Machuca - CUIL 20443020420"
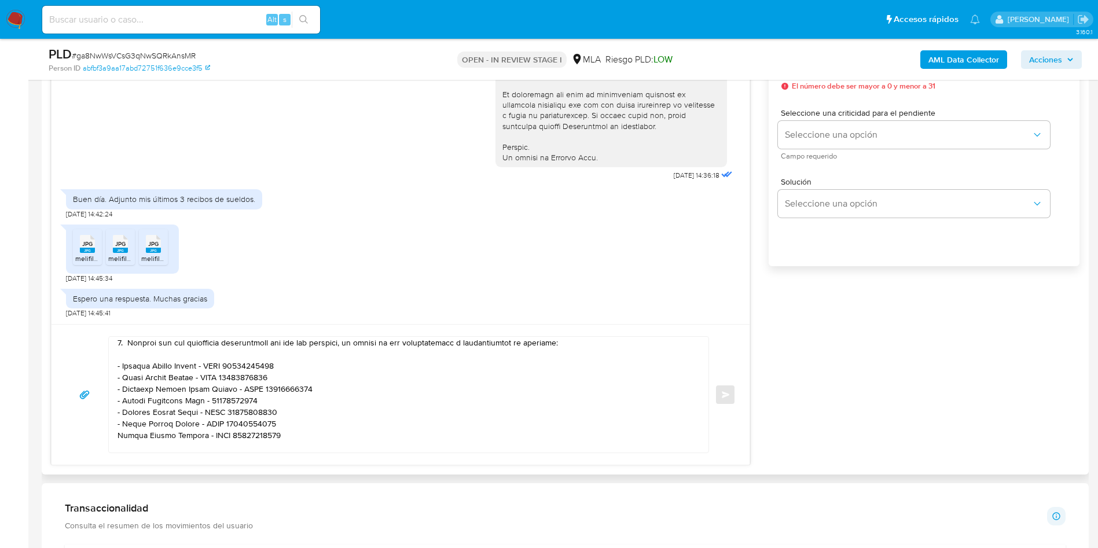
click at [114, 435] on div at bounding box center [406, 395] width 594 height 116
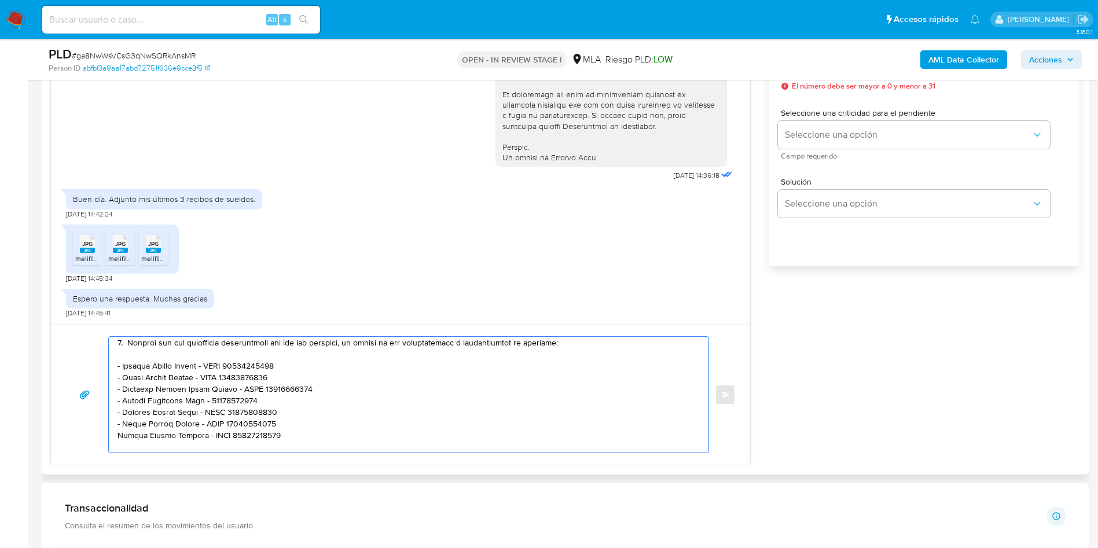
click at [117, 436] on textarea at bounding box center [405, 395] width 576 height 116
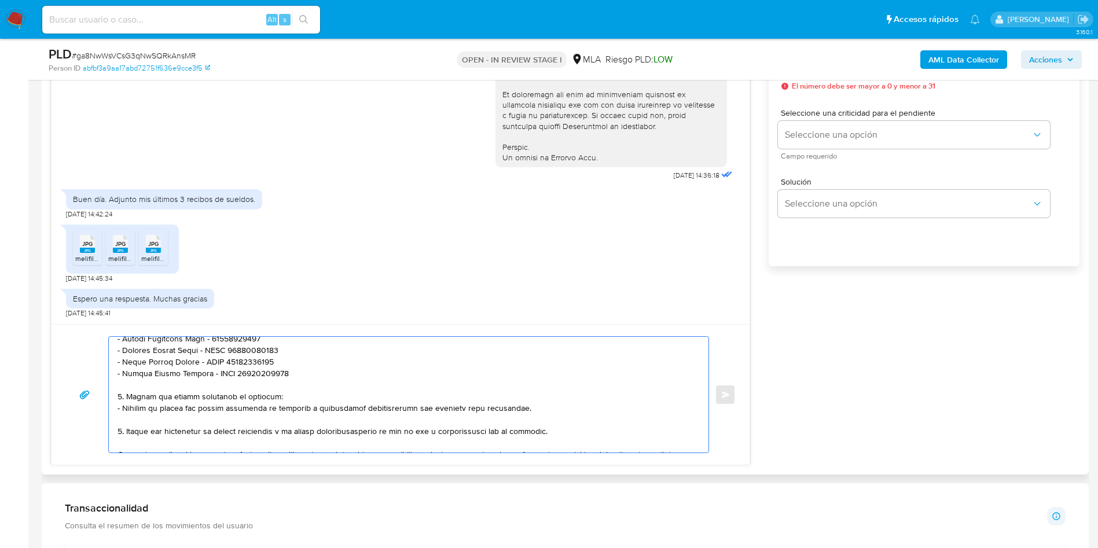
scroll to position [160, 0]
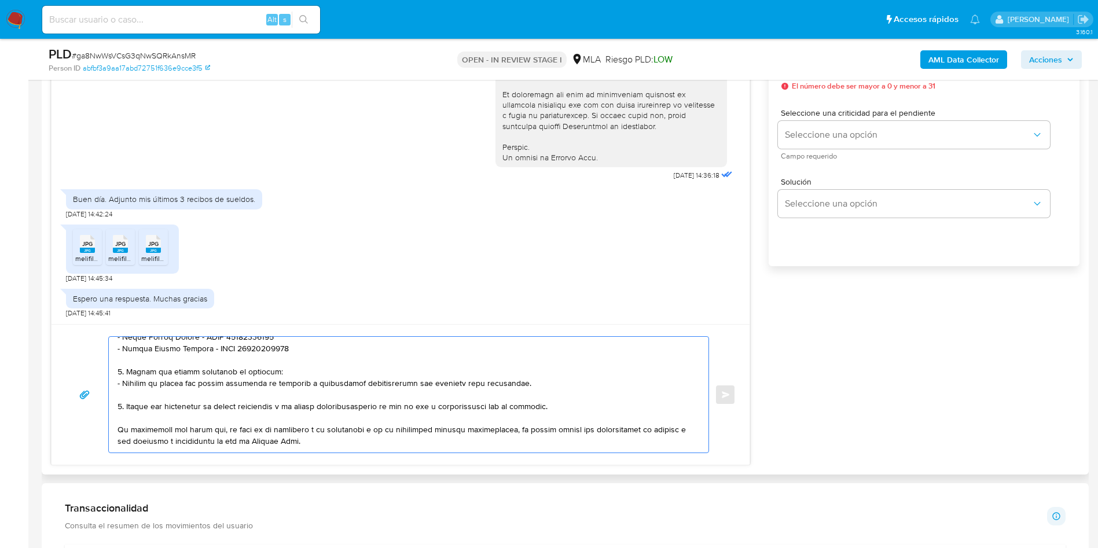
drag, startPoint x: 127, startPoint y: 378, endPoint x: 123, endPoint y: 383, distance: 6.5
click at [127, 401] on textarea at bounding box center [405, 395] width 576 height 116
drag, startPoint x: 116, startPoint y: 371, endPoint x: 122, endPoint y: 404, distance: 33.6
click at [122, 404] on div at bounding box center [406, 395] width 594 height 116
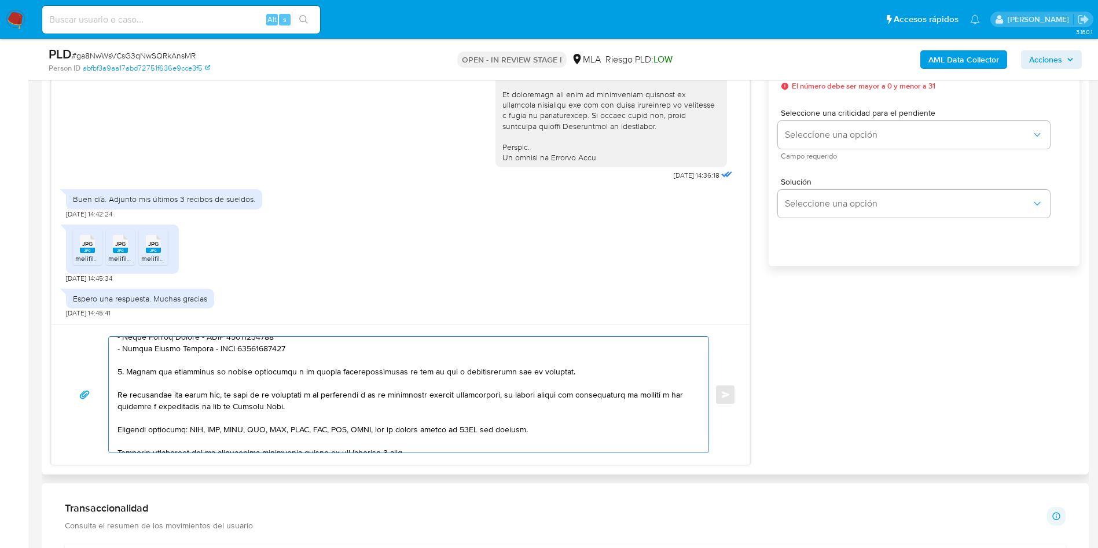
drag, startPoint x: 395, startPoint y: 371, endPoint x: 440, endPoint y: 369, distance: 45.8
click at [440, 369] on textarea at bounding box center [405, 395] width 576 height 116
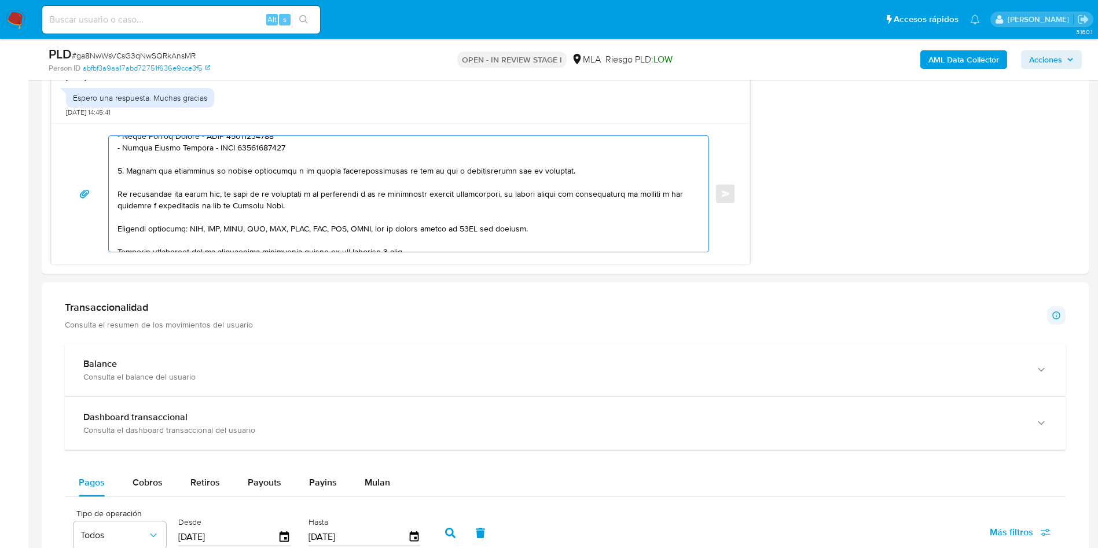
scroll to position [868, 0]
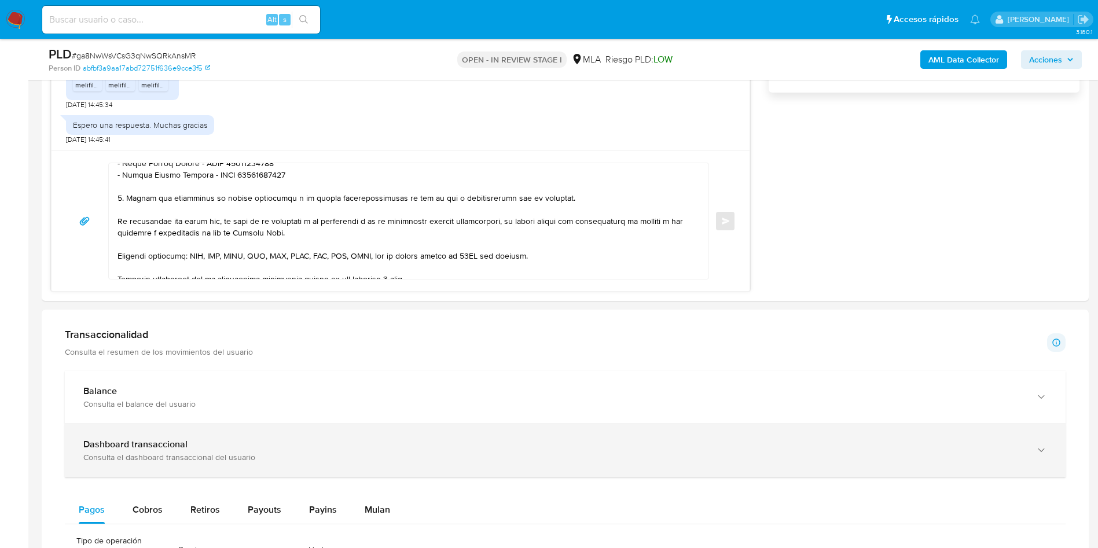
click at [174, 464] on div "Dashboard transaccional Consulta el dashboard transaccional del usuario" at bounding box center [565, 450] width 1001 height 53
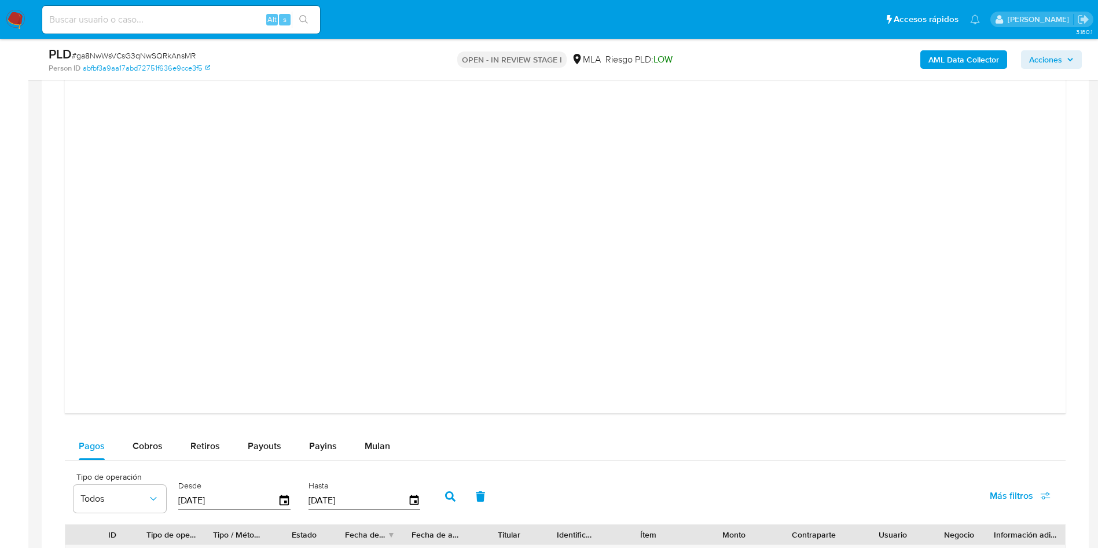
scroll to position [1042, 0]
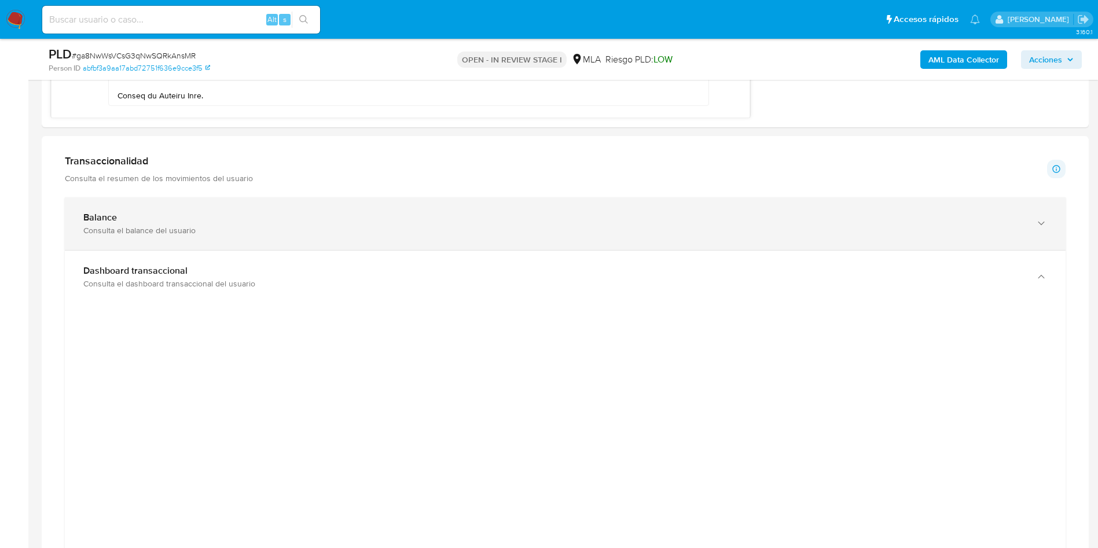
click at [133, 229] on div "Consulta el balance del usuario" at bounding box center [553, 230] width 941 height 10
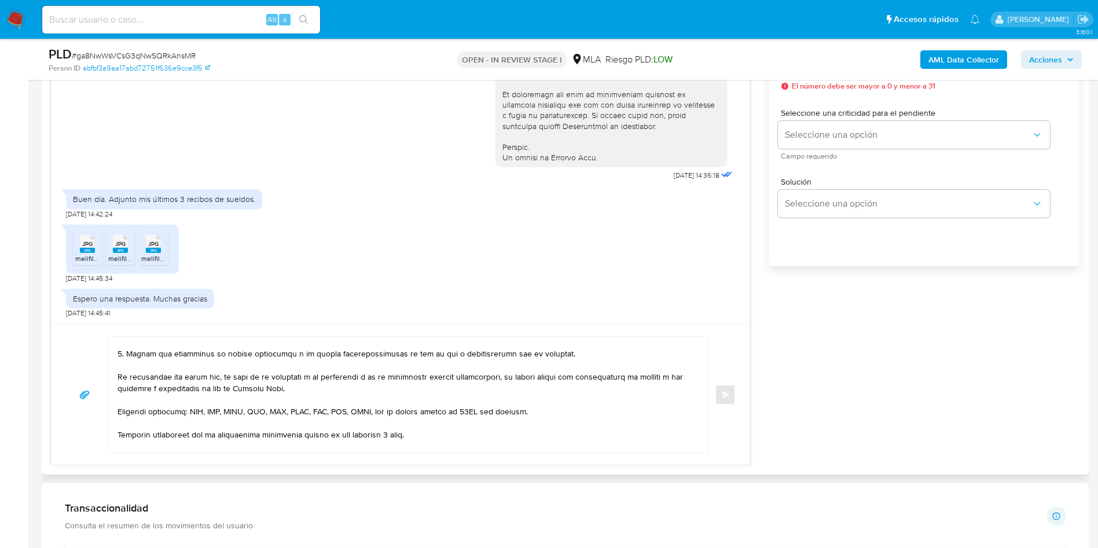
scroll to position [153, 0]
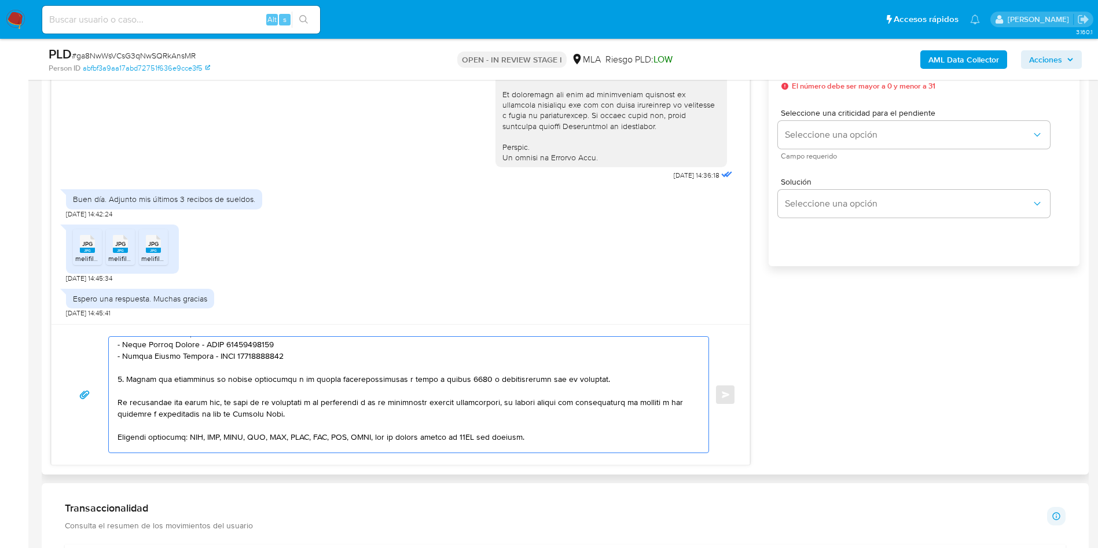
click at [604, 385] on textarea at bounding box center [405, 395] width 576 height 116
click at [519, 405] on textarea at bounding box center [405, 395] width 576 height 116
click at [539, 403] on textarea at bounding box center [405, 395] width 576 height 116
drag, startPoint x: 329, startPoint y: 414, endPoint x: 500, endPoint y: 420, distance: 170.8
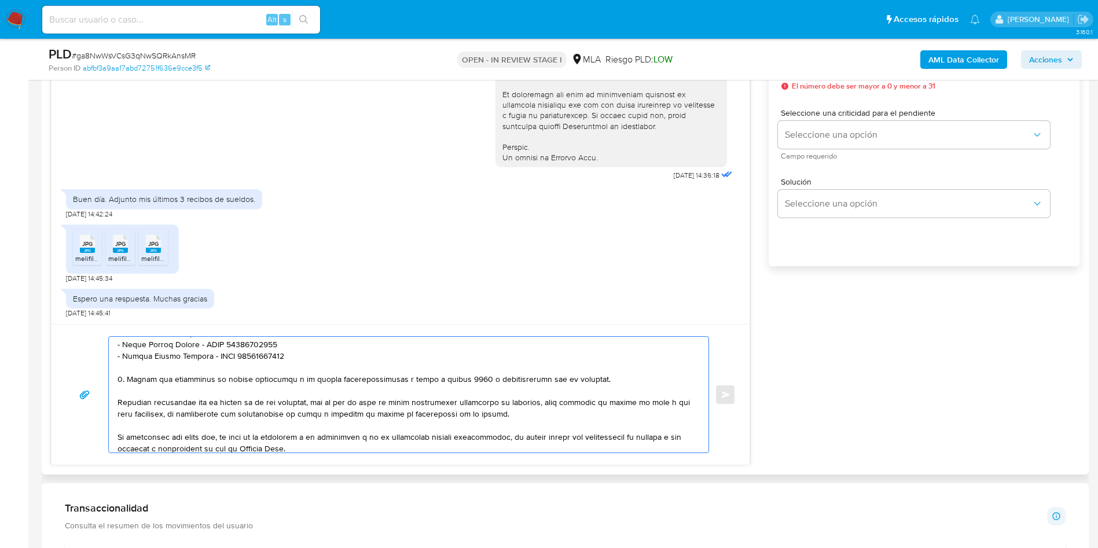
click at [500, 420] on textarea at bounding box center [405, 395] width 576 height 116
click at [603, 401] on textarea at bounding box center [405, 395] width 576 height 116
click at [594, 406] on textarea at bounding box center [405, 395] width 576 height 116
click at [0, 0] on lt-span "consumos ," at bounding box center [0, 0] width 0 height 0
drag, startPoint x: 255, startPoint y: 403, endPoint x: 340, endPoint y: 406, distance: 85.2
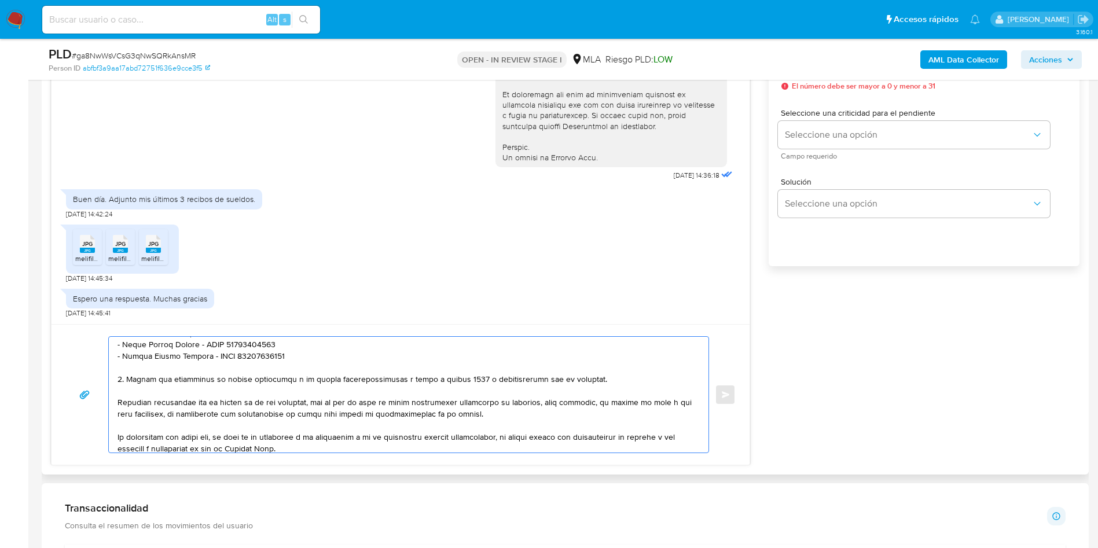
click at [340, 406] on textarea at bounding box center [405, 395] width 576 height 116
drag, startPoint x: 399, startPoint y: 401, endPoint x: 526, endPoint y: 398, distance: 126.8
click at [526, 398] on textarea at bounding box center [405, 395] width 576 height 116
click at [527, 398] on textarea at bounding box center [405, 395] width 576 height 116
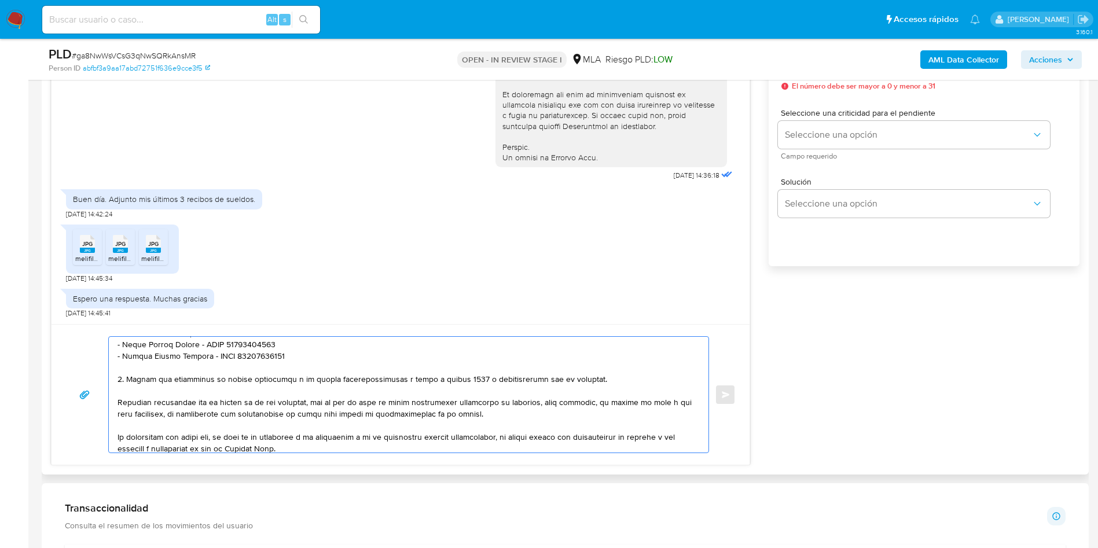
click at [561, 405] on textarea at bounding box center [405, 395] width 576 height 116
click at [608, 405] on textarea at bounding box center [405, 395] width 576 height 116
drag, startPoint x: 119, startPoint y: 413, endPoint x: 162, endPoint y: 414, distance: 42.9
click at [162, 414] on textarea at bounding box center [405, 395] width 576 height 116
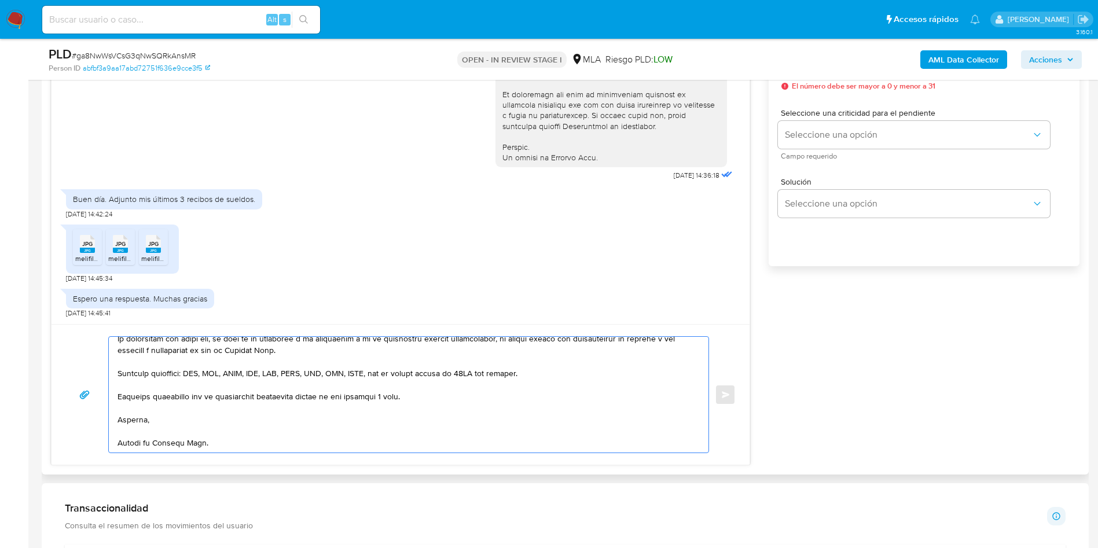
scroll to position [188, 0]
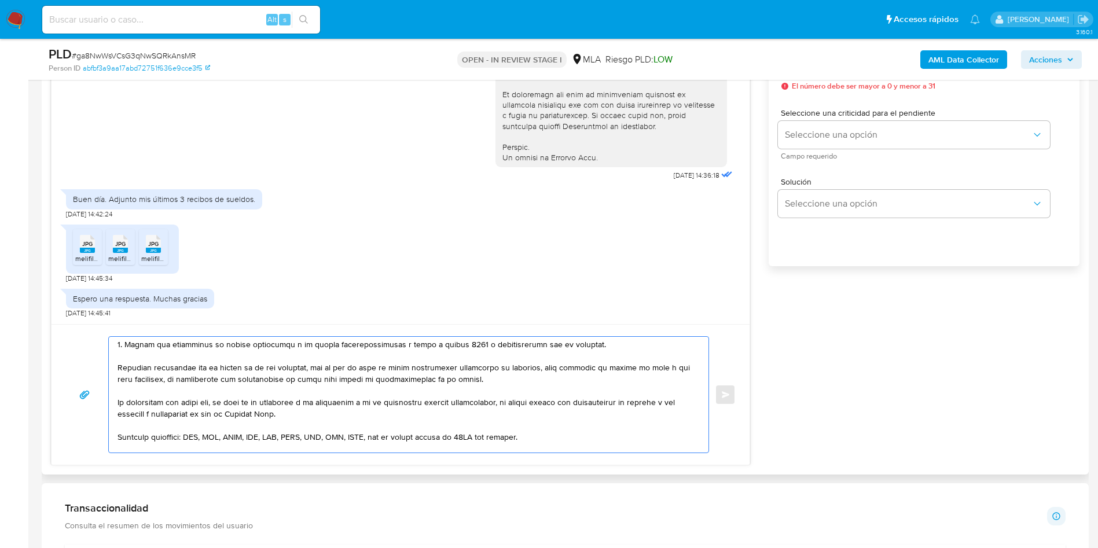
click at [593, 369] on textarea at bounding box center [405, 395] width 576 height 116
click at [474, 393] on textarea at bounding box center [405, 395] width 576 height 116
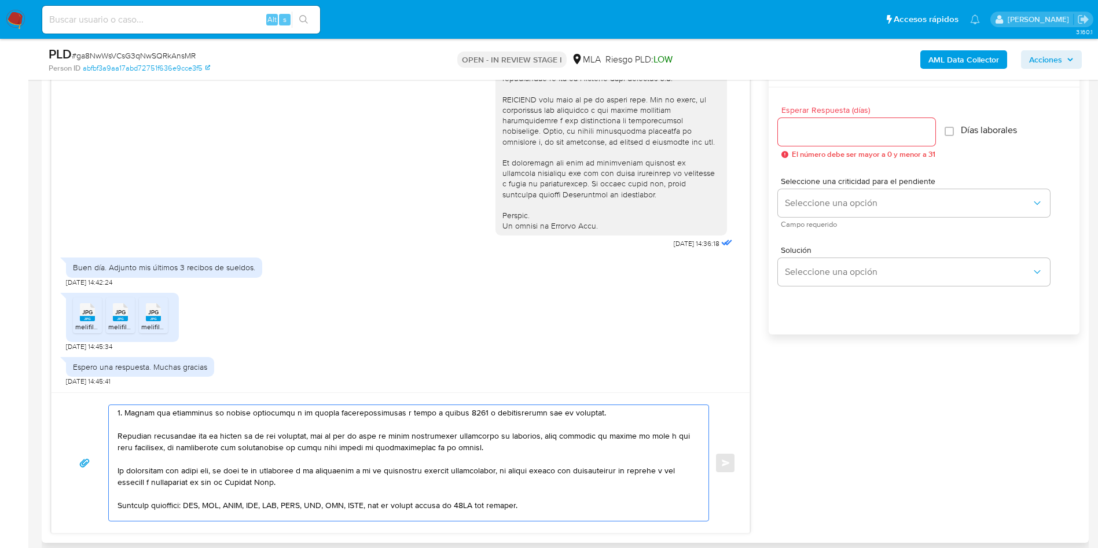
scroll to position [521, 0]
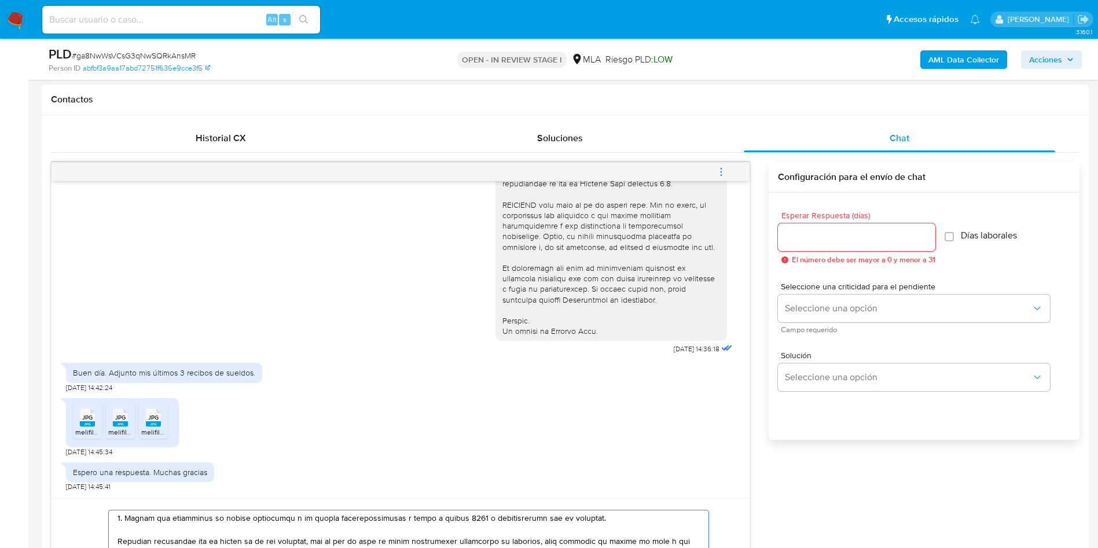
type textarea "Hola, Franco Roman Godoy, En función de las operaciones registradas en tu cuent…"
click at [844, 233] on input "Esperar Respuesta (días)" at bounding box center [856, 237] width 157 height 15
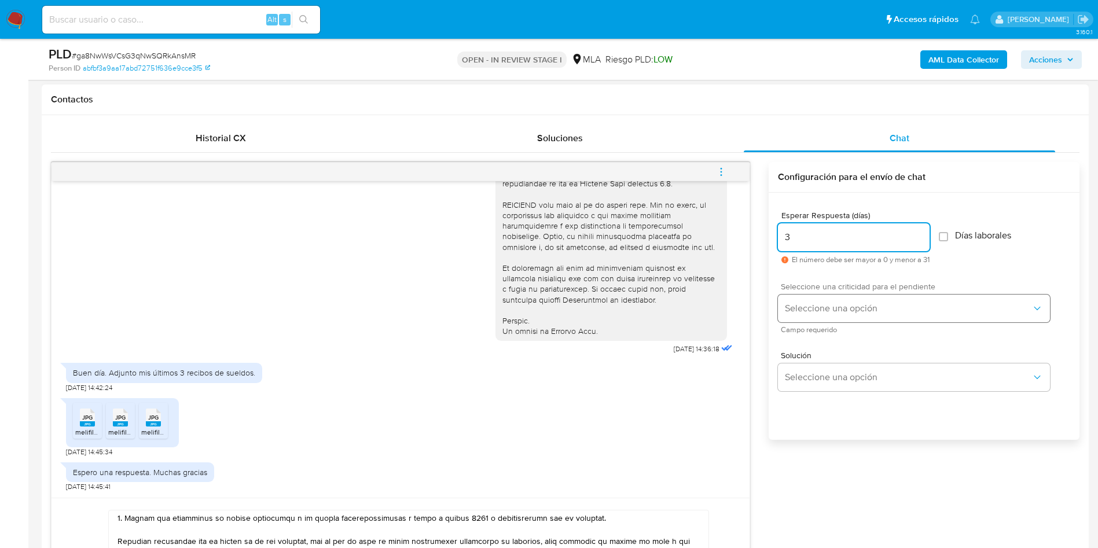
type input "3"
click at [835, 304] on span "Seleccione una opción" at bounding box center [908, 309] width 247 height 12
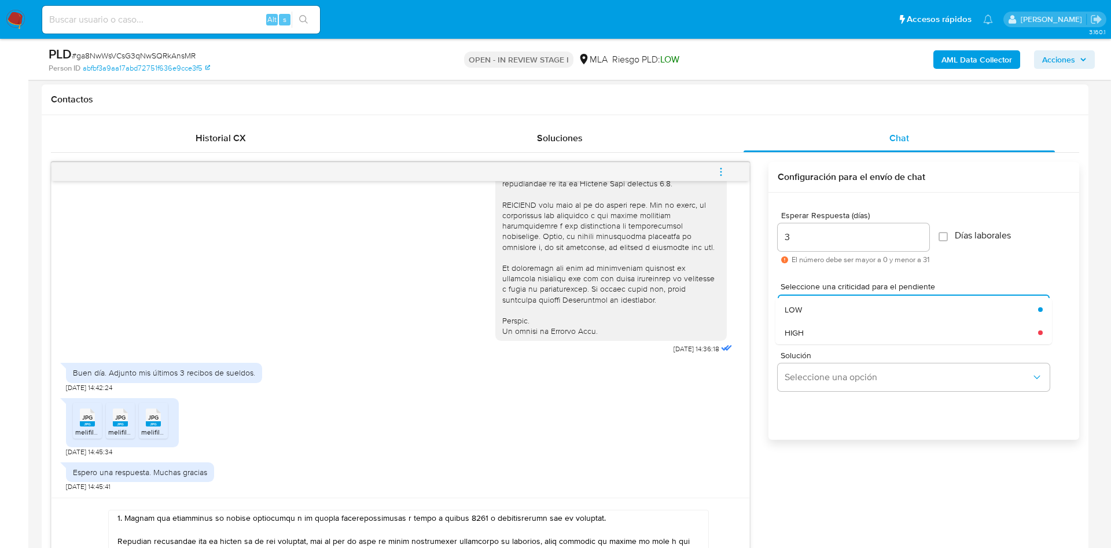
drag, startPoint x: 833, startPoint y: 328, endPoint x: 620, endPoint y: 329, distance: 213.0
click at [832, 328] on div "HIGH" at bounding box center [912, 332] width 254 height 23
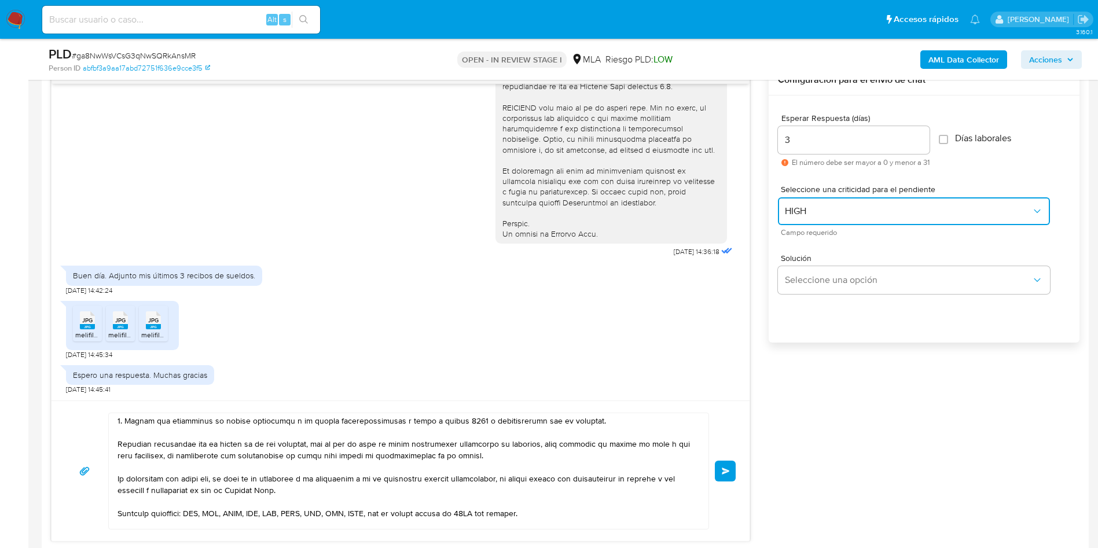
scroll to position [695, 0]
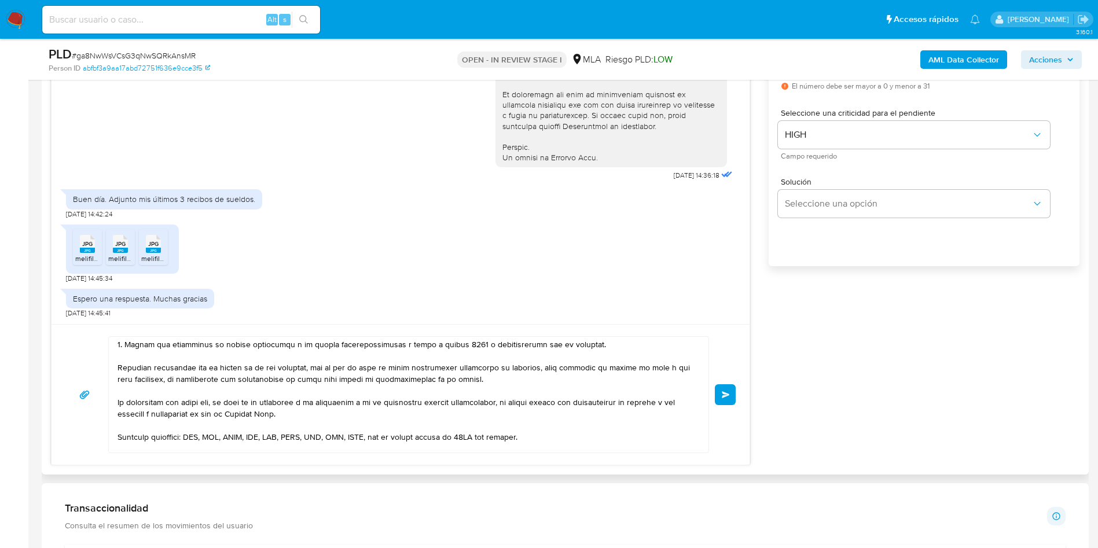
click at [727, 401] on button "Enviar" at bounding box center [725, 394] width 21 height 21
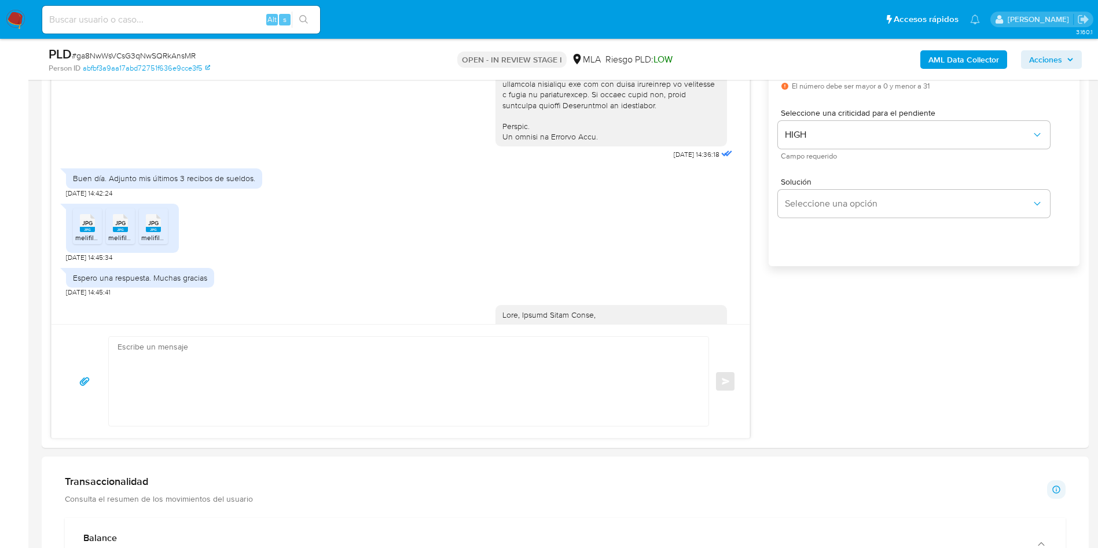
scroll to position [991, 0]
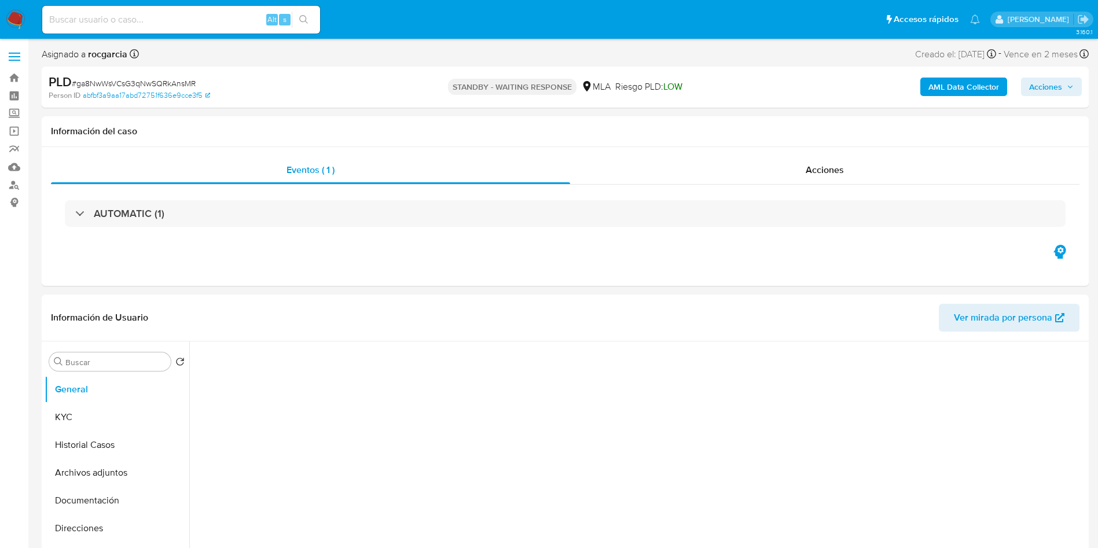
select select "10"
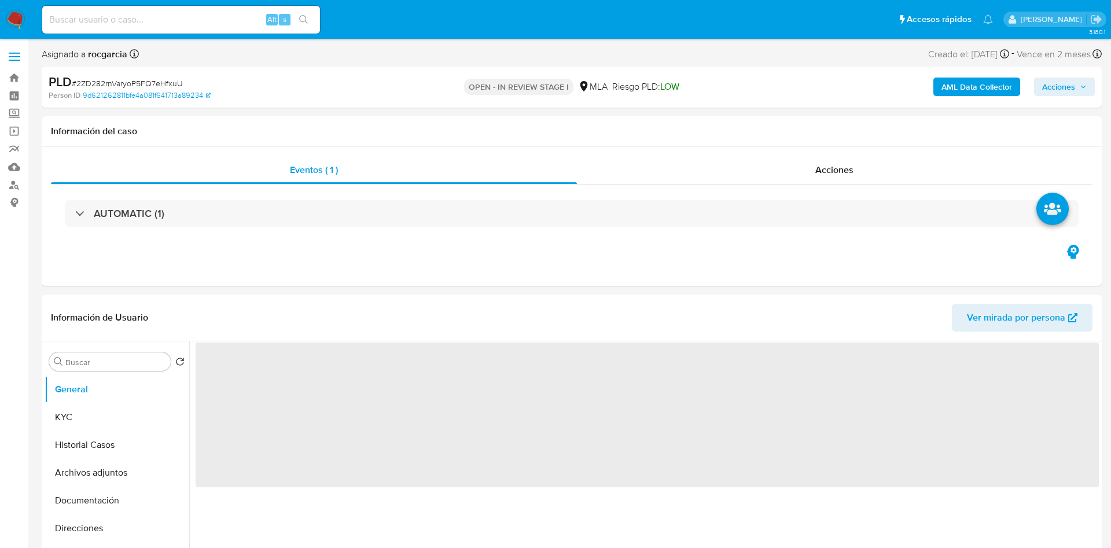
select select "10"
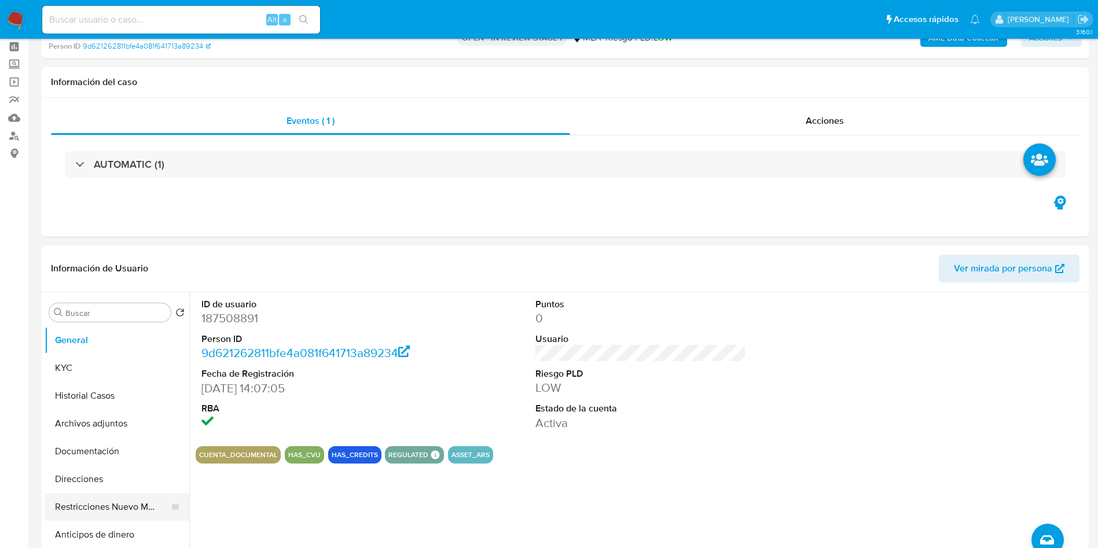
scroll to position [87, 0]
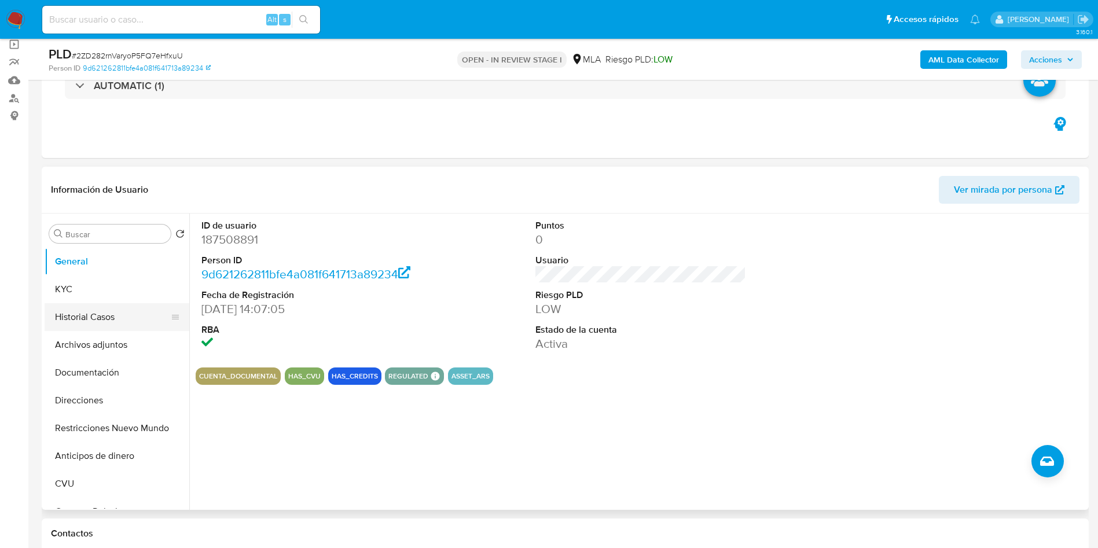
click at [126, 308] on button "Historial Casos" at bounding box center [112, 317] width 135 height 28
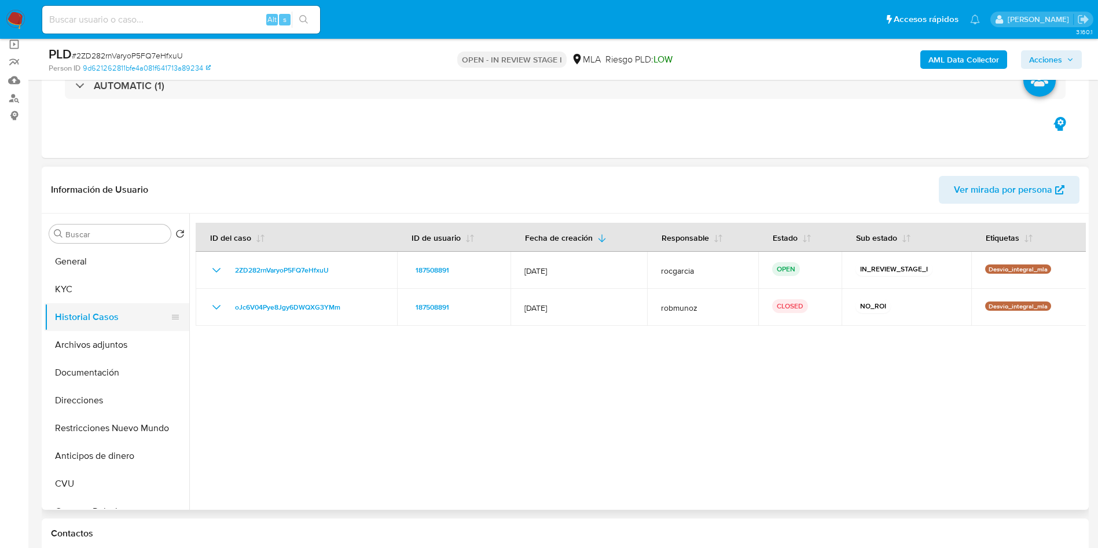
click at [127, 325] on button "Historial Casos" at bounding box center [112, 317] width 135 height 28
click at [123, 337] on button "Archivos adjuntos" at bounding box center [112, 345] width 135 height 28
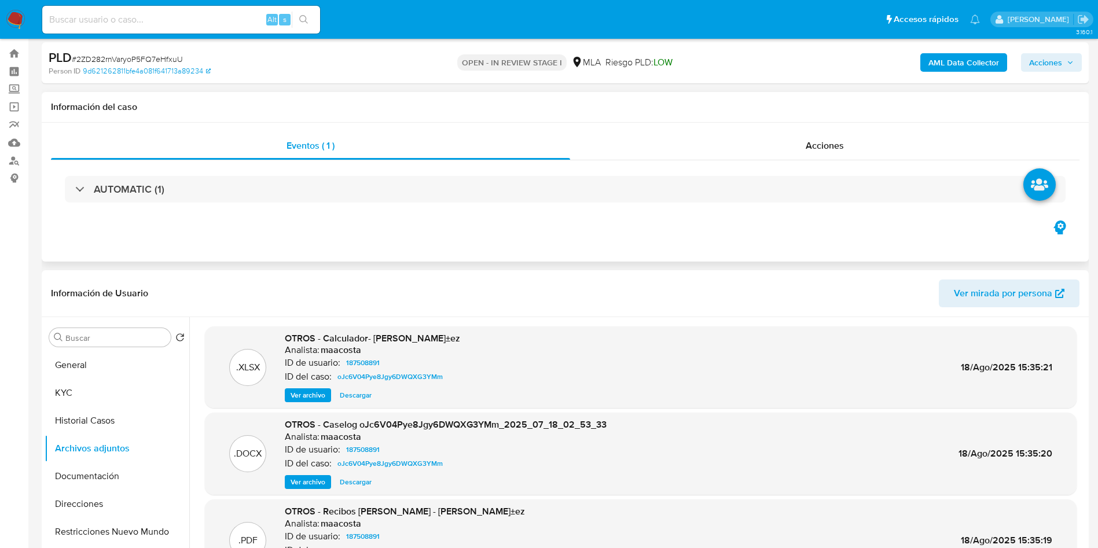
scroll to position [0, 0]
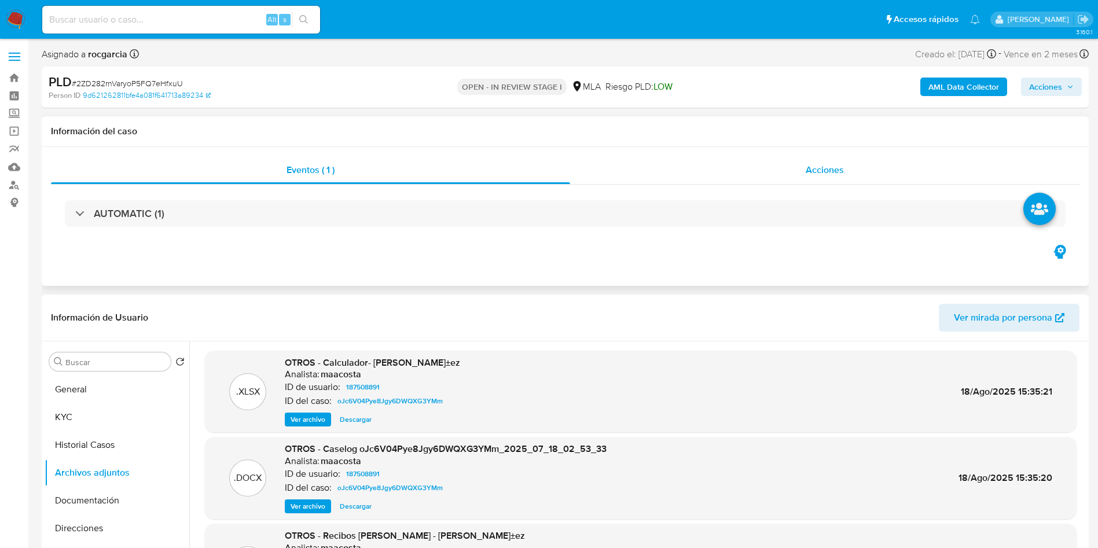
click at [843, 158] on div "Acciones" at bounding box center [824, 170] width 509 height 28
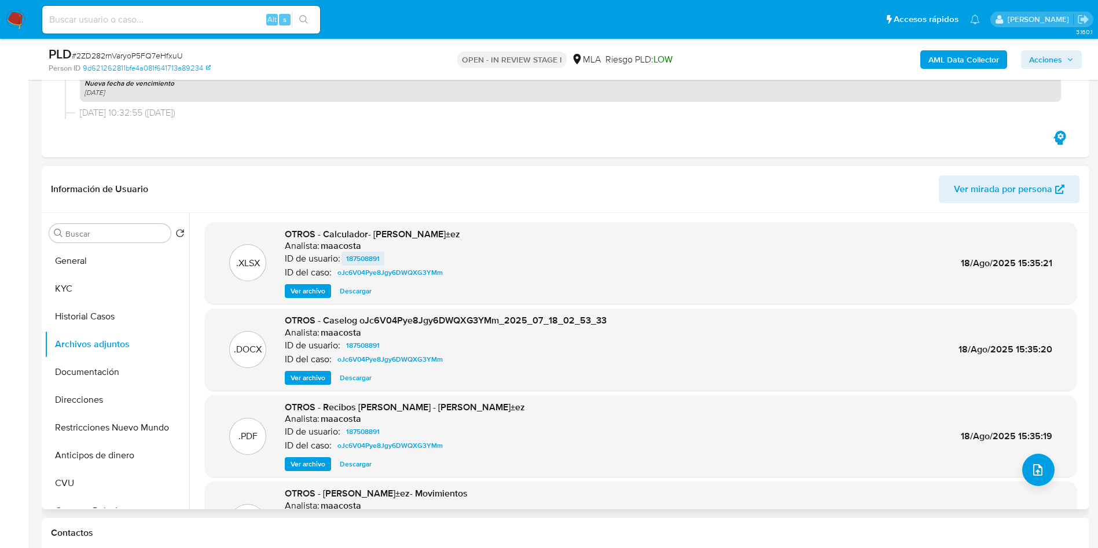
scroll to position [174, 0]
click at [79, 306] on button "Historial Casos" at bounding box center [112, 316] width 135 height 28
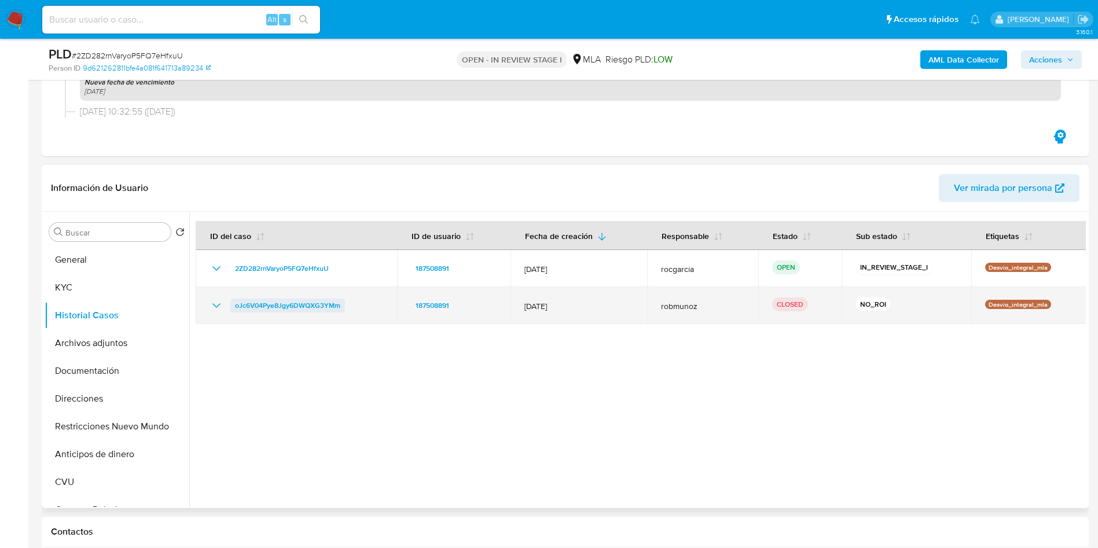
click at [256, 304] on span "oJc6V04Pye8Jgy6DWQXG3YMm" at bounding box center [287, 306] width 105 height 14
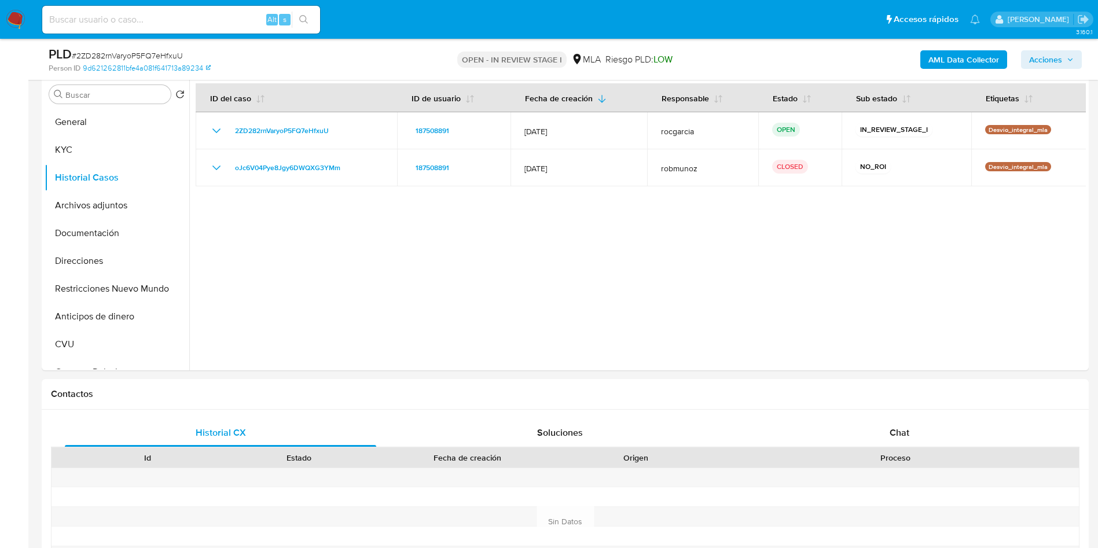
scroll to position [521, 0]
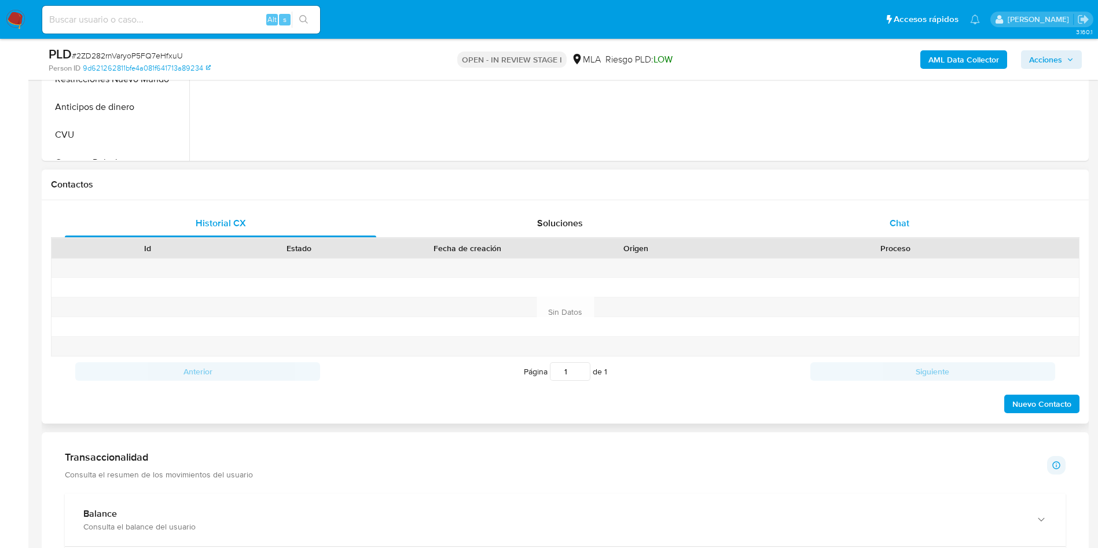
click at [929, 223] on div "Chat" at bounding box center [899, 224] width 311 height 28
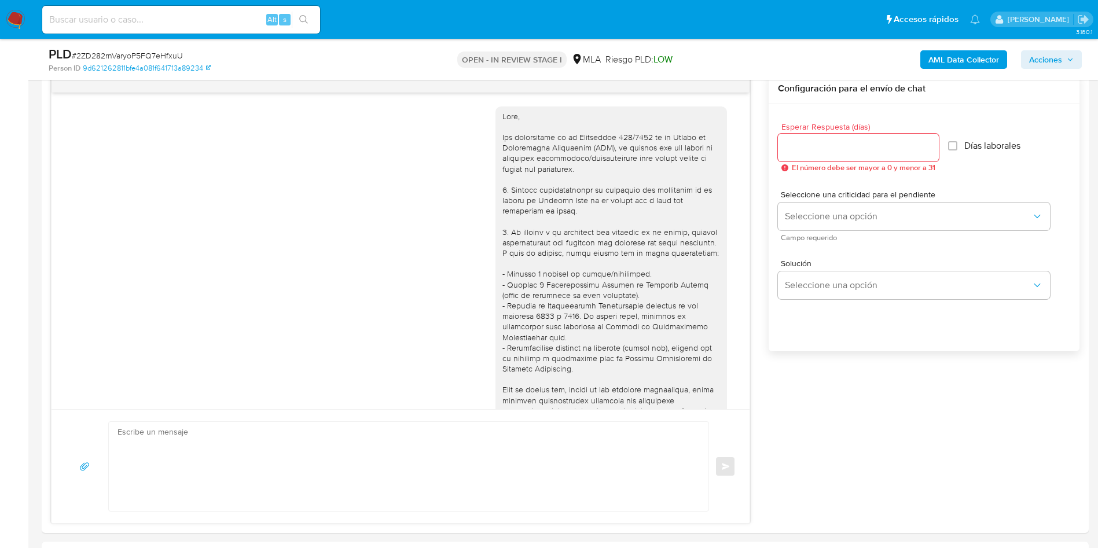
scroll to position [414, 0]
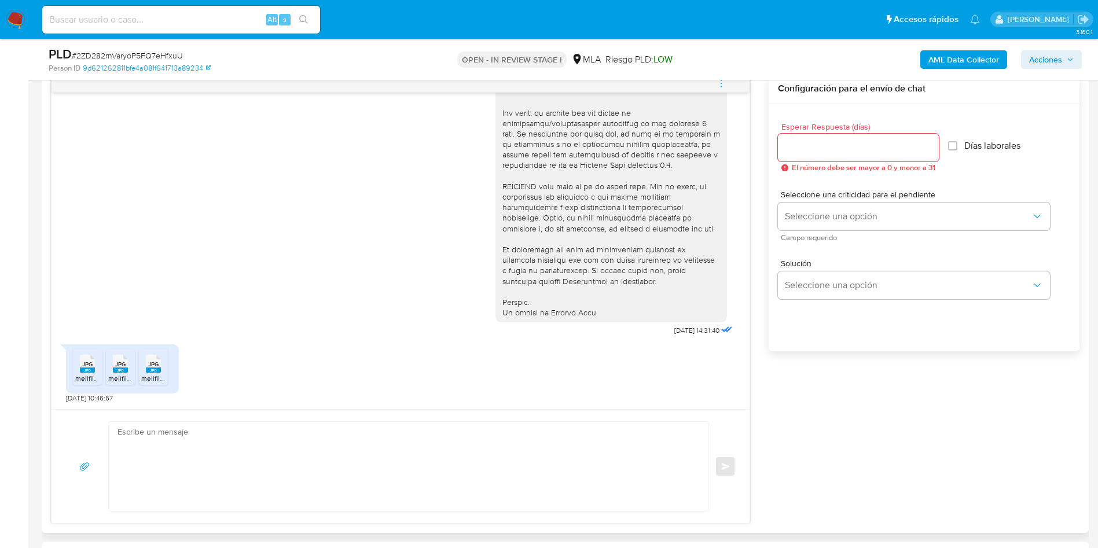
click at [85, 372] on rect at bounding box center [87, 370] width 15 height 5
click at [108, 370] on li "JPG JPG melifile8523021010227391881.jpg" at bounding box center [120, 367] width 29 height 36
click at [161, 372] on div "JPG JPG" at bounding box center [153, 362] width 24 height 23
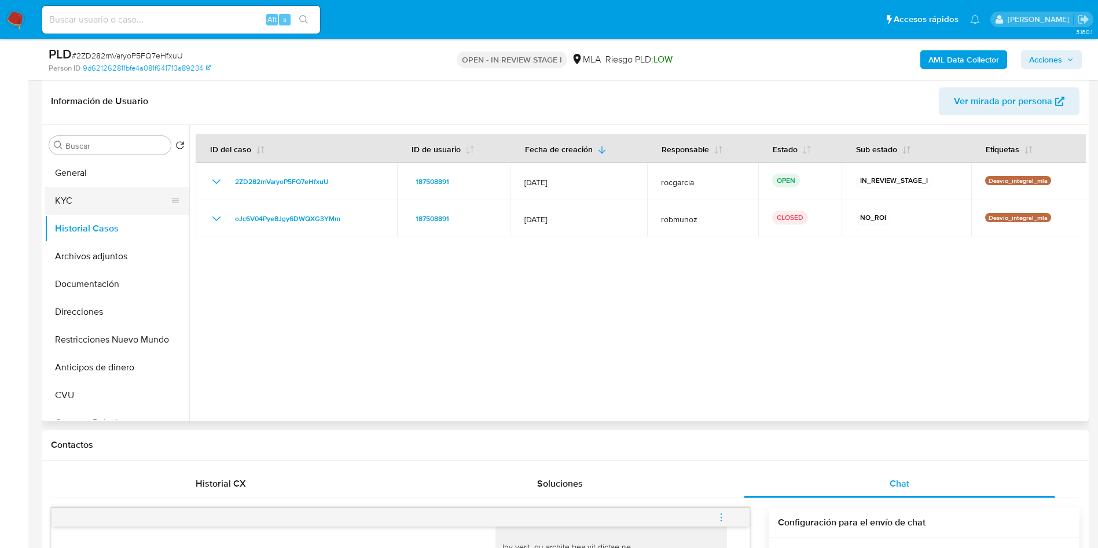
click at [97, 207] on button "KYC" at bounding box center [112, 201] width 135 height 28
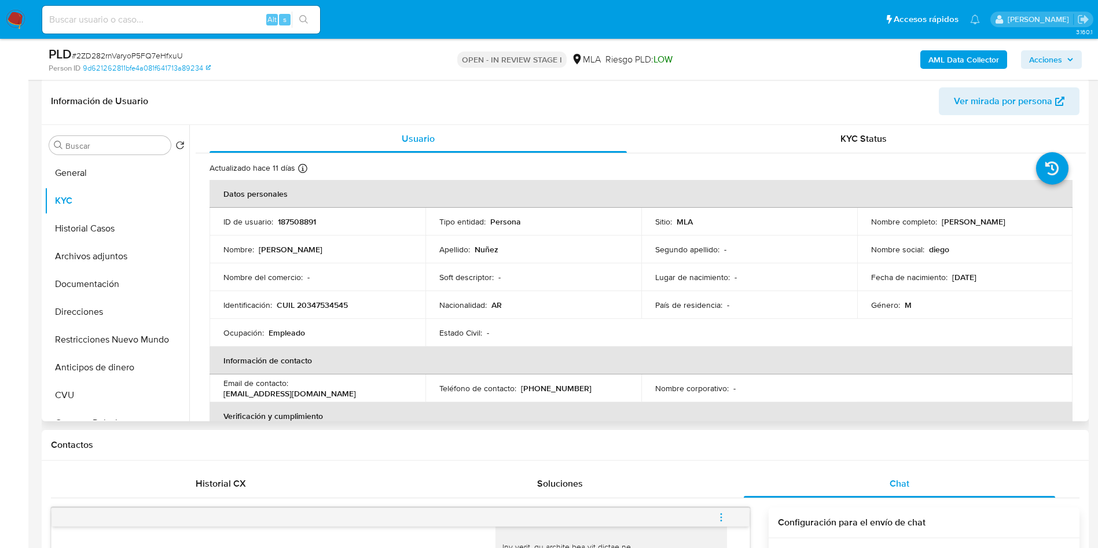
drag, startPoint x: 938, startPoint y: 216, endPoint x: 1037, endPoint y: 214, distance: 99.0
click at [1042, 227] on td "Nombre completo : Diego Ezequiel Nuñez" at bounding box center [965, 222] width 216 height 28
copy p "[PERSON_NAME]"
click at [87, 304] on button "Direcciones" at bounding box center [112, 312] width 135 height 28
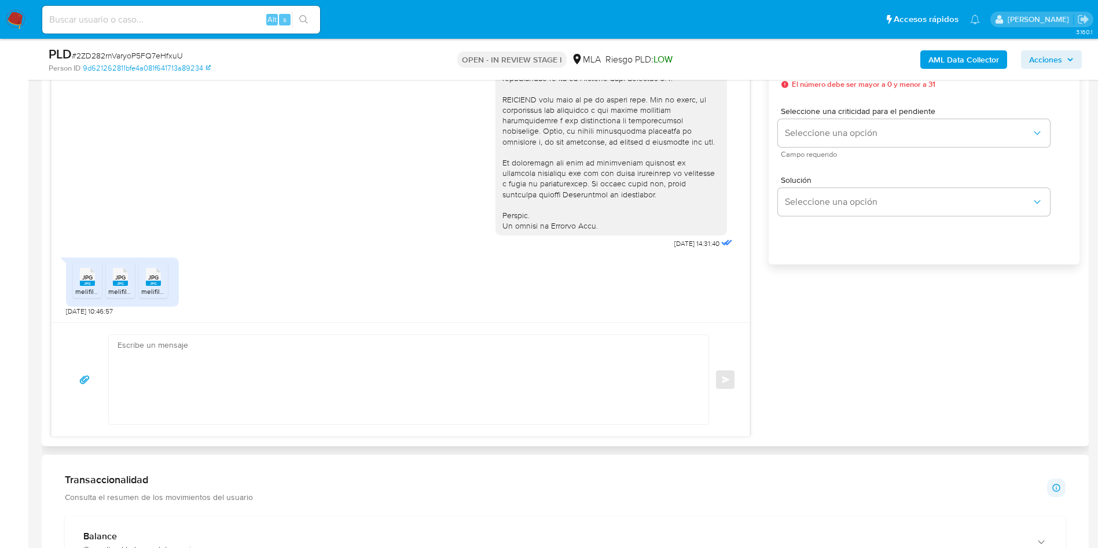
scroll to position [695, 0]
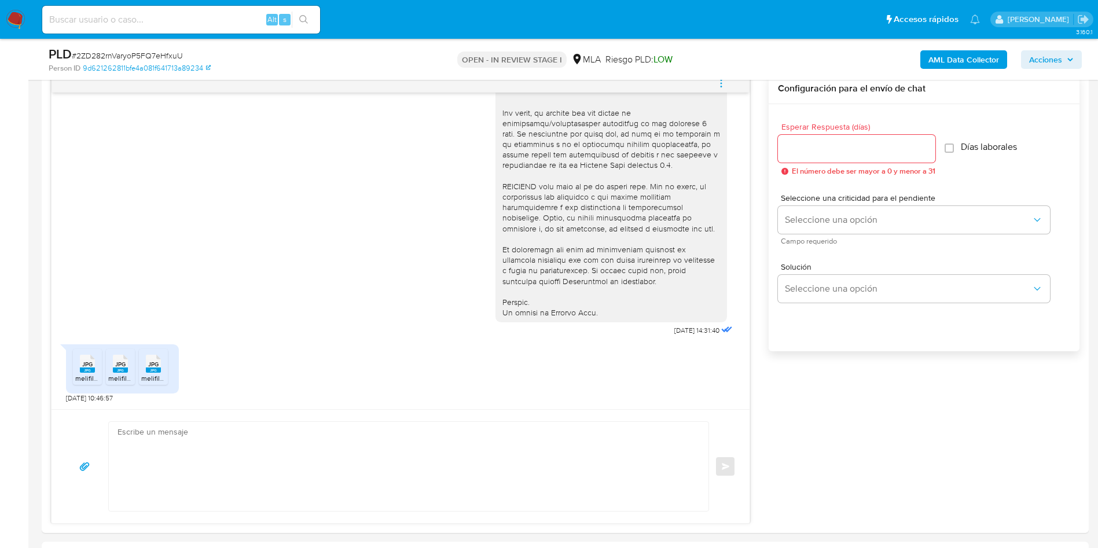
click at [726, 90] on span "menu-action" at bounding box center [721, 83] width 10 height 28
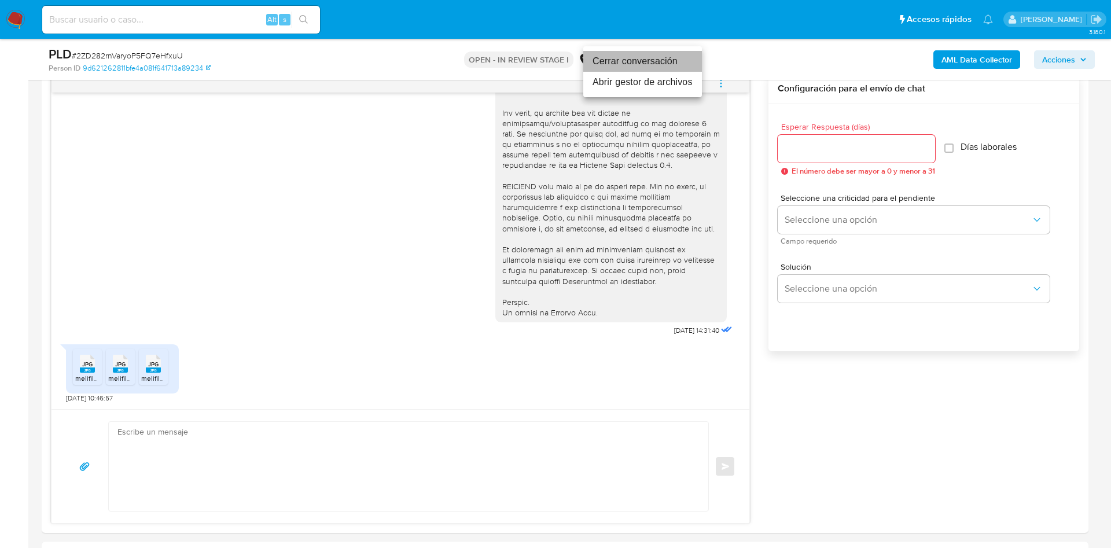
click at [608, 68] on li "Cerrar conversación" at bounding box center [642, 61] width 119 height 21
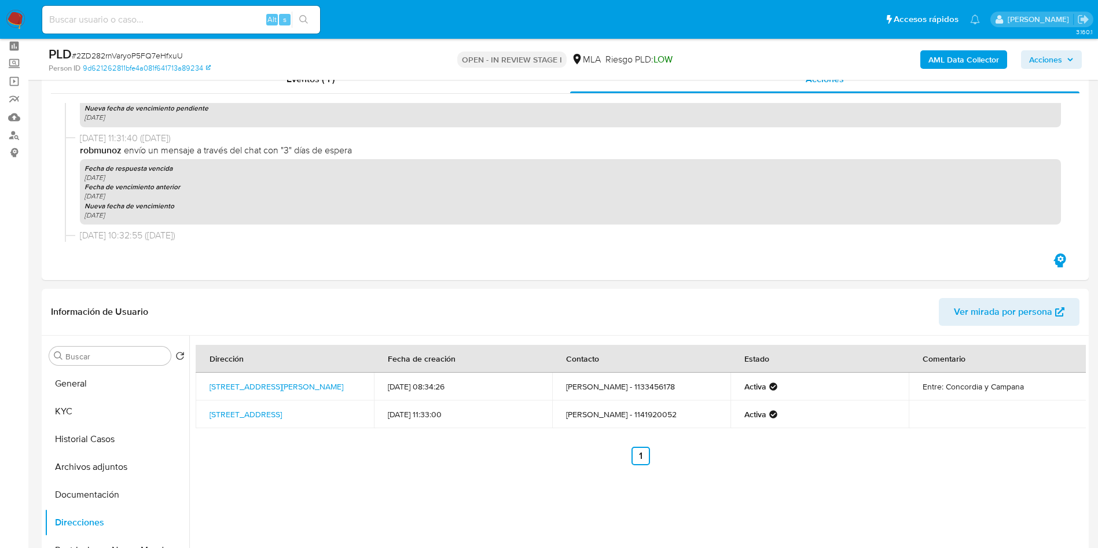
scroll to position [87, 0]
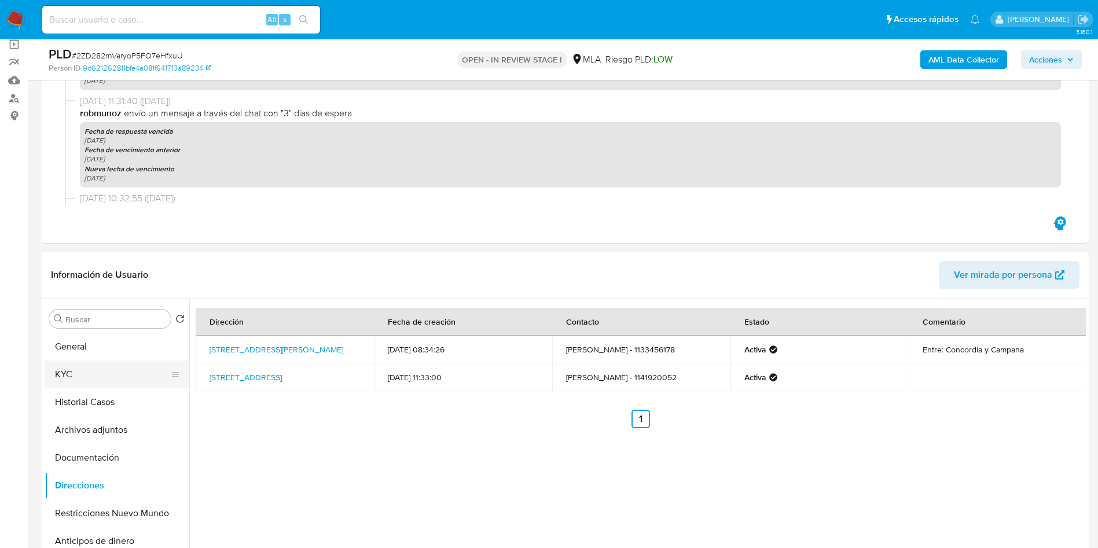
click at [69, 369] on button "KYC" at bounding box center [112, 375] width 135 height 28
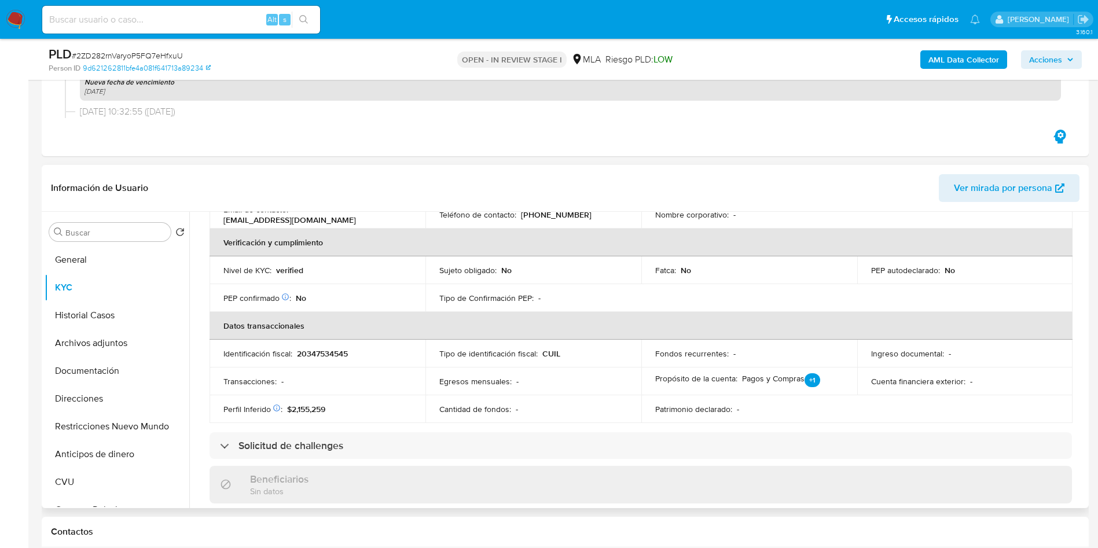
scroll to position [587, 0]
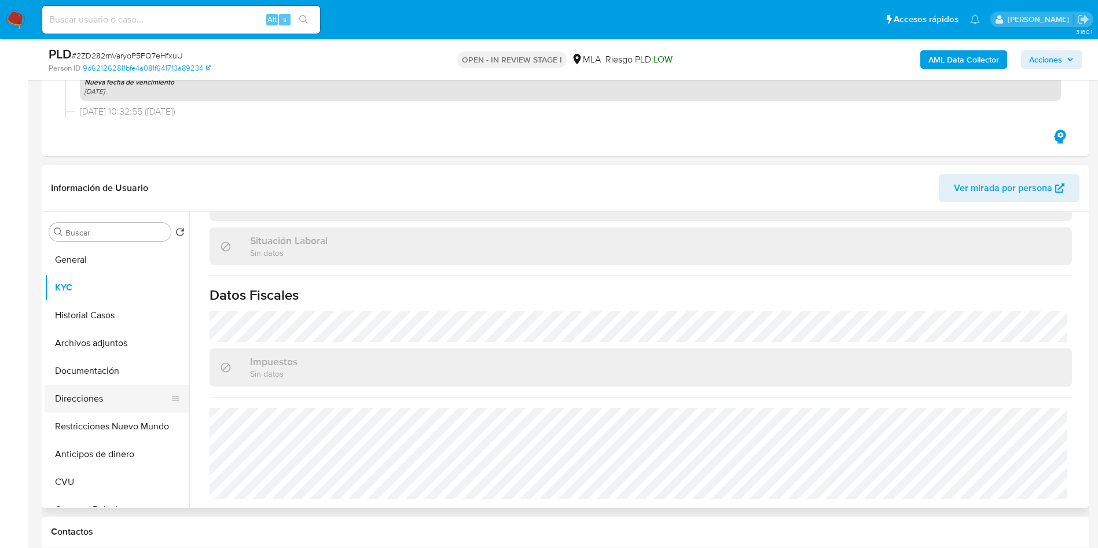
click at [78, 404] on button "Direcciones" at bounding box center [112, 399] width 135 height 28
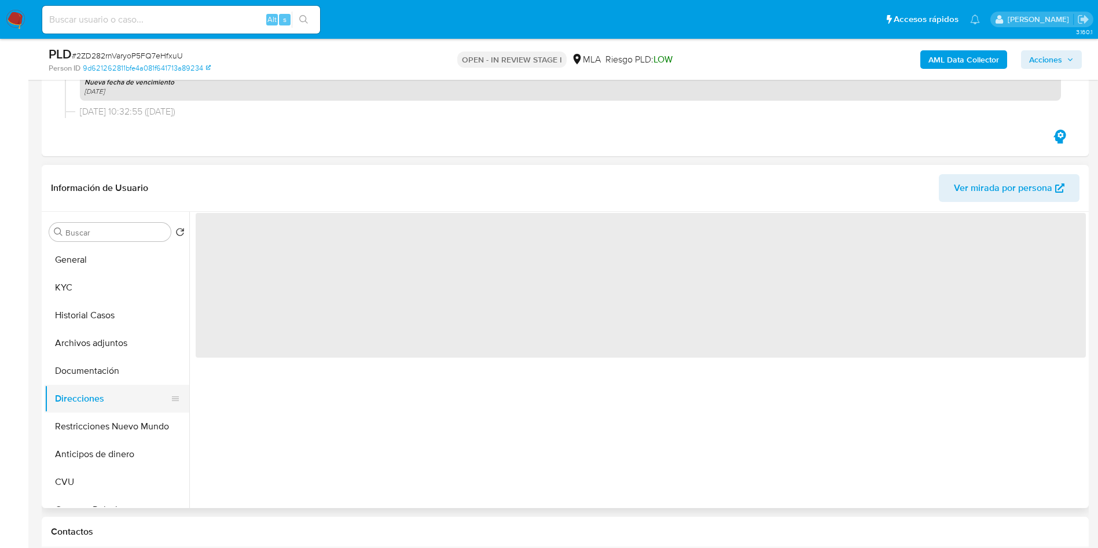
scroll to position [0, 0]
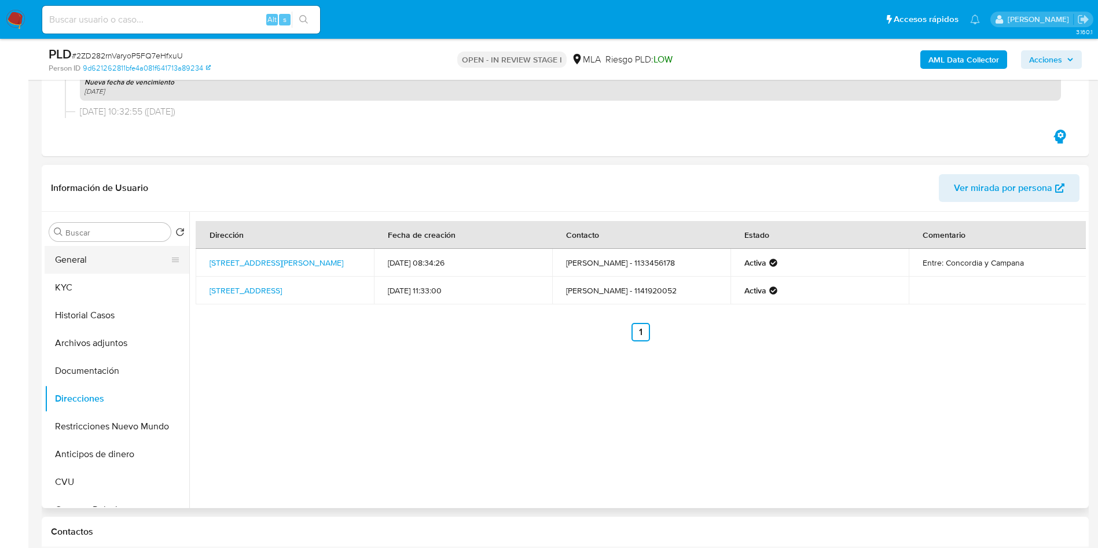
click at [86, 262] on button "General" at bounding box center [112, 260] width 135 height 28
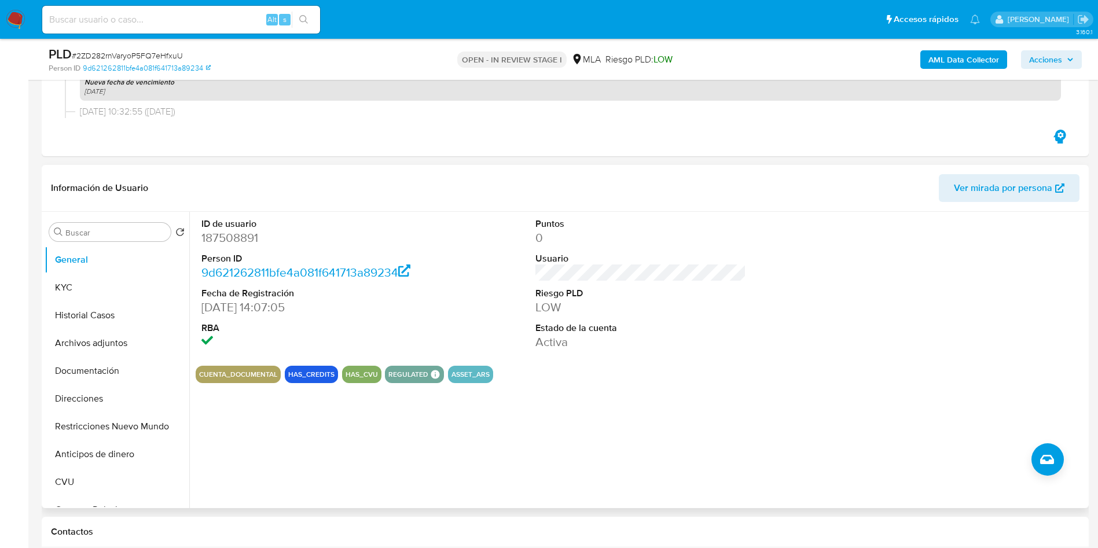
click at [210, 243] on dd "187508891" at bounding box center [306, 238] width 211 height 16
copy dd "187508891"
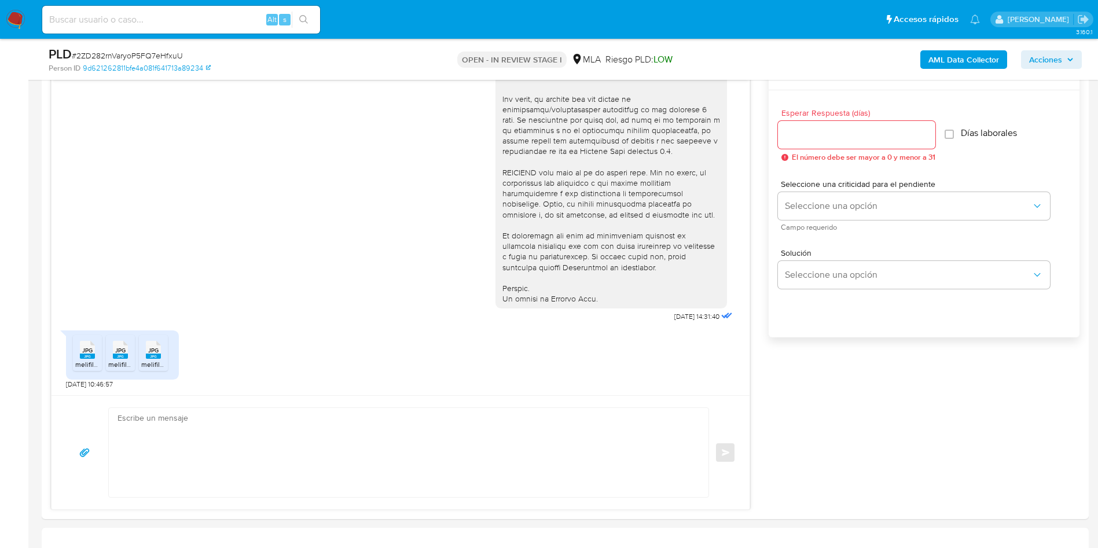
scroll to position [868, 0]
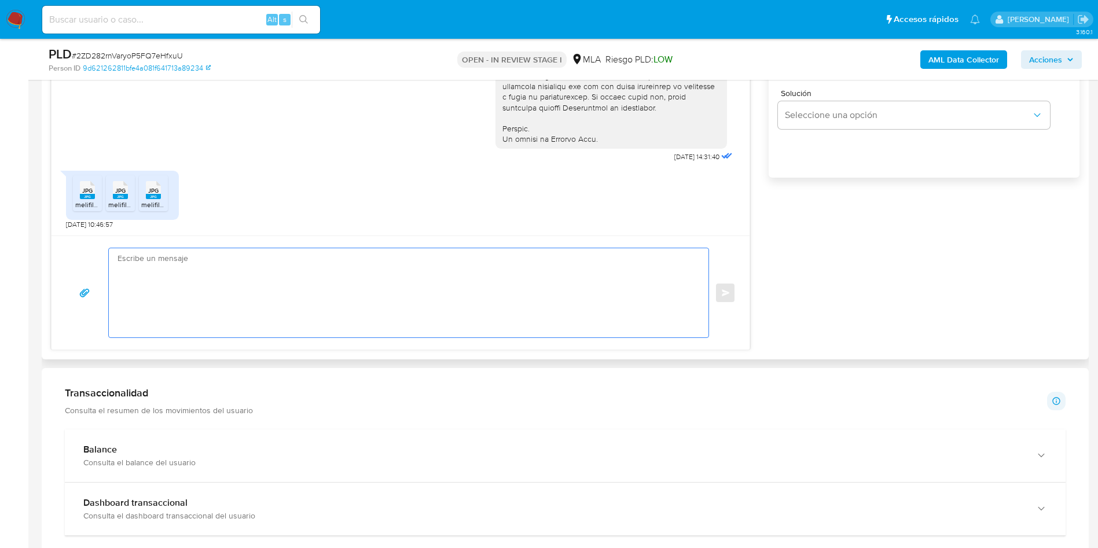
click at [190, 289] on textarea at bounding box center [405, 292] width 576 height 89
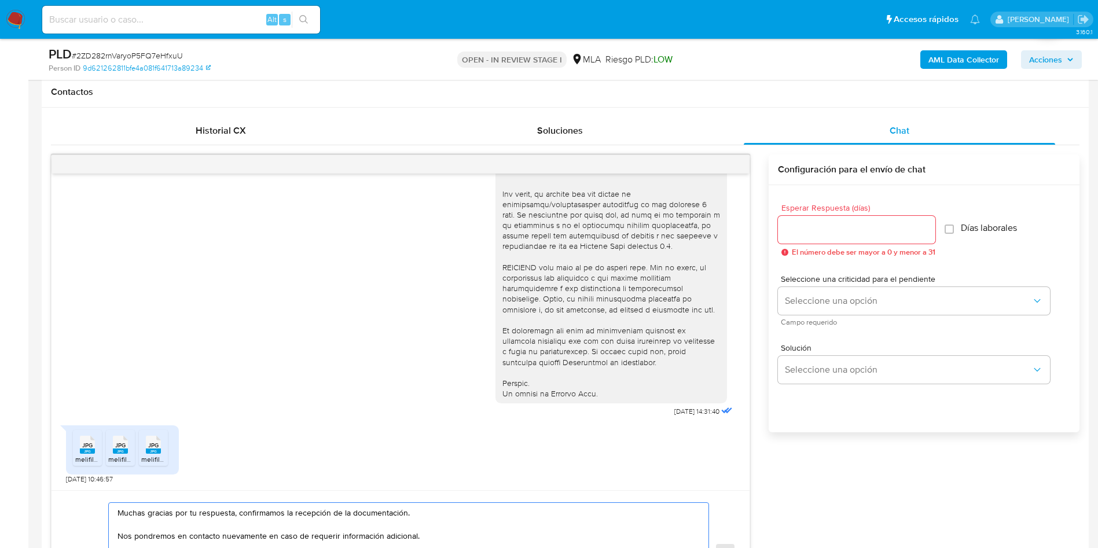
scroll to position [608, 0]
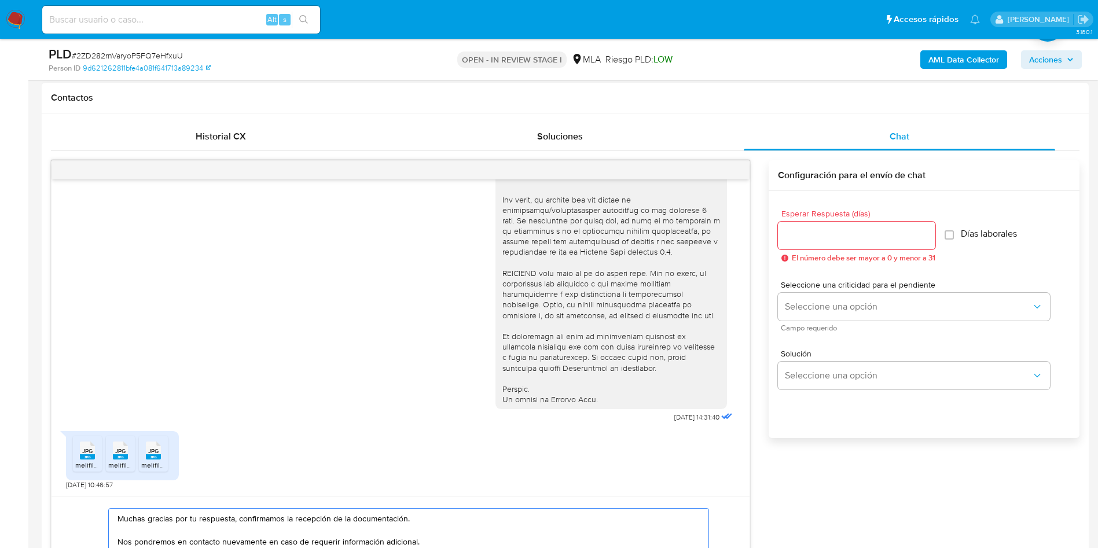
type textarea "Muchas gracias por tu respuesta, confirmamos la recepción de la documentación. …"
click at [883, 241] on input "Esperar Respuesta (días)" at bounding box center [856, 235] width 157 height 15
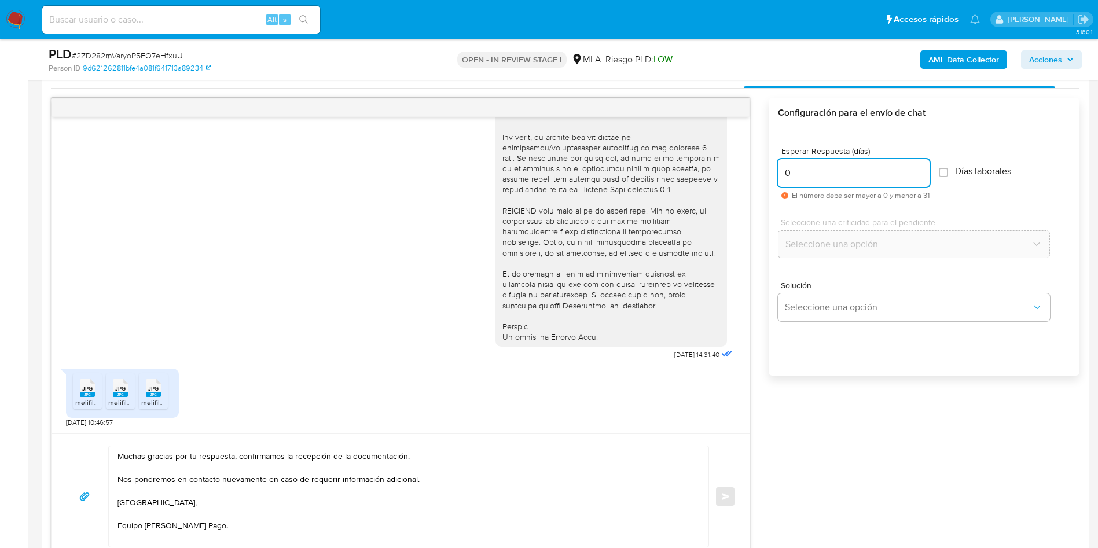
scroll to position [695, 0]
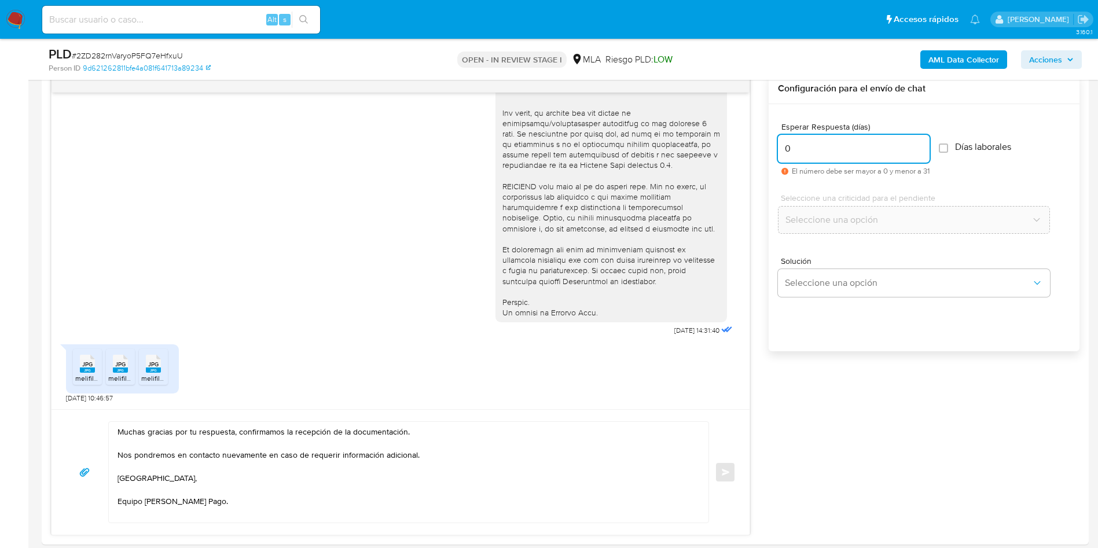
type input "0"
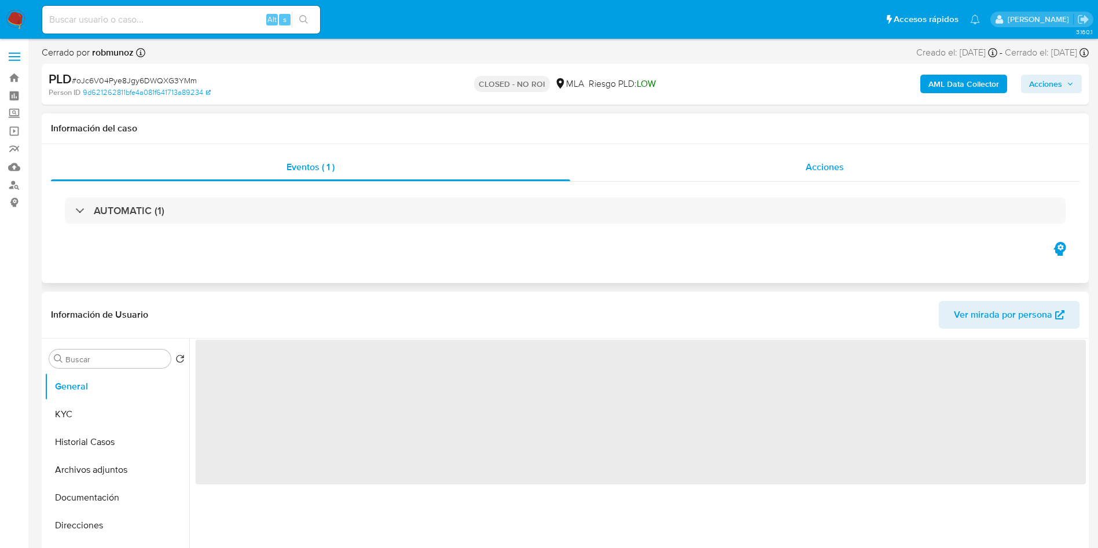
click at [857, 169] on div "Acciones" at bounding box center [824, 167] width 509 height 28
select select "10"
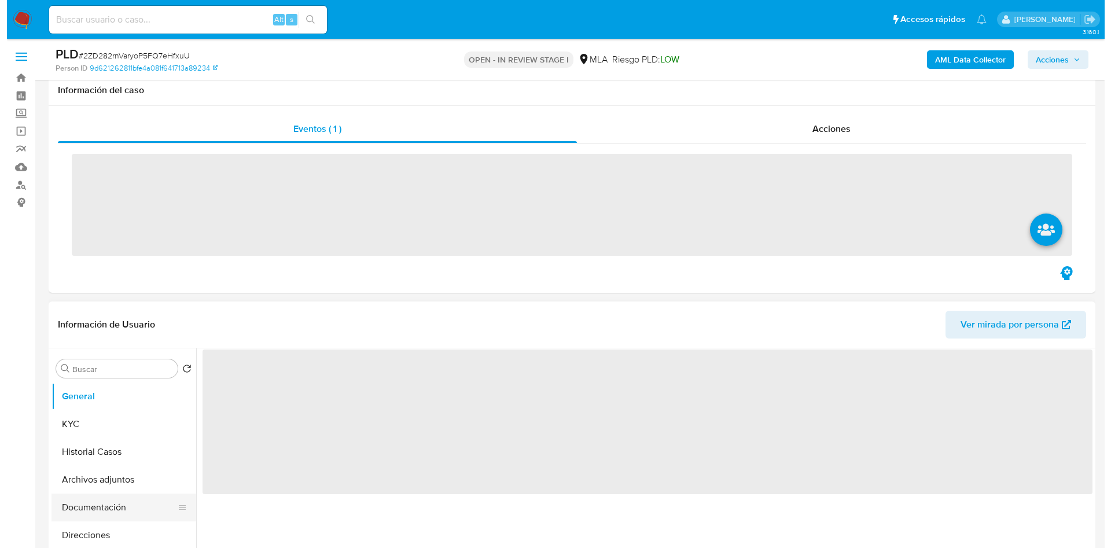
scroll to position [174, 0]
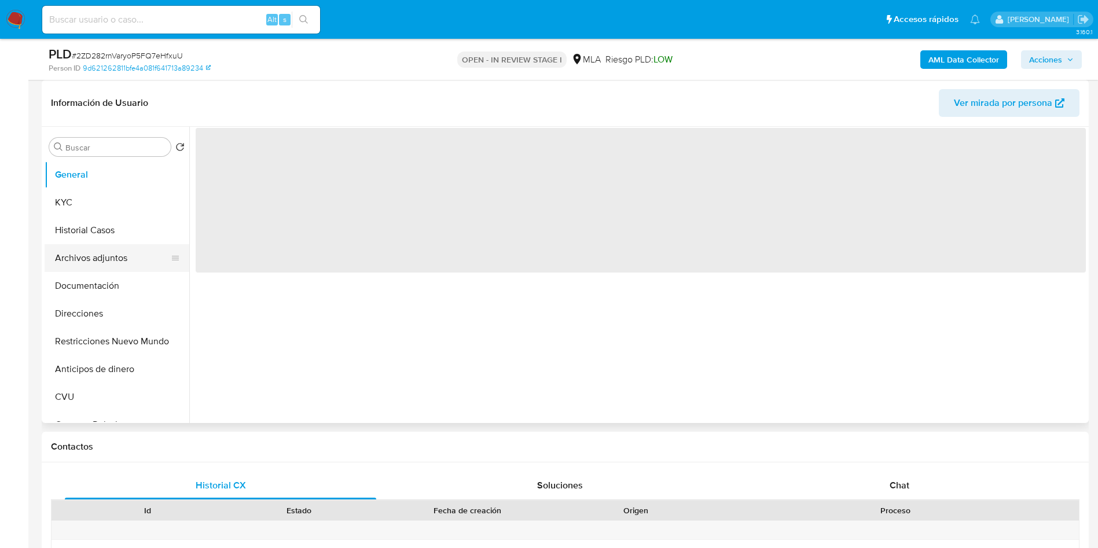
select select "10"
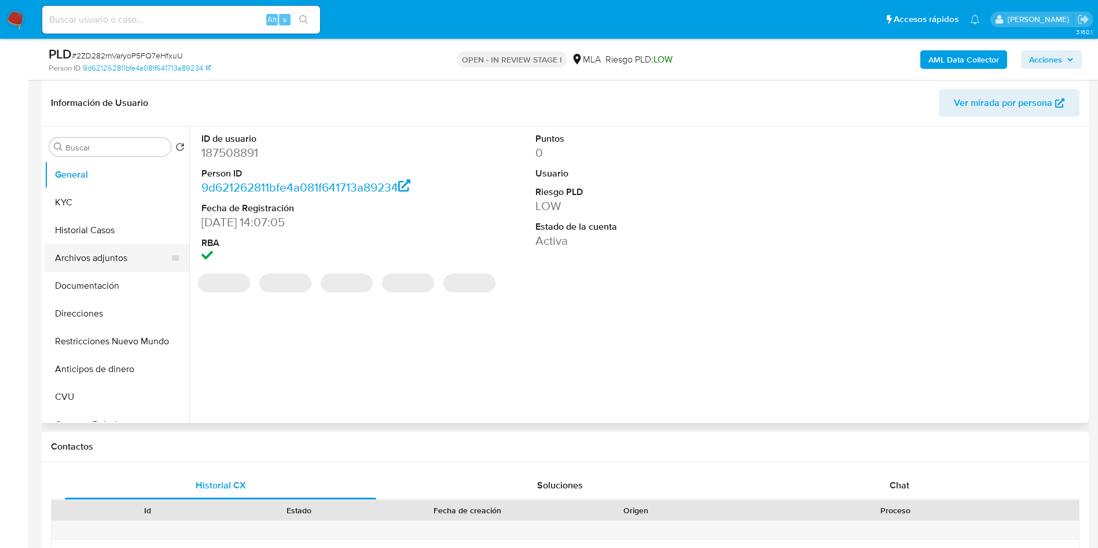
click at [99, 265] on button "Archivos adjuntos" at bounding box center [112, 258] width 135 height 28
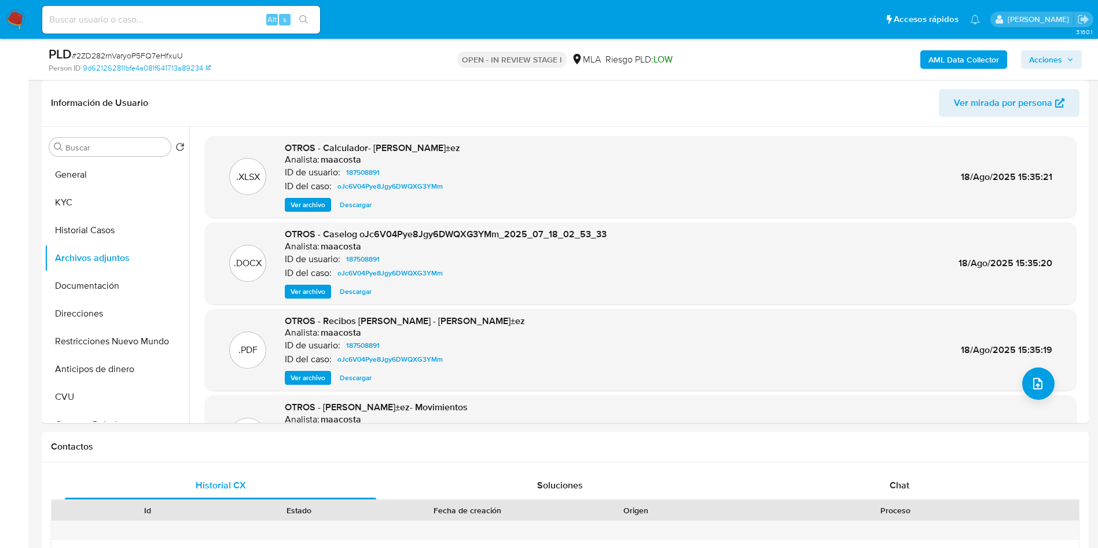
click at [971, 56] on b "AML Data Collector" at bounding box center [963, 59] width 71 height 19
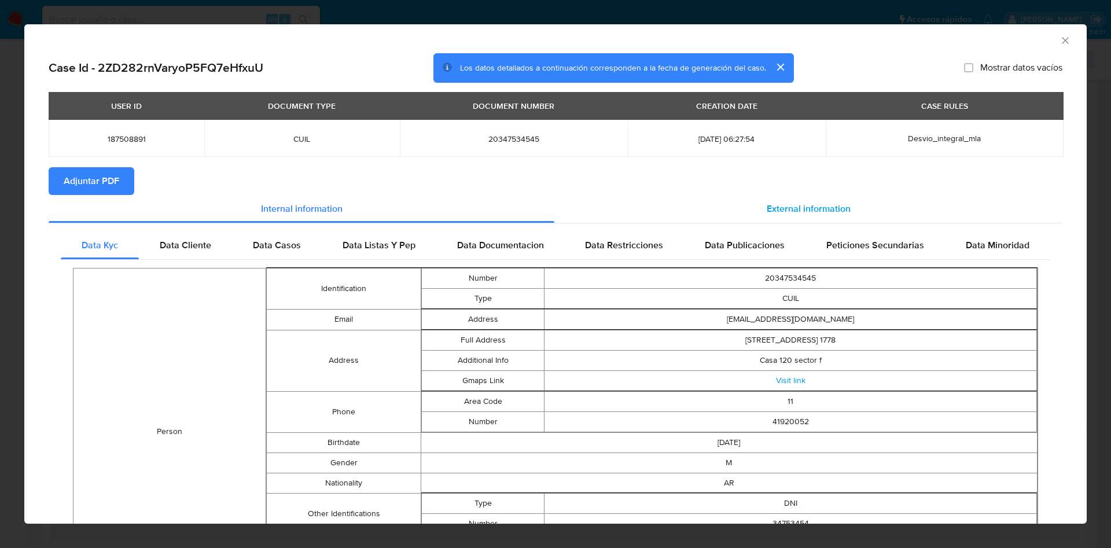
click at [774, 214] on span "External information" at bounding box center [809, 208] width 84 height 13
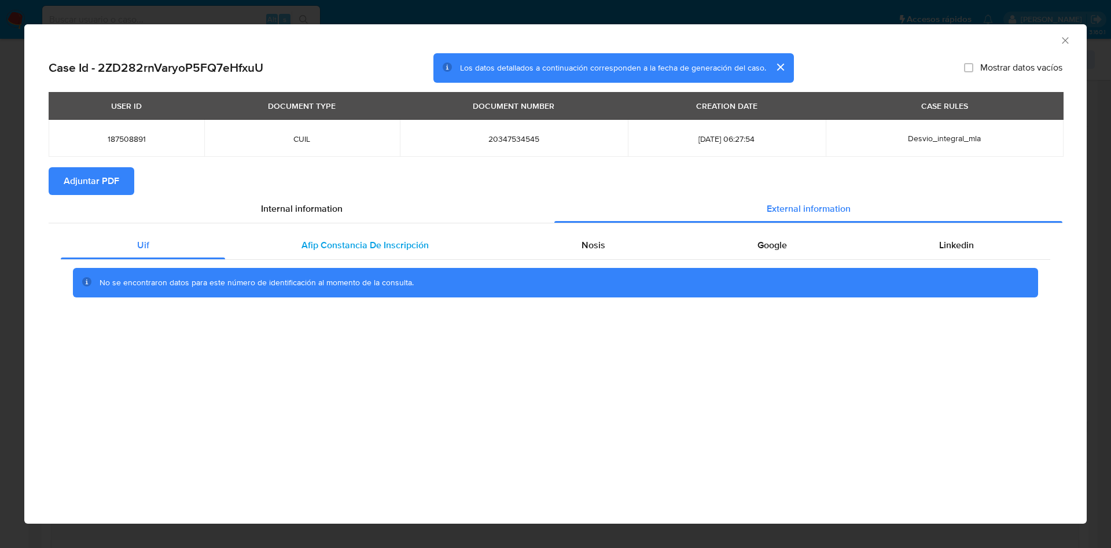
click at [398, 250] on span "Afip Constancia De Inscripción" at bounding box center [365, 244] width 127 height 13
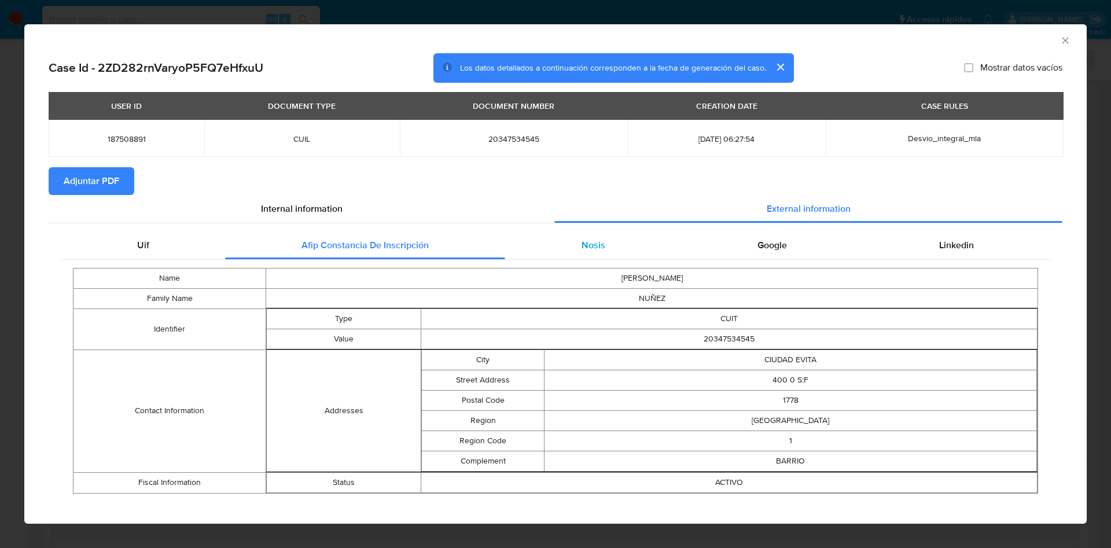
click at [548, 250] on div "Nosis" at bounding box center [593, 246] width 176 height 28
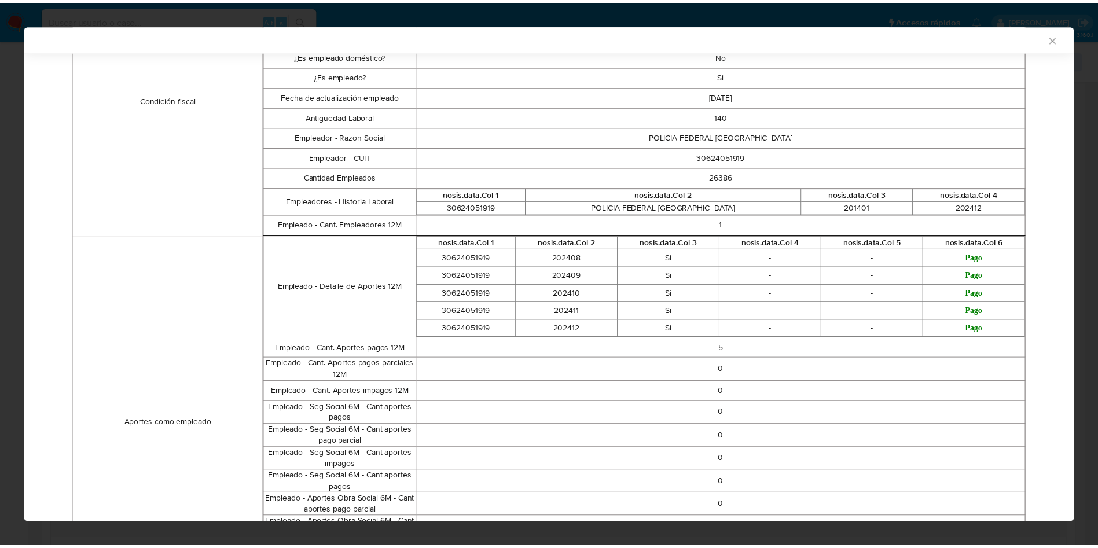
scroll to position [0, 0]
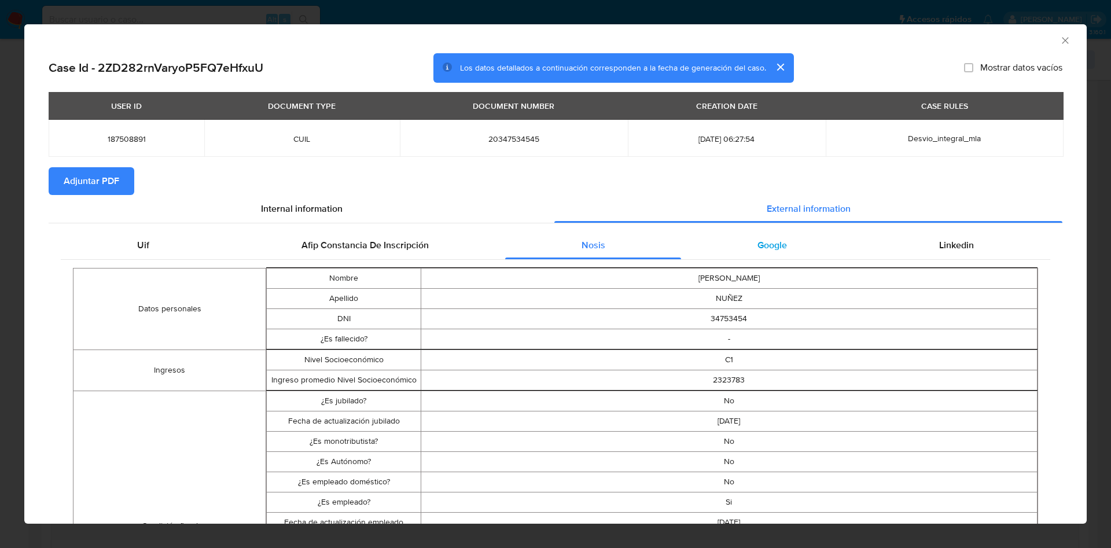
click at [769, 242] on span "Google" at bounding box center [773, 244] width 30 height 13
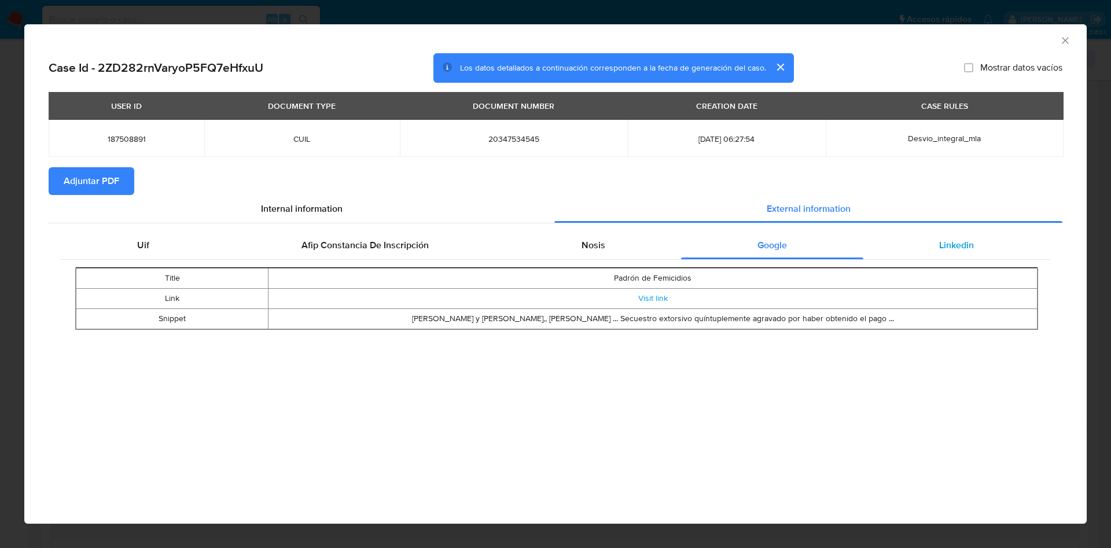
click at [975, 241] on div "Linkedin" at bounding box center [957, 246] width 187 height 28
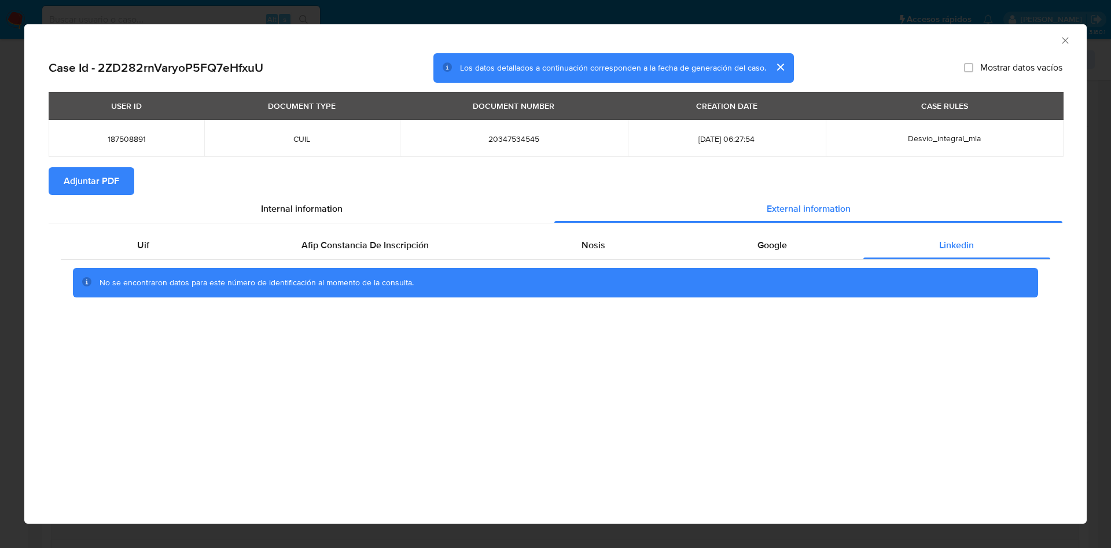
click at [71, 182] on span "Adjuntar PDF" at bounding box center [92, 180] width 56 height 25
click at [1067, 40] on icon "Cerrar ventana" at bounding box center [1066, 41] width 12 height 12
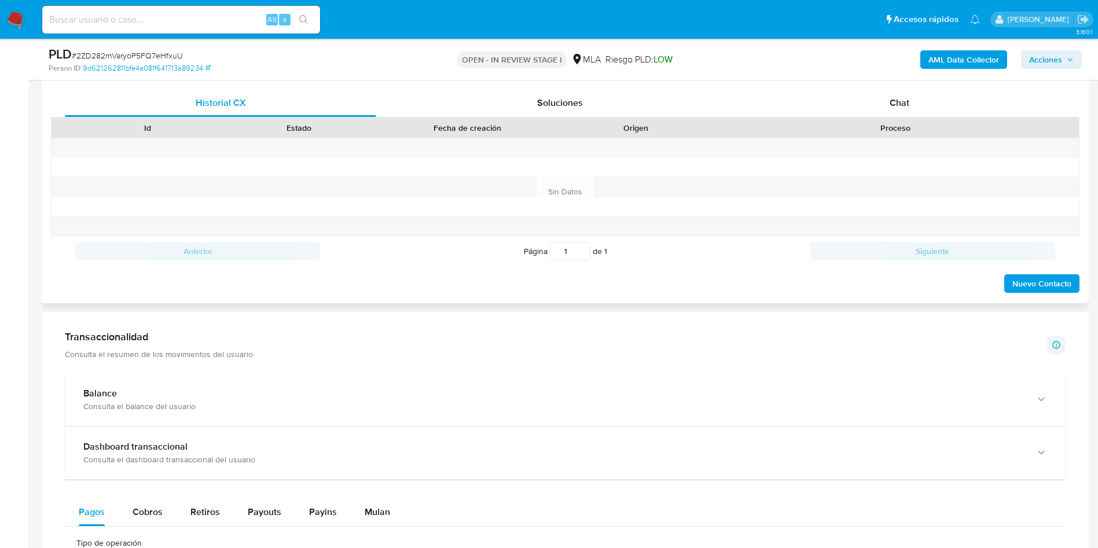
scroll to position [434, 0]
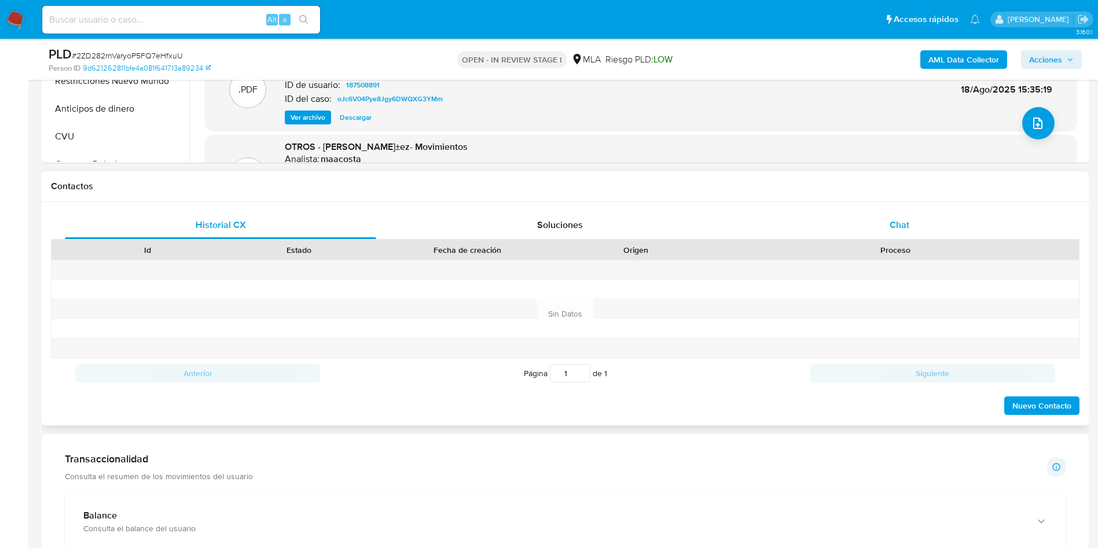
drag, startPoint x: 893, startPoint y: 218, endPoint x: 884, endPoint y: 226, distance: 11.5
click at [893, 218] on span "Chat" at bounding box center [900, 224] width 20 height 13
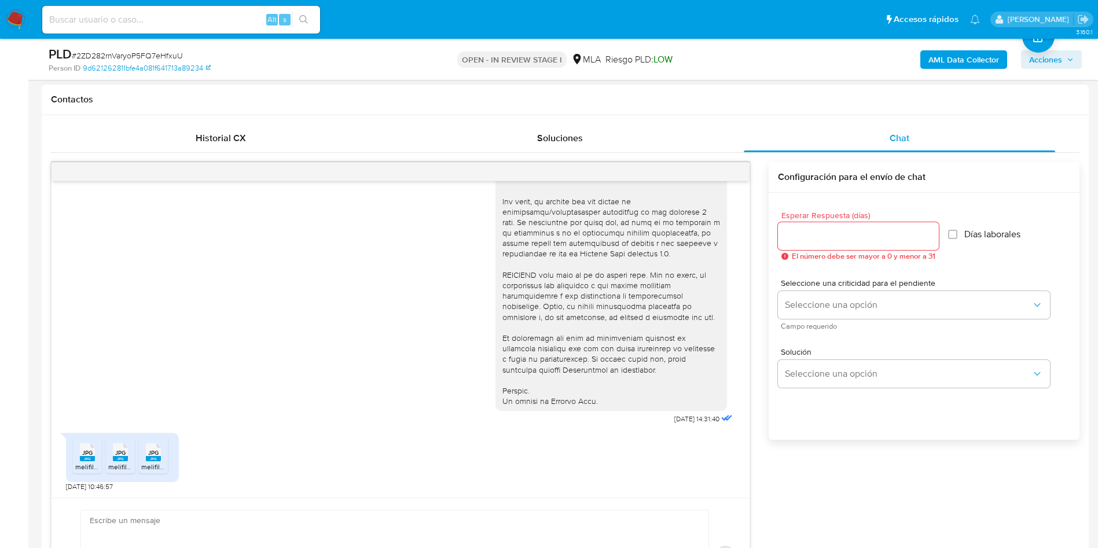
scroll to position [608, 0]
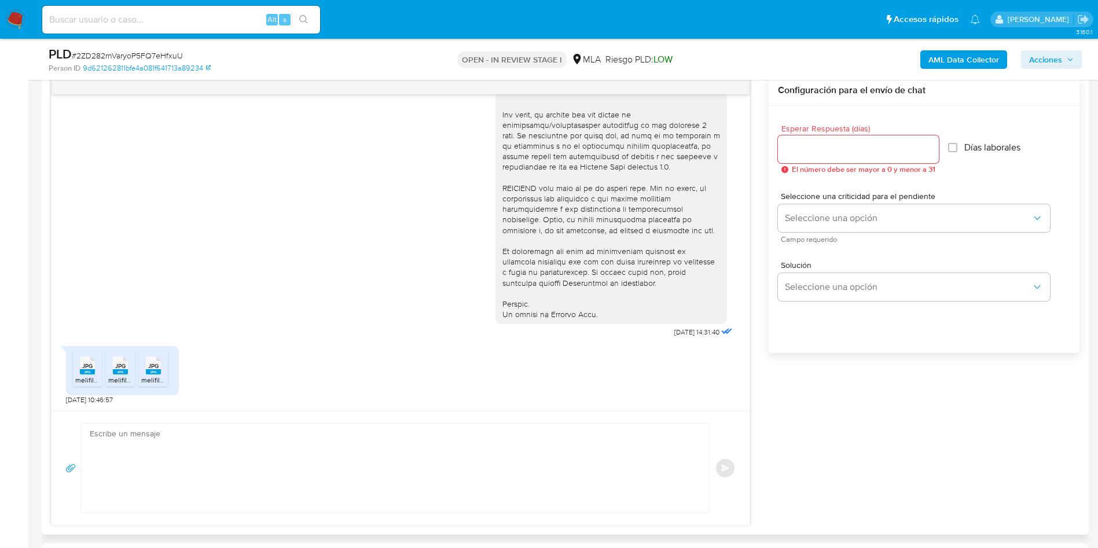
click at [154, 459] on textarea at bounding box center [392, 468] width 604 height 89
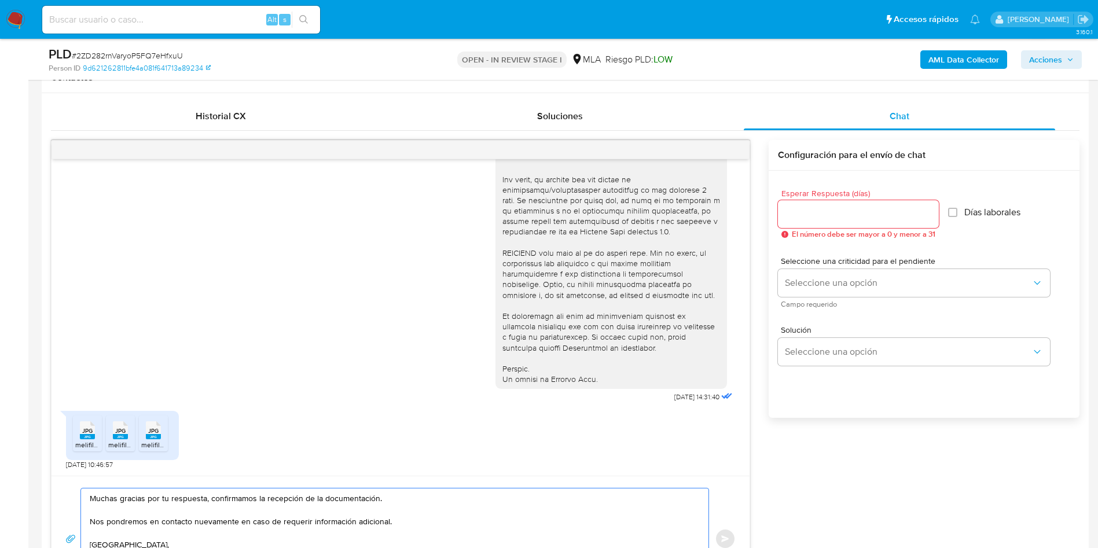
scroll to position [434, 0]
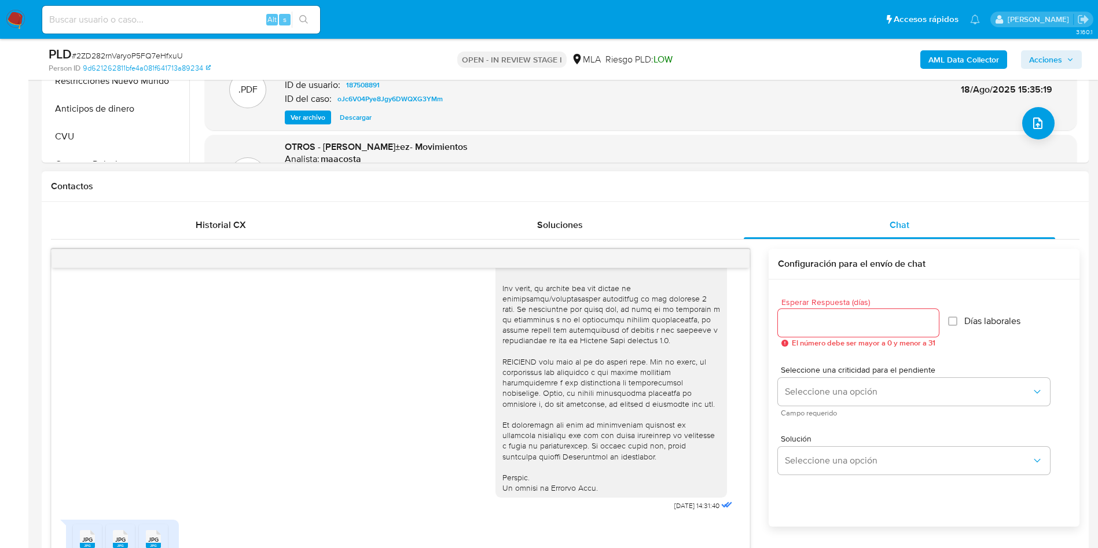
type textarea "Muchas gracias por tu respuesta, confirmamos la recepción de la documentación. …"
click at [839, 318] on input "Esperar Respuesta (días)" at bounding box center [858, 322] width 161 height 15
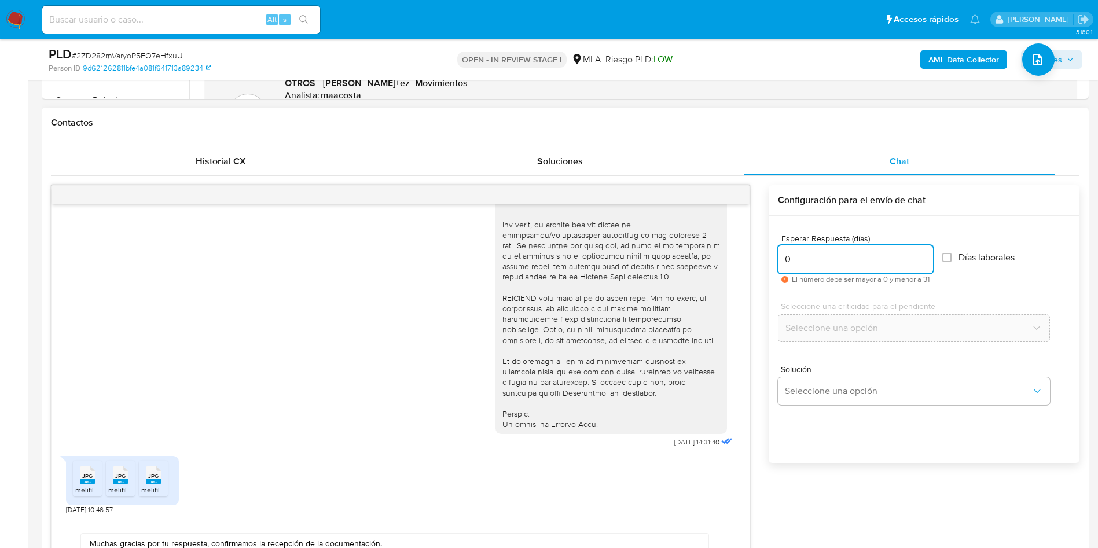
scroll to position [608, 0]
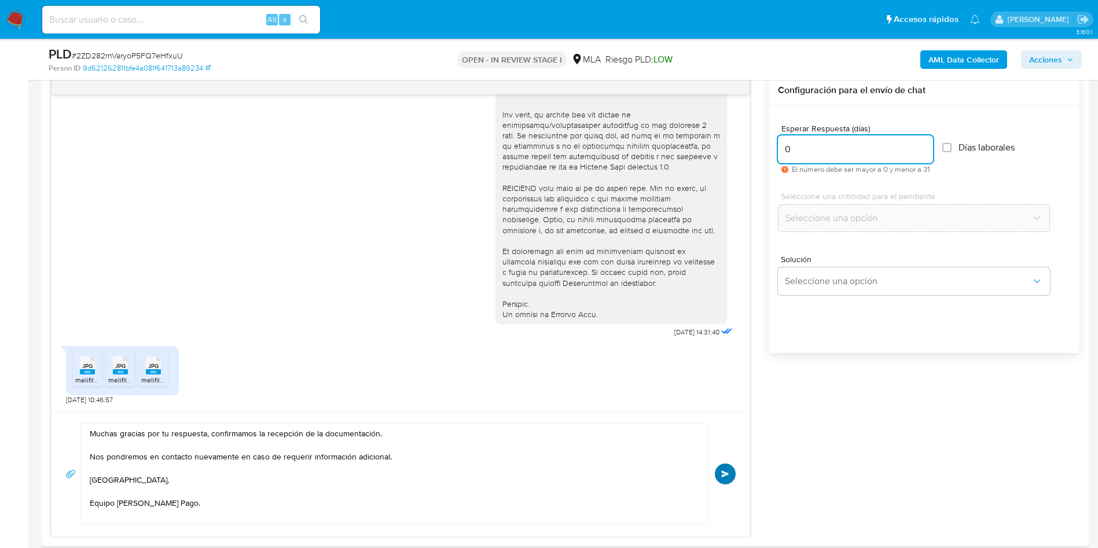
type input "0"
click at [721, 471] on span "Enviar" at bounding box center [725, 474] width 8 height 7
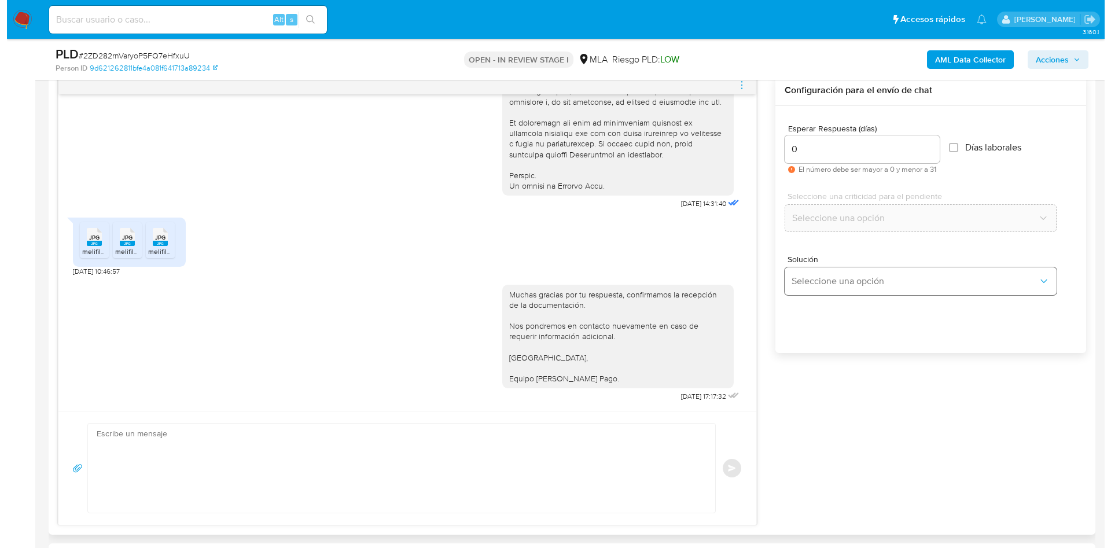
scroll to position [521, 0]
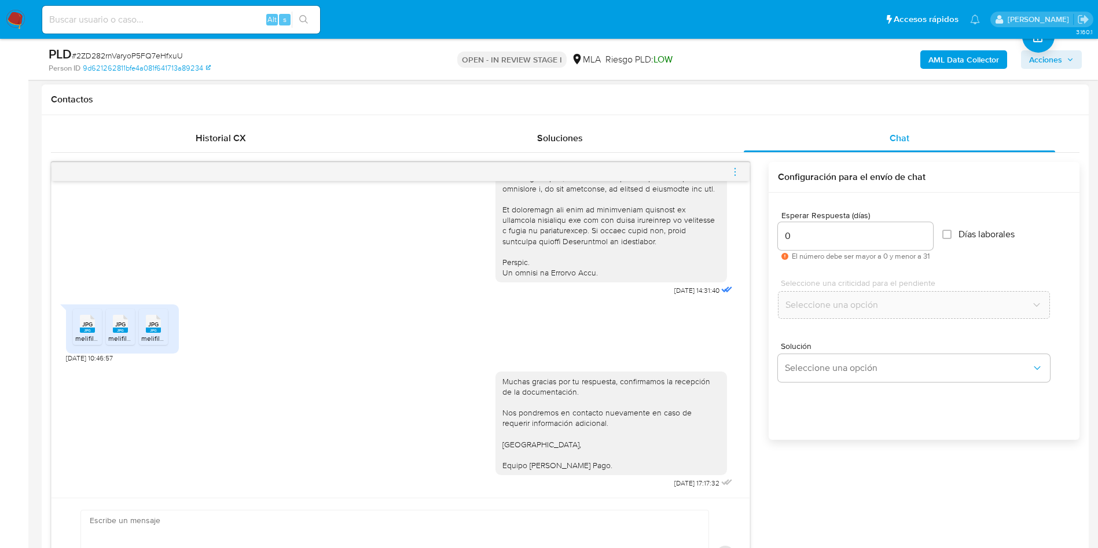
click at [733, 166] on span "menu-action" at bounding box center [735, 172] width 10 height 28
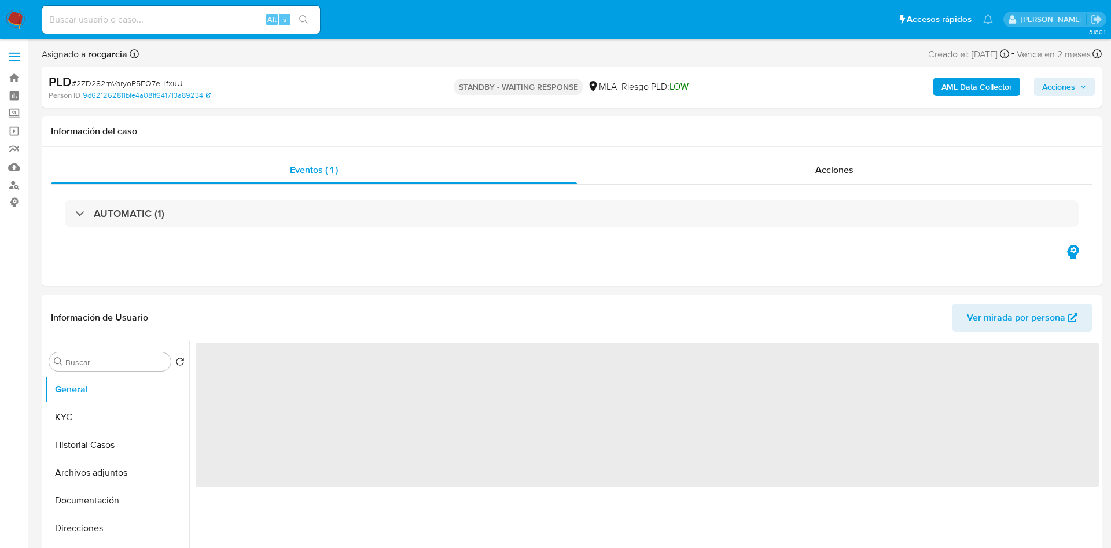
select select "10"
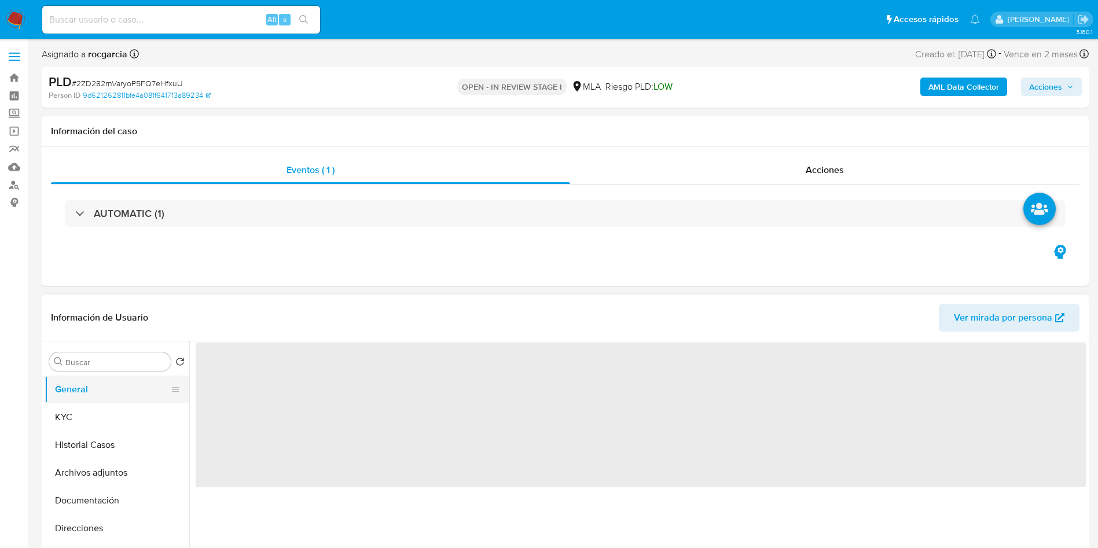
select select "10"
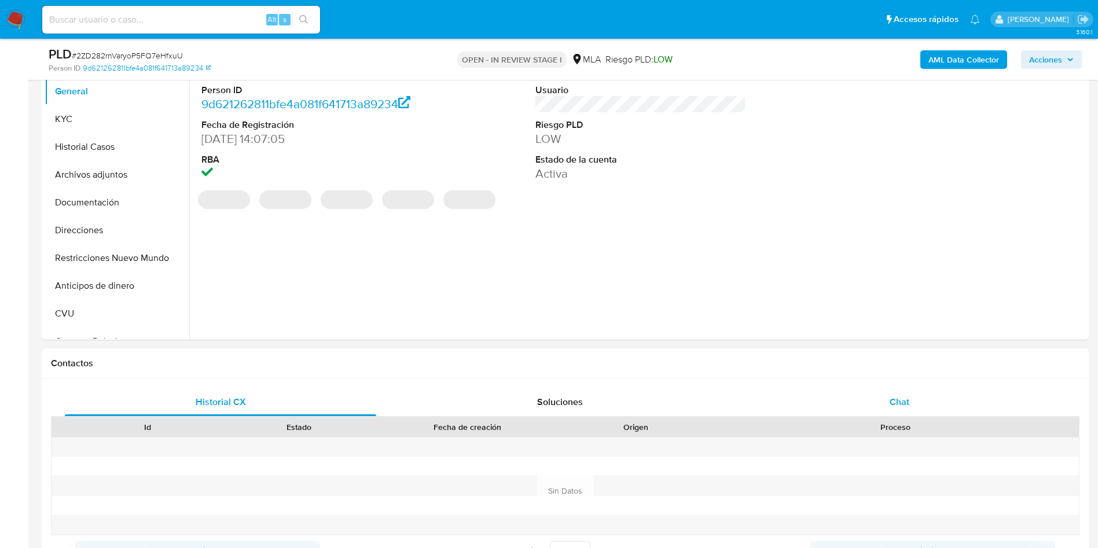
scroll to position [260, 0]
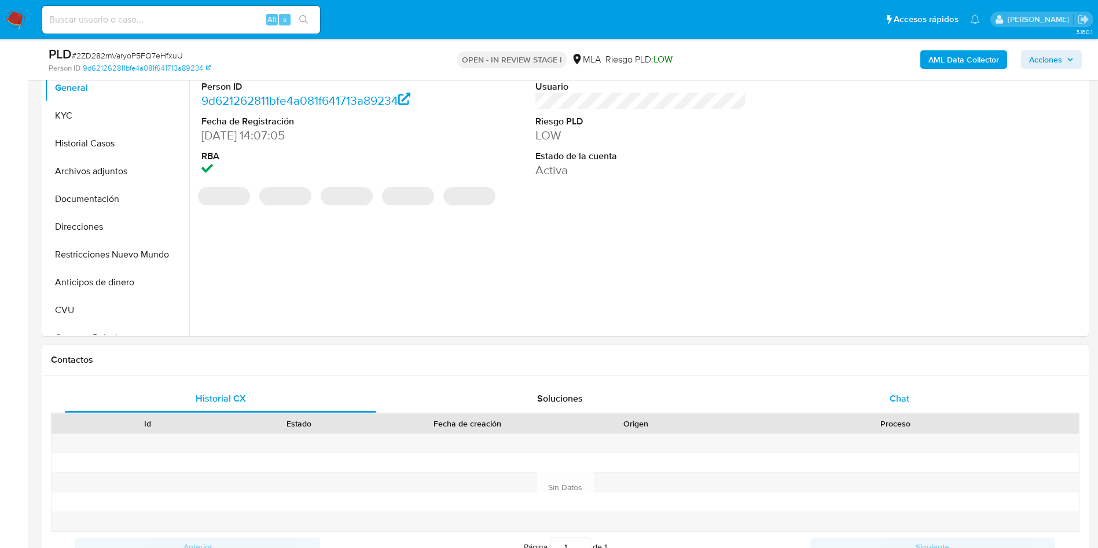
click at [899, 407] on div "Chat" at bounding box center [899, 399] width 311 height 28
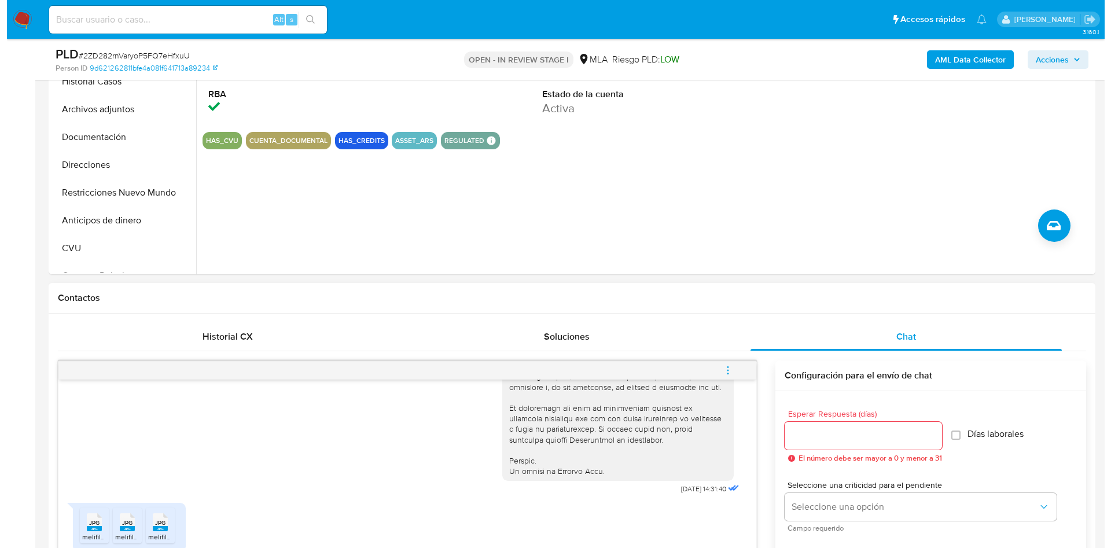
scroll to position [521, 0]
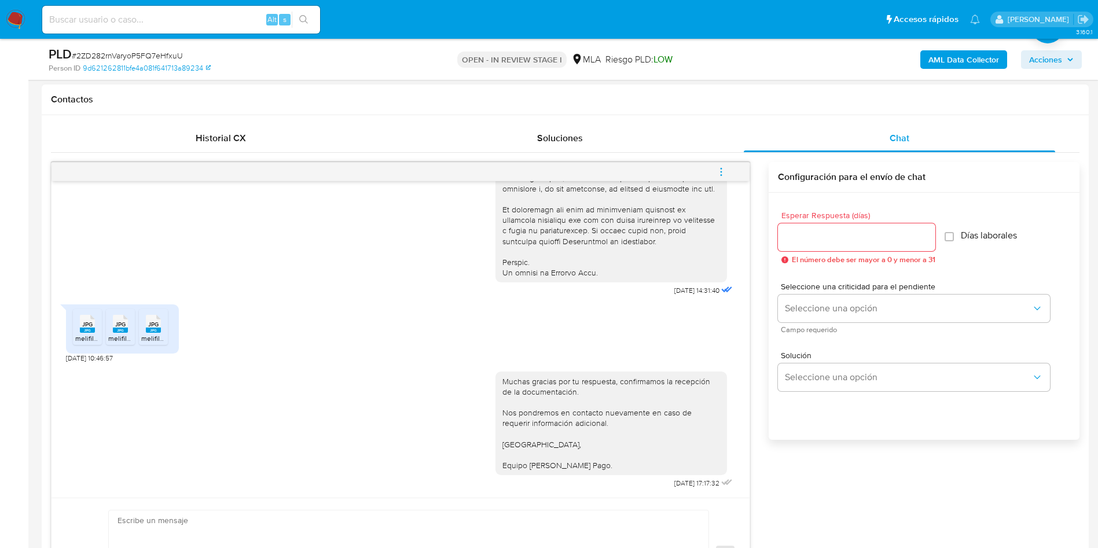
drag, startPoint x: 723, startPoint y: 171, endPoint x: 718, endPoint y: 175, distance: 6.3
click at [718, 175] on icon "menu-action" at bounding box center [721, 172] width 10 height 10
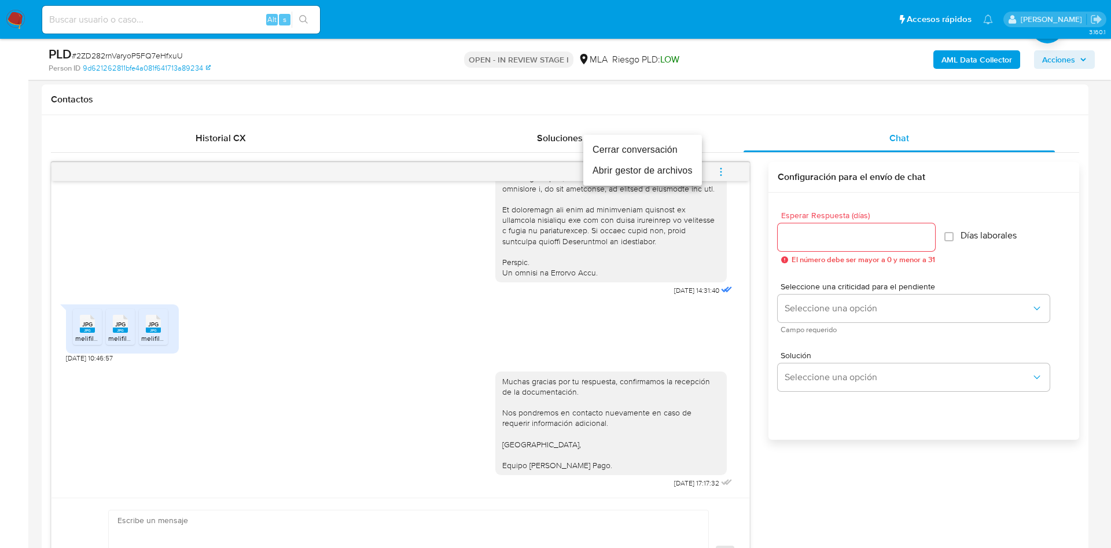
click at [653, 167] on li "Abrir gestor de archivos" at bounding box center [642, 170] width 119 height 21
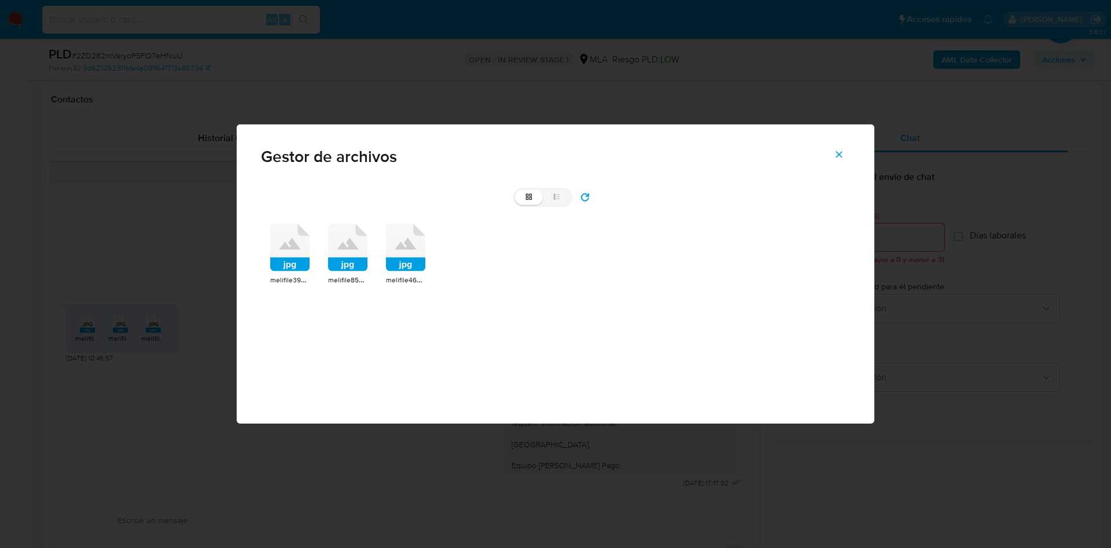
click at [275, 266] on rect at bounding box center [289, 265] width 39 height 14
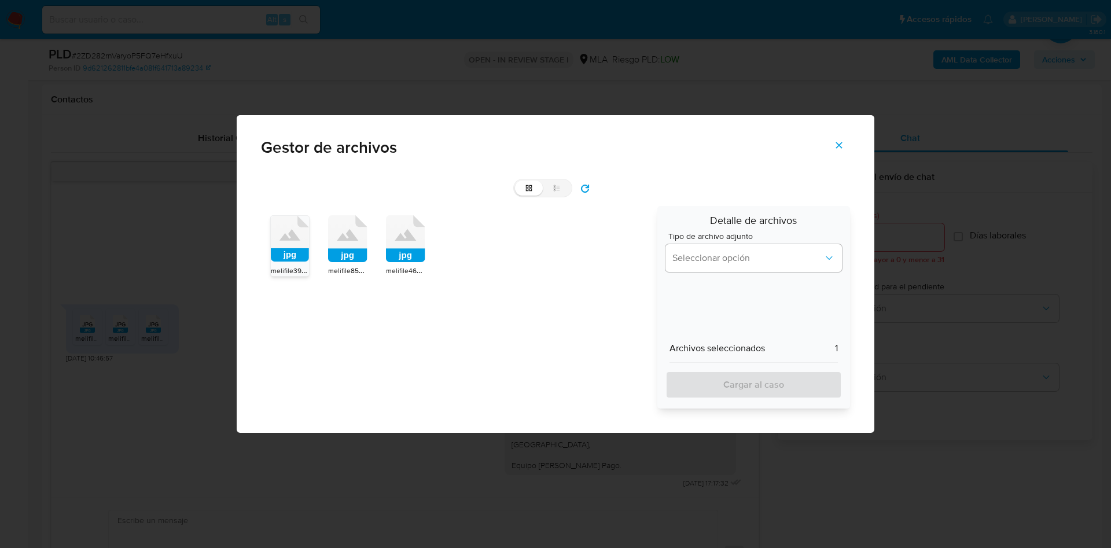
click at [336, 261] on rect at bounding box center [347, 256] width 39 height 14
click at [412, 266] on span "melifile469154110639551247.jpg" at bounding box center [435, 271] width 99 height 12
click at [689, 263] on span "Seleccionar opción" at bounding box center [748, 258] width 151 height 12
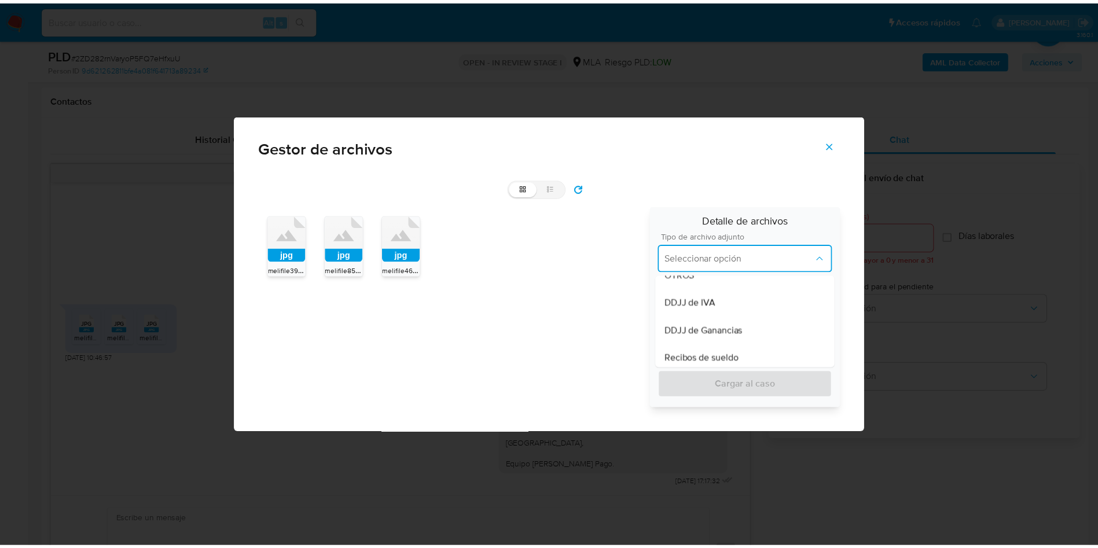
scroll to position [260, 0]
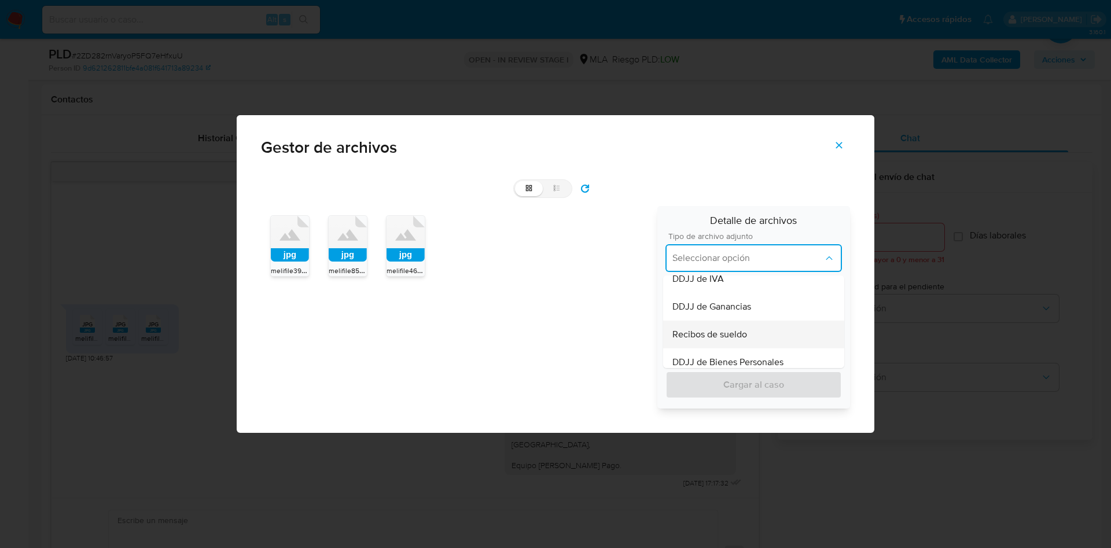
click at [689, 325] on div "Recibos de sueldo" at bounding box center [754, 335] width 163 height 28
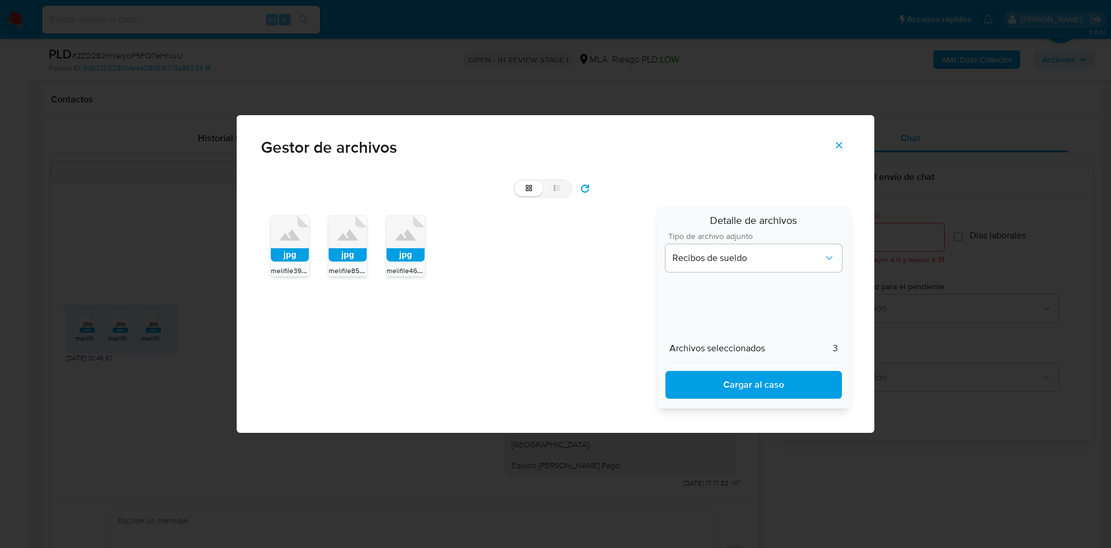
click at [705, 391] on span "Cargar al caso" at bounding box center [754, 384] width 146 height 25
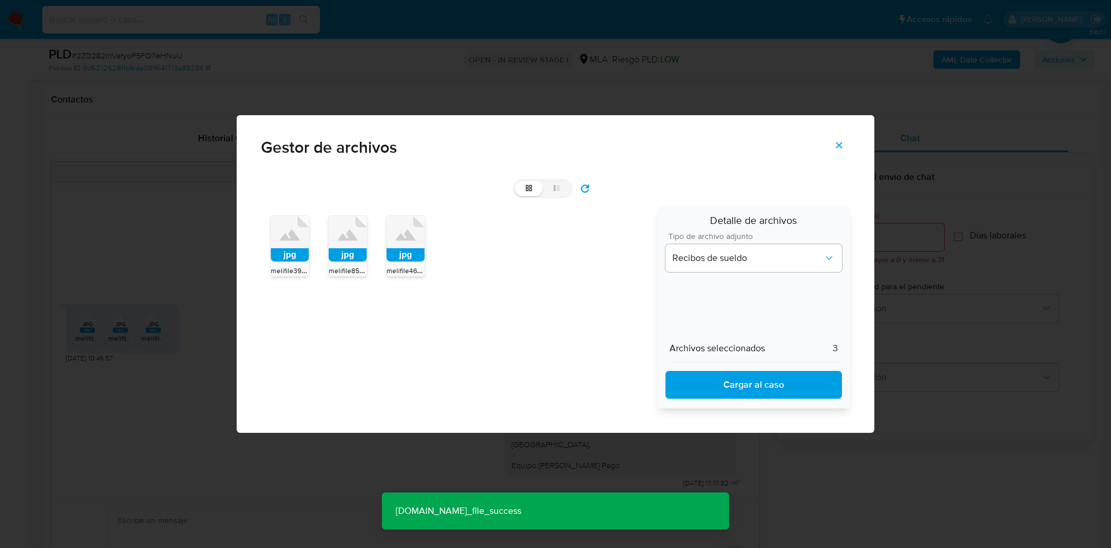
click at [840, 148] on icon "Cerrar" at bounding box center [839, 145] width 10 height 10
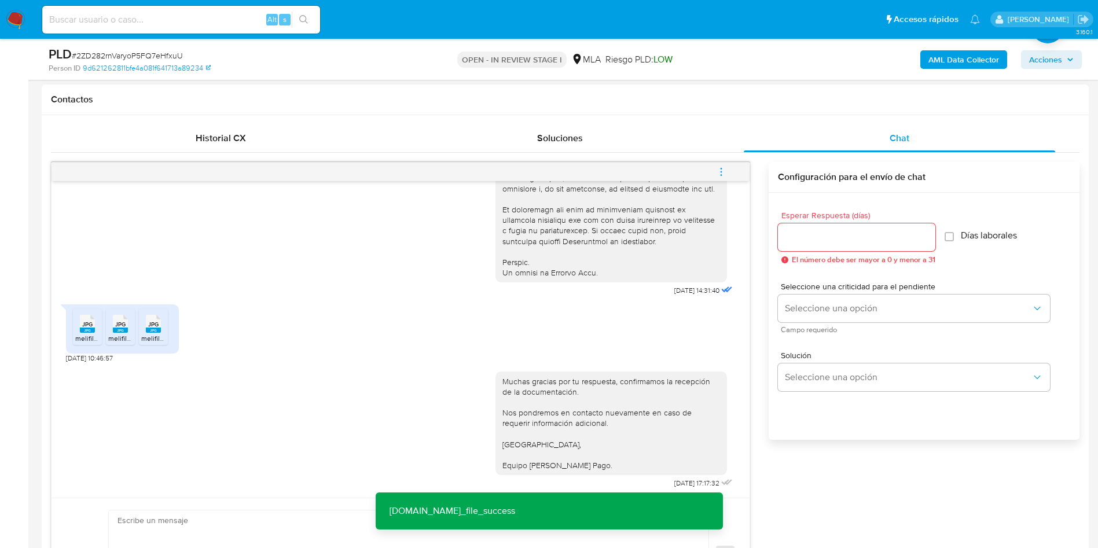
click at [728, 174] on button "menu-action" at bounding box center [721, 172] width 38 height 28
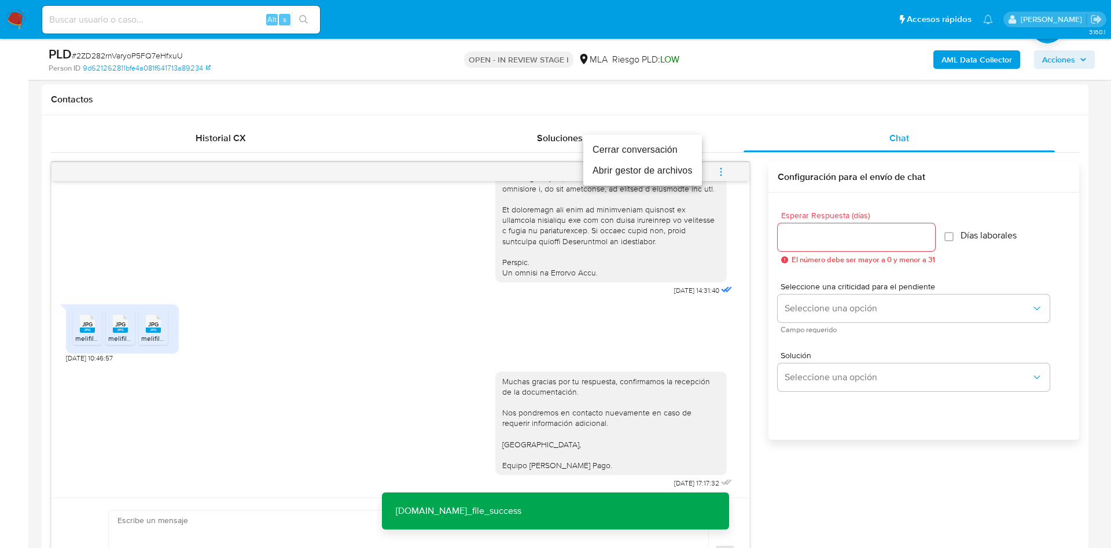
click at [605, 146] on li "Cerrar conversación" at bounding box center [642, 149] width 119 height 21
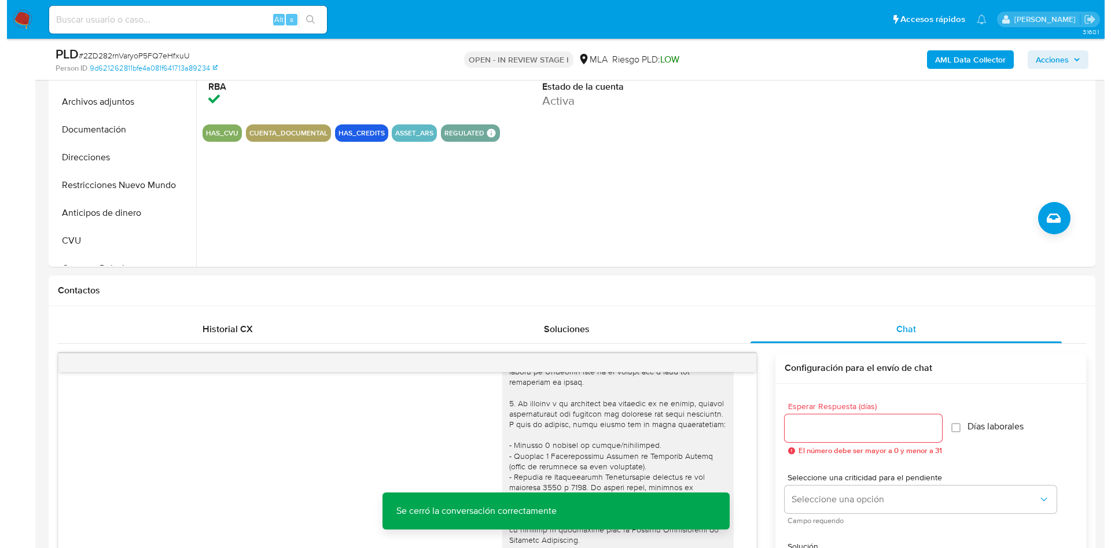
scroll to position [174, 0]
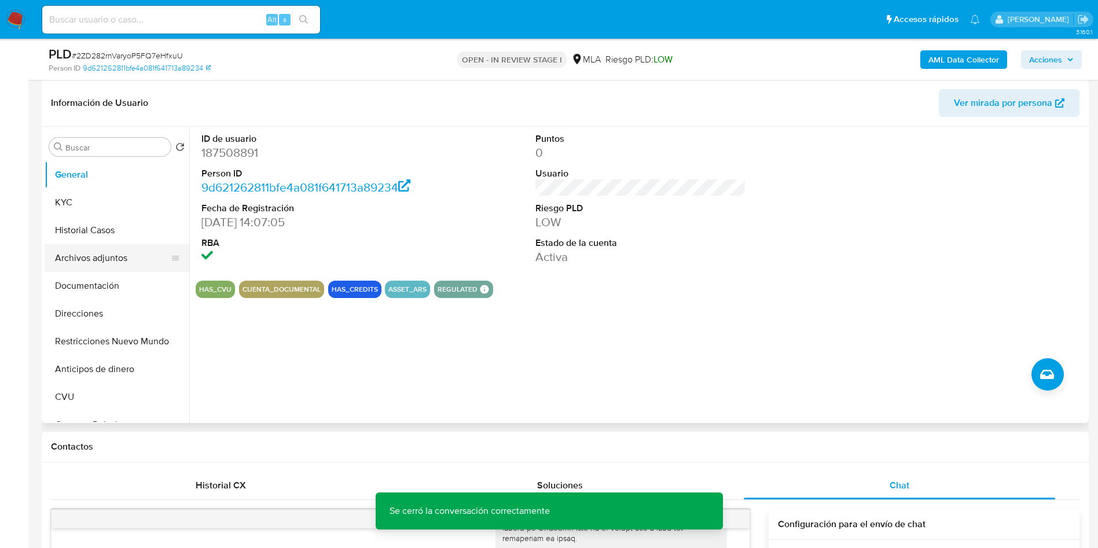
click at [89, 265] on button "Archivos adjuntos" at bounding box center [112, 258] width 135 height 28
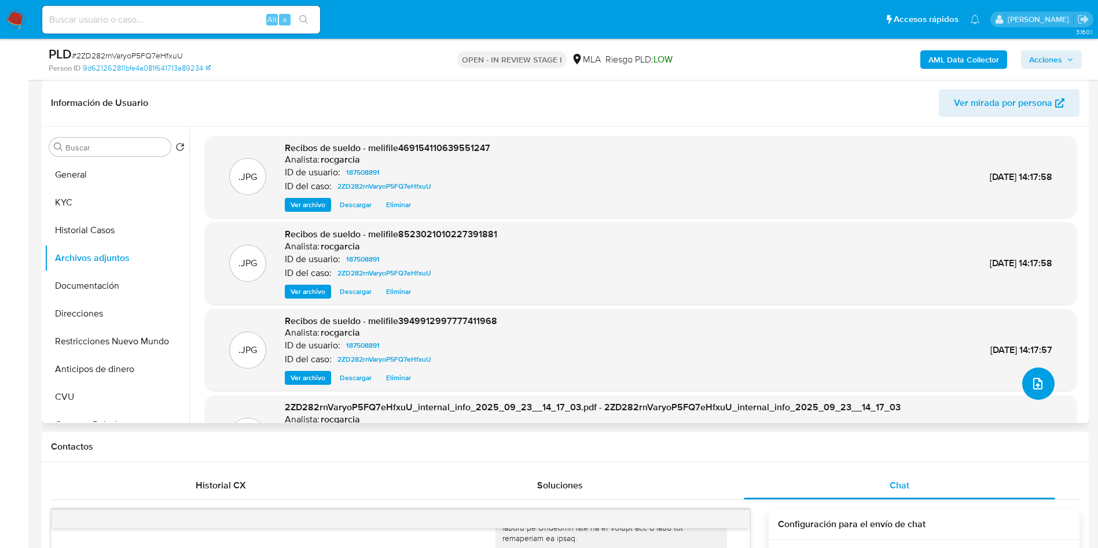
click at [1035, 382] on icon "upload-file" at bounding box center [1038, 384] width 14 height 14
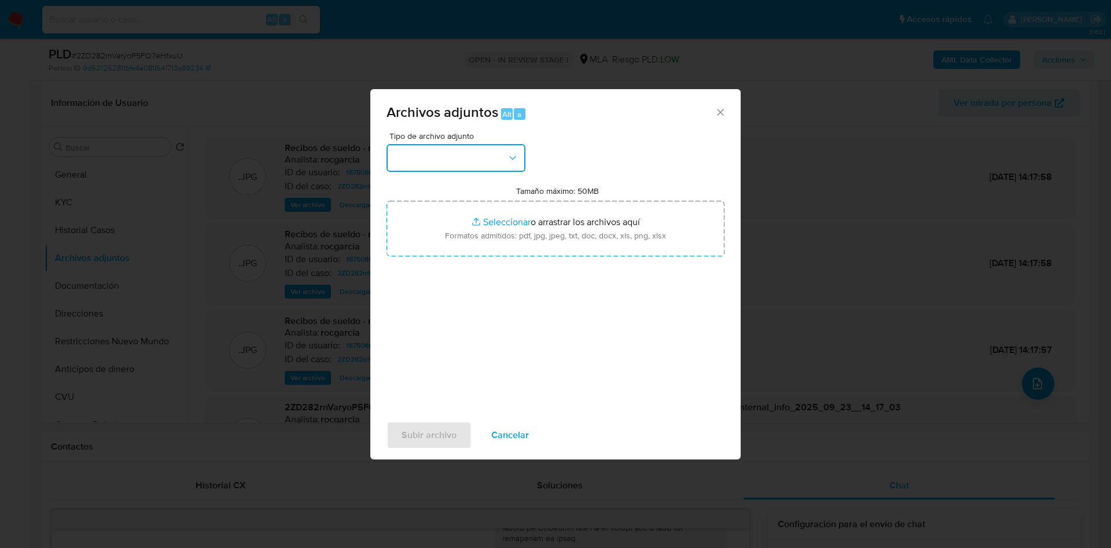
click at [402, 156] on button "button" at bounding box center [456, 158] width 139 height 28
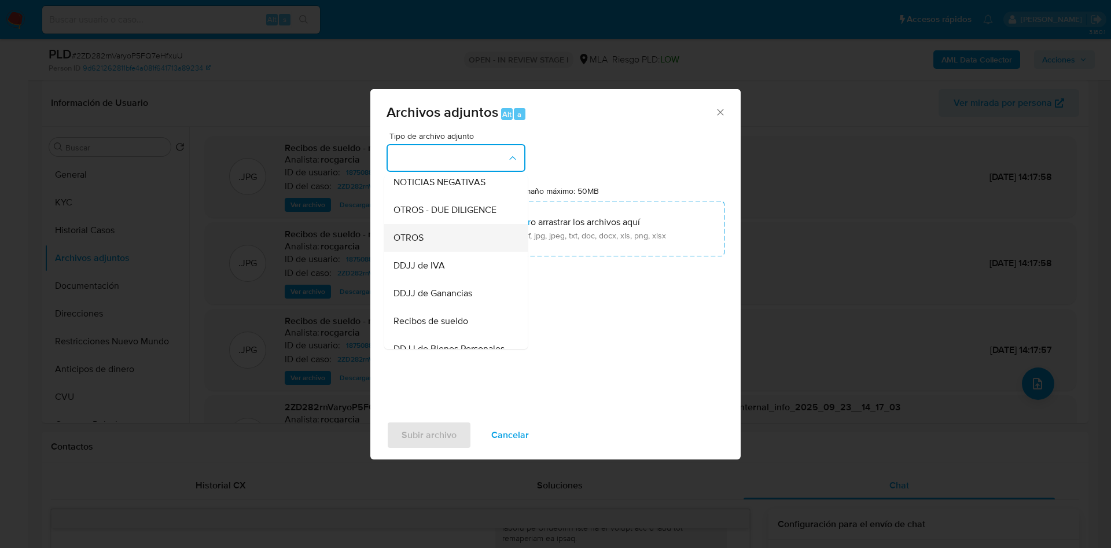
click at [434, 246] on div "OTROS" at bounding box center [453, 238] width 118 height 28
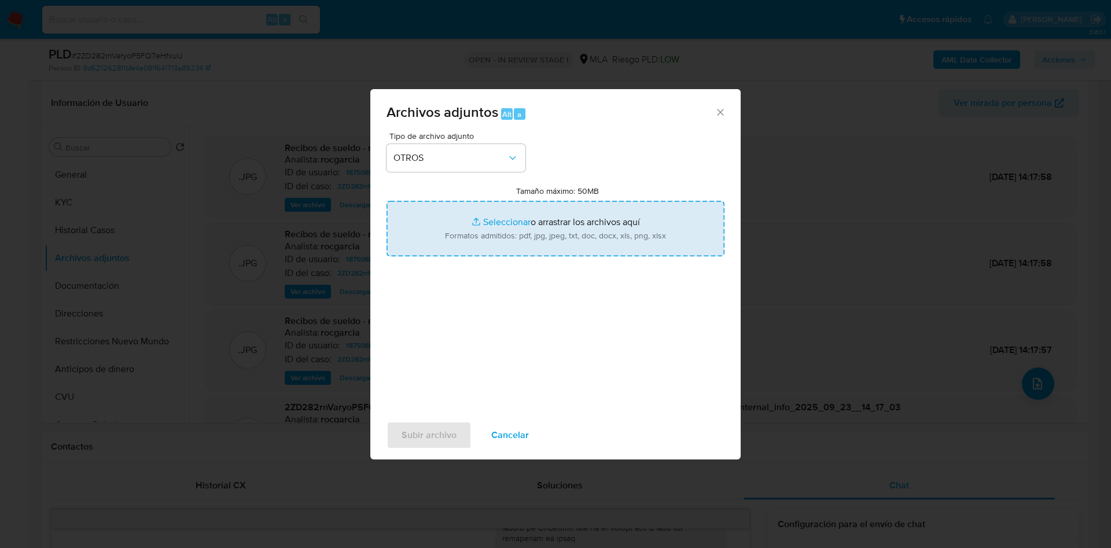
click at [463, 232] on input "Tamaño máximo: 50MB Seleccionar archivos" at bounding box center [556, 229] width 338 height 56
type input "C:\fakepath\Movimientos 187508891 julio y agosto.xlsx"
click at [489, 224] on input "Tamaño máximo: 50MB Seleccionar archivos" at bounding box center [556, 229] width 338 height 56
type input "C:\fakepath\Caselog 2ZD282rnVaryoP5FQ7eHfxuU - julio y agosto .docx"
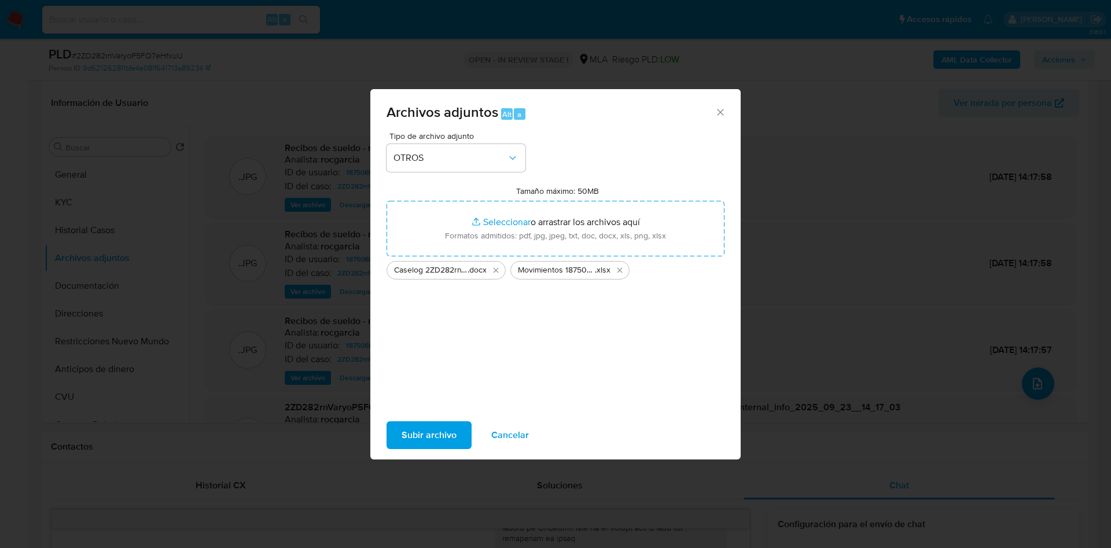
click at [409, 425] on span "Subir archivo" at bounding box center [429, 435] width 55 height 25
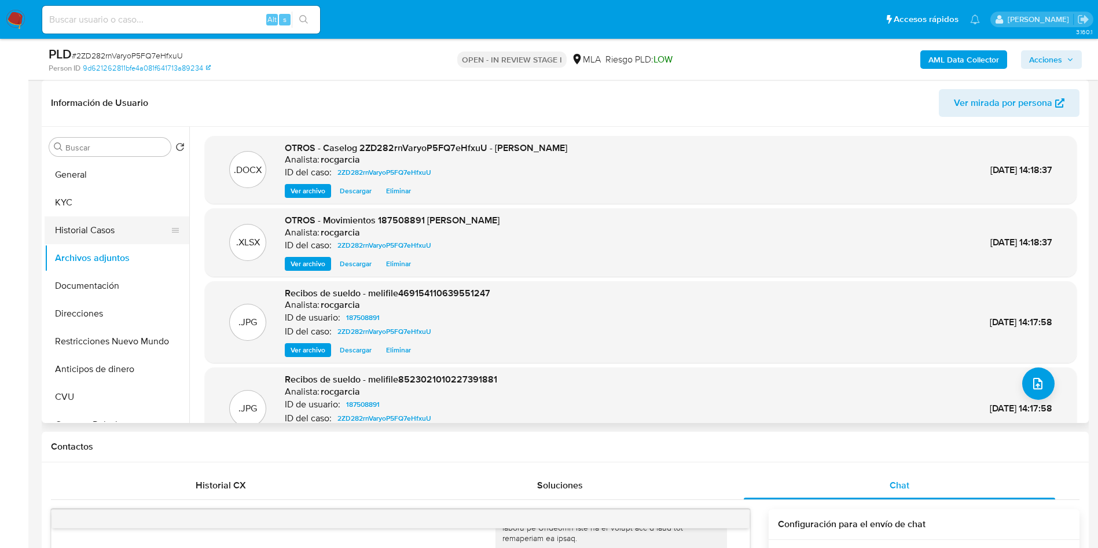
click at [75, 226] on button "Historial Casos" at bounding box center [112, 230] width 135 height 28
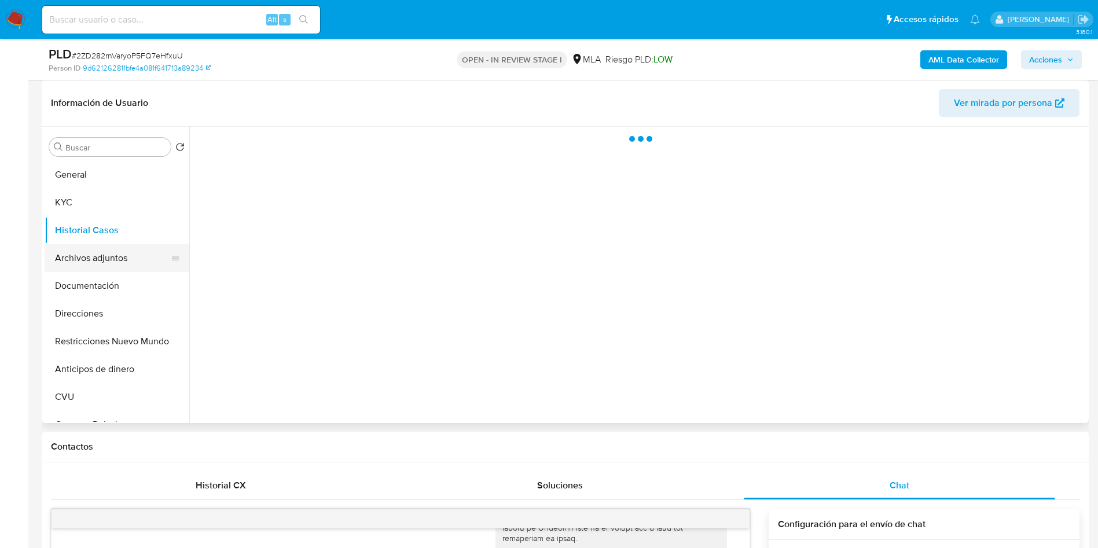
click at [85, 255] on button "Archivos adjuntos" at bounding box center [112, 258] width 135 height 28
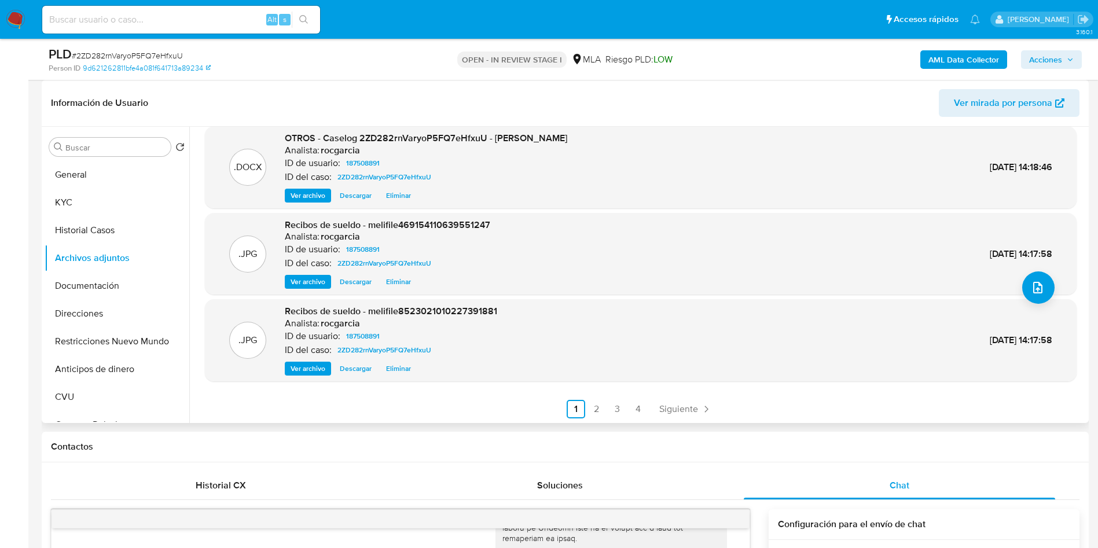
scroll to position [97, 0]
click at [597, 409] on link "2" at bounding box center [596, 408] width 19 height 19
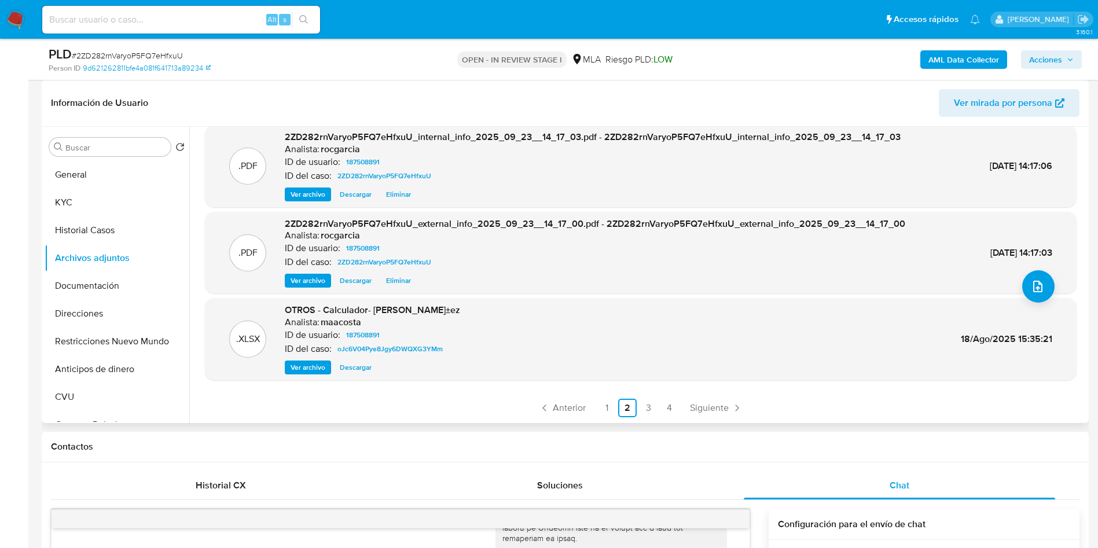
click at [603, 418] on div ".JPG Recibos de sueldo - melifile3949912997777411968 Analista: rocgarcia ID de …" at bounding box center [637, 275] width 897 height 296
click at [603, 416] on link "1" at bounding box center [606, 408] width 19 height 19
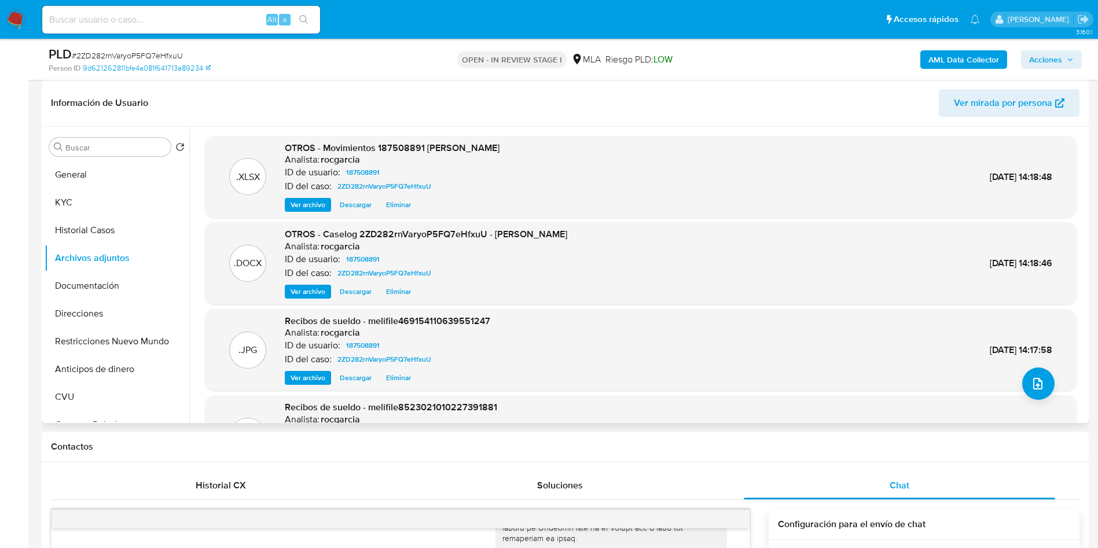
scroll to position [0, 0]
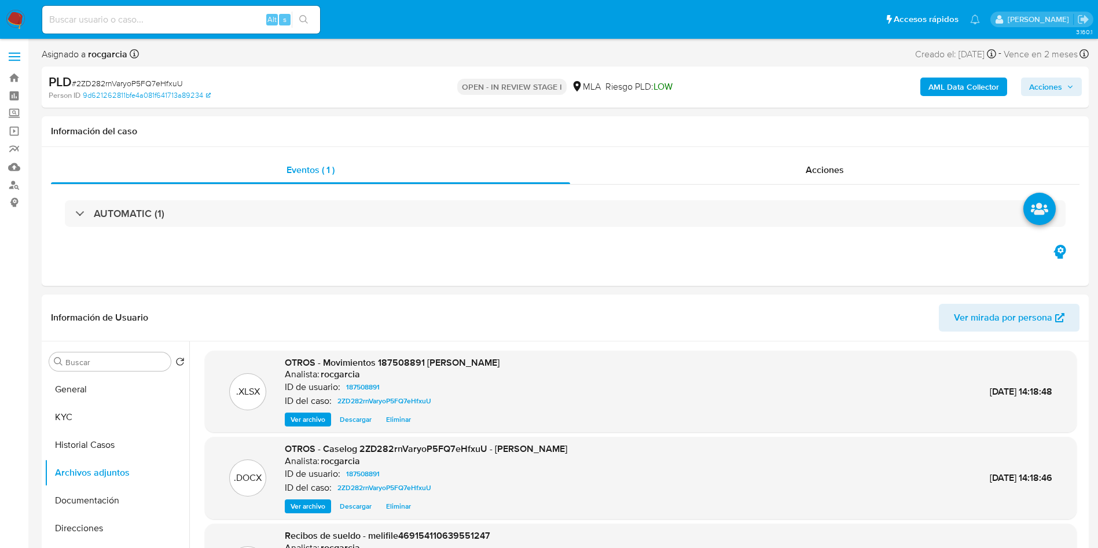
click at [1035, 78] on span "Acciones" at bounding box center [1045, 87] width 33 height 19
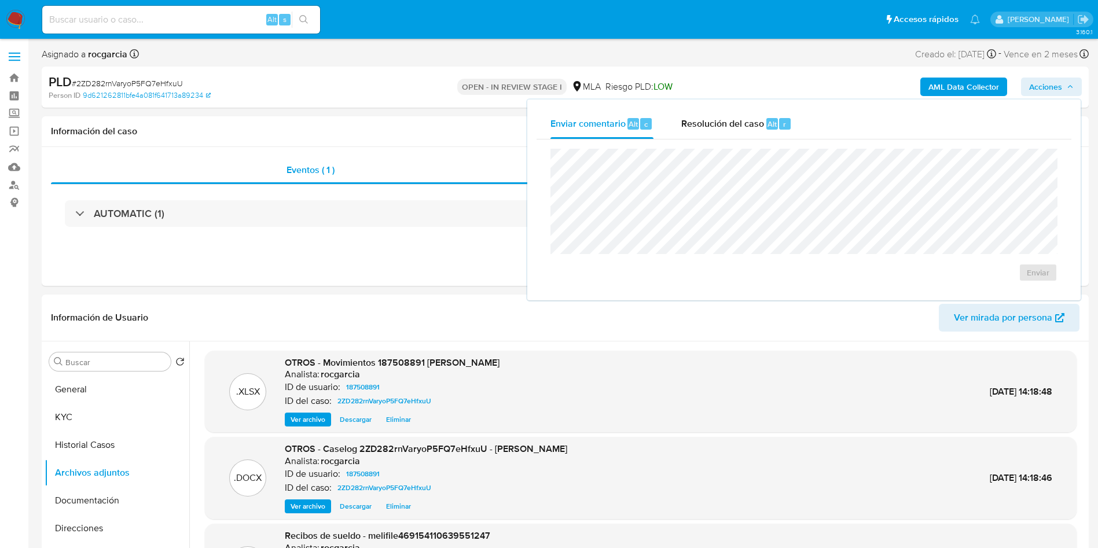
drag, startPoint x: 746, startPoint y: 124, endPoint x: 748, endPoint y: 146, distance: 21.5
click at [747, 124] on span "Resolución del caso" at bounding box center [722, 123] width 83 height 13
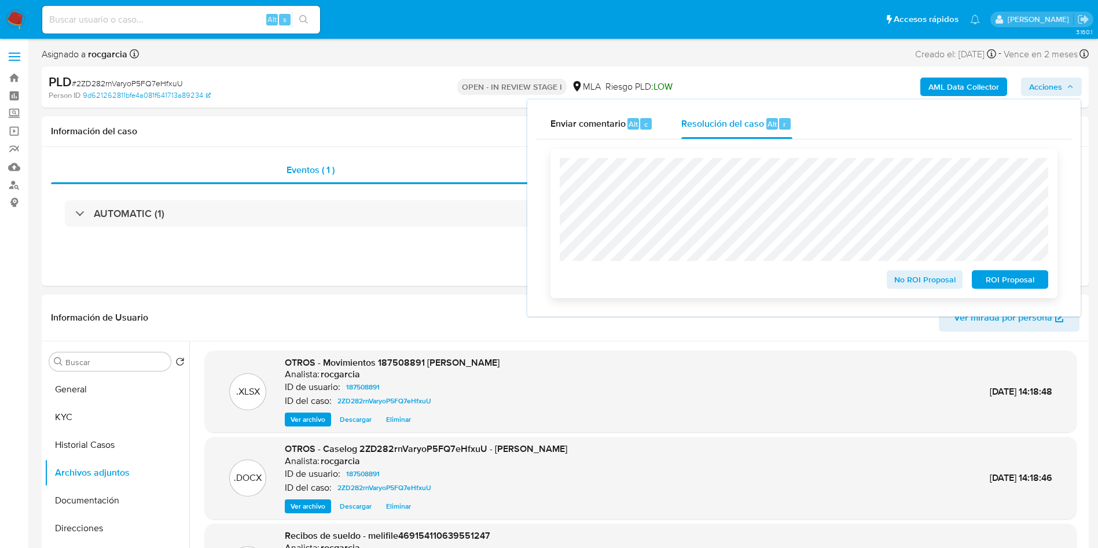
click at [912, 281] on span "No ROI Proposal" at bounding box center [925, 279] width 60 height 16
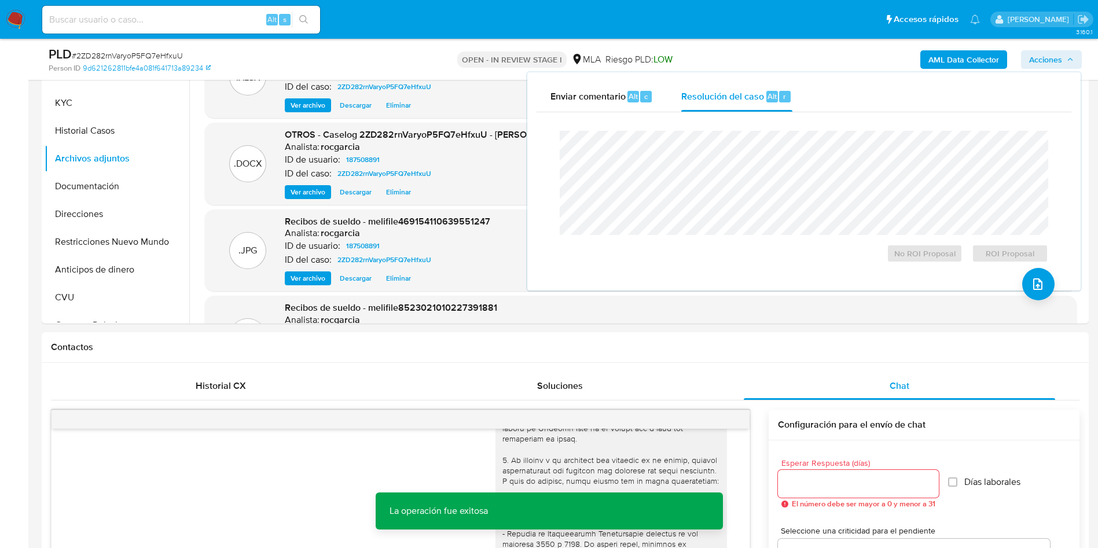
scroll to position [260, 0]
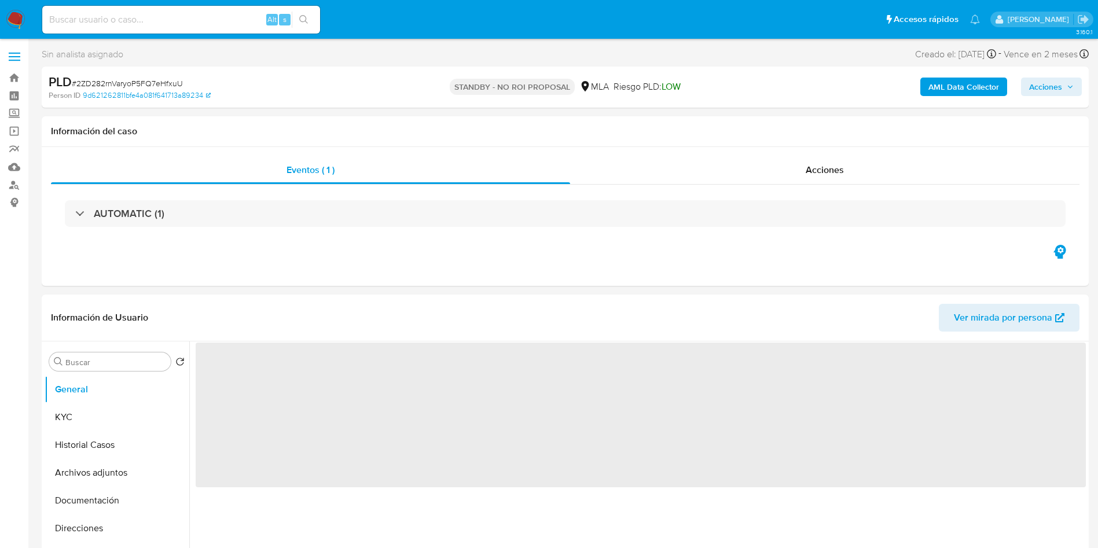
select select "10"
